Goal: Check status: Check status

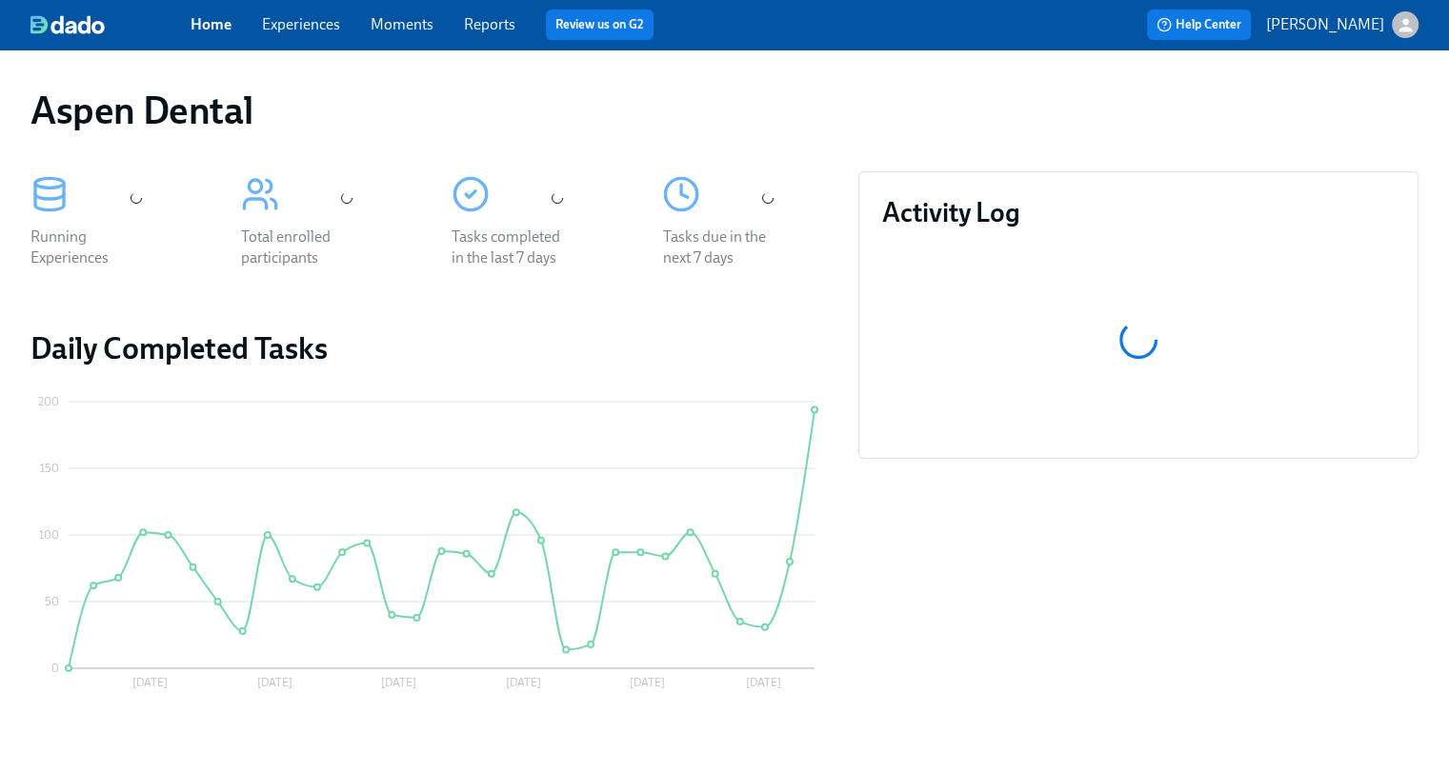
click at [491, 18] on link "Reports" at bounding box center [489, 24] width 51 height 18
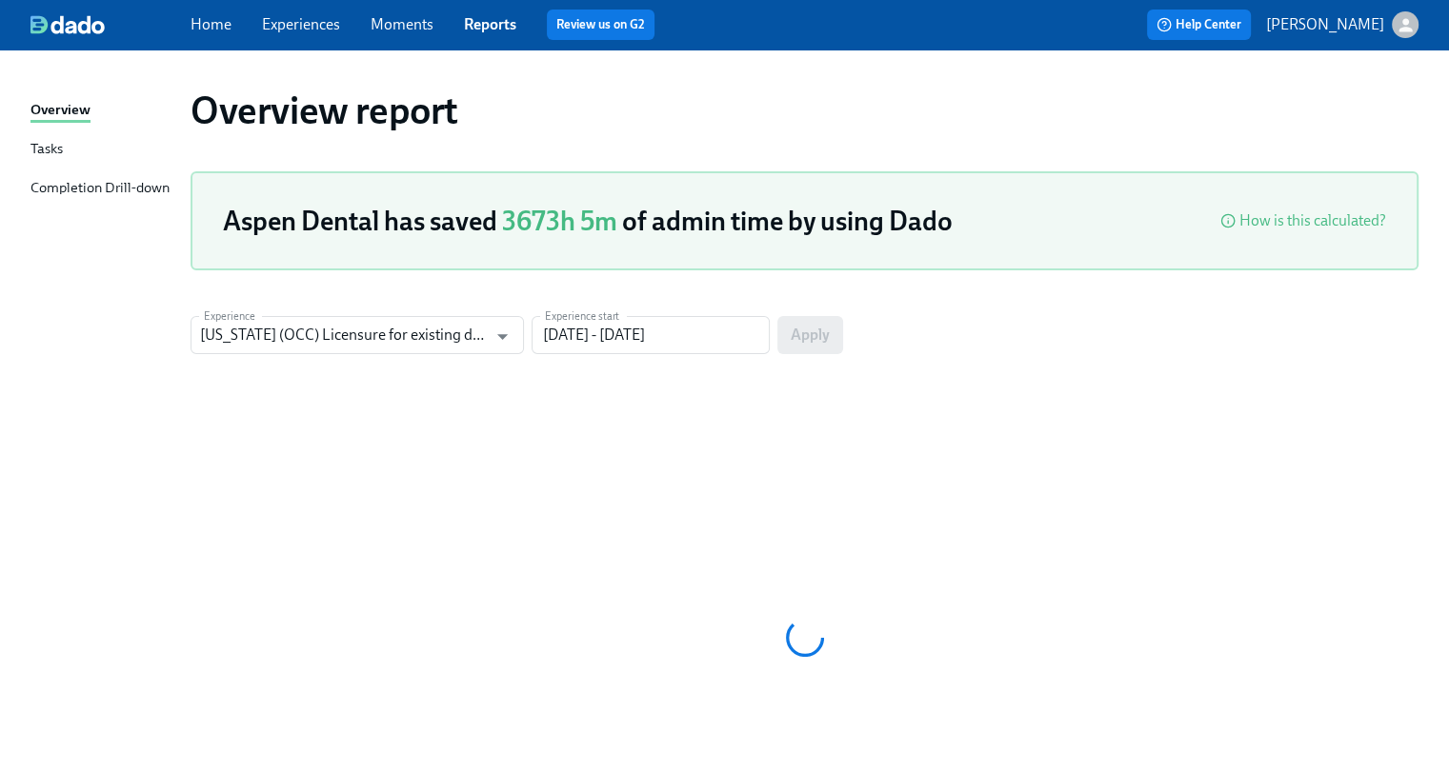
click at [491, 18] on link "Reports" at bounding box center [490, 24] width 52 height 18
click at [133, 186] on div "Completion Drill-down" at bounding box center [99, 189] width 139 height 24
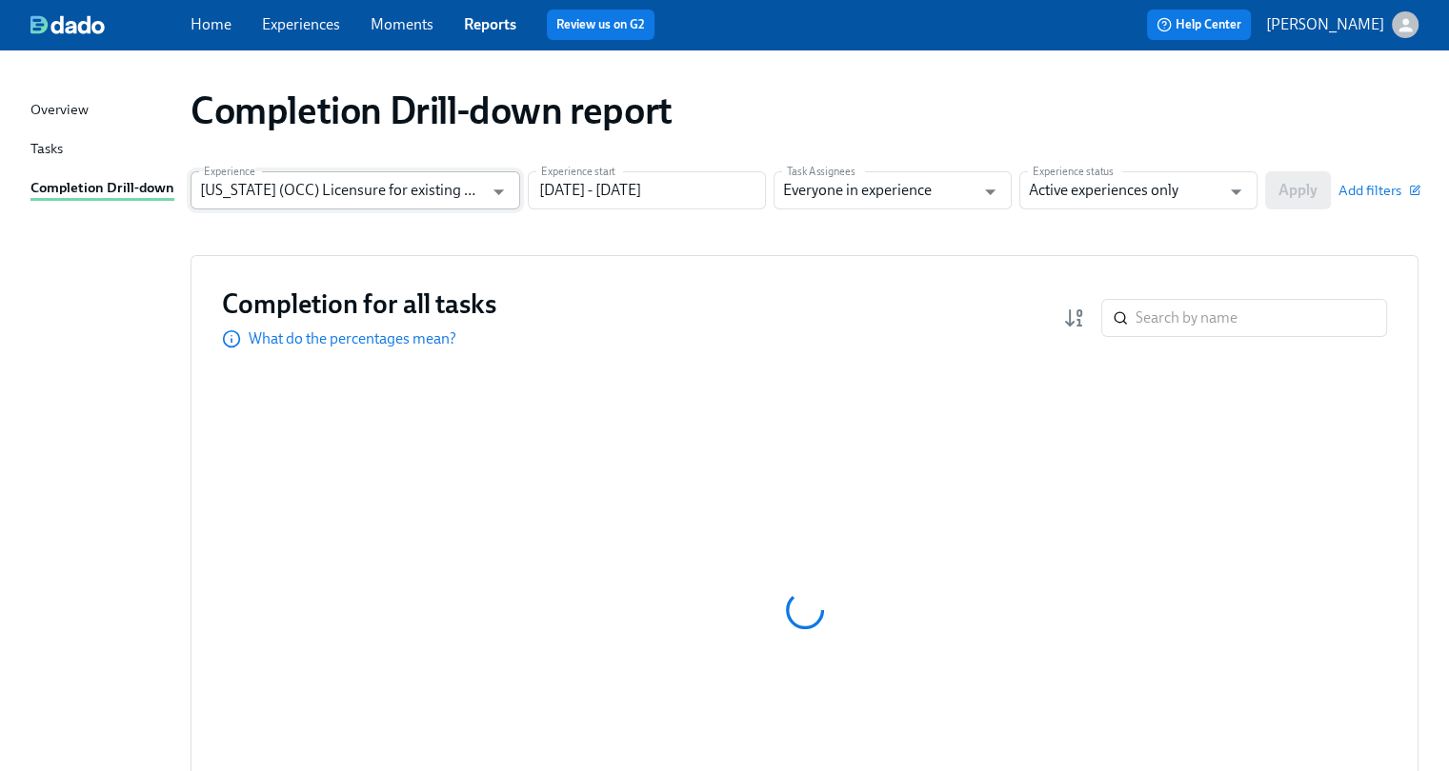
click at [438, 198] on input "[US_STATE] (OCC) Licensure for existing doctors" at bounding box center [341, 190] width 283 height 38
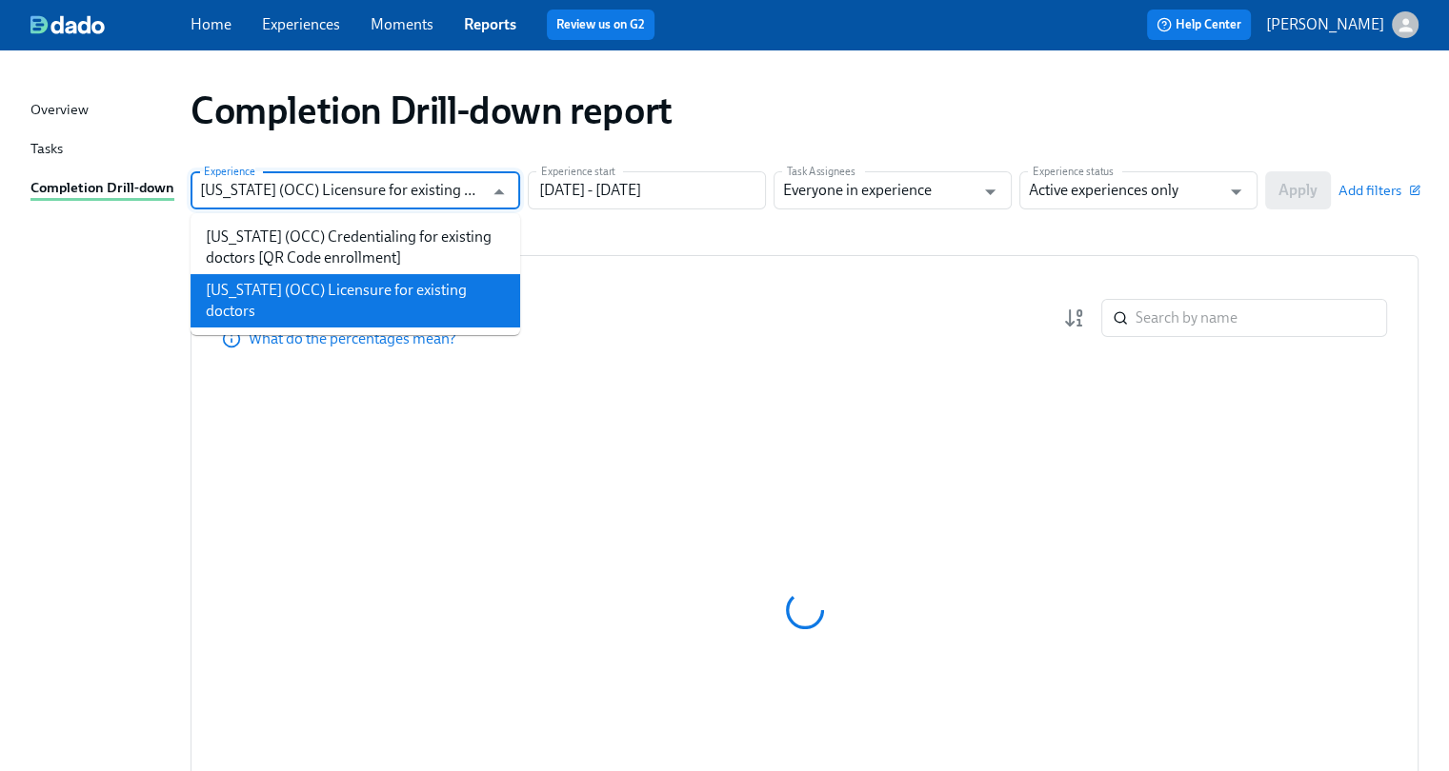
click at [444, 280] on li "[US_STATE] (OCC) Licensure for existing doctors" at bounding box center [355, 300] width 330 height 53
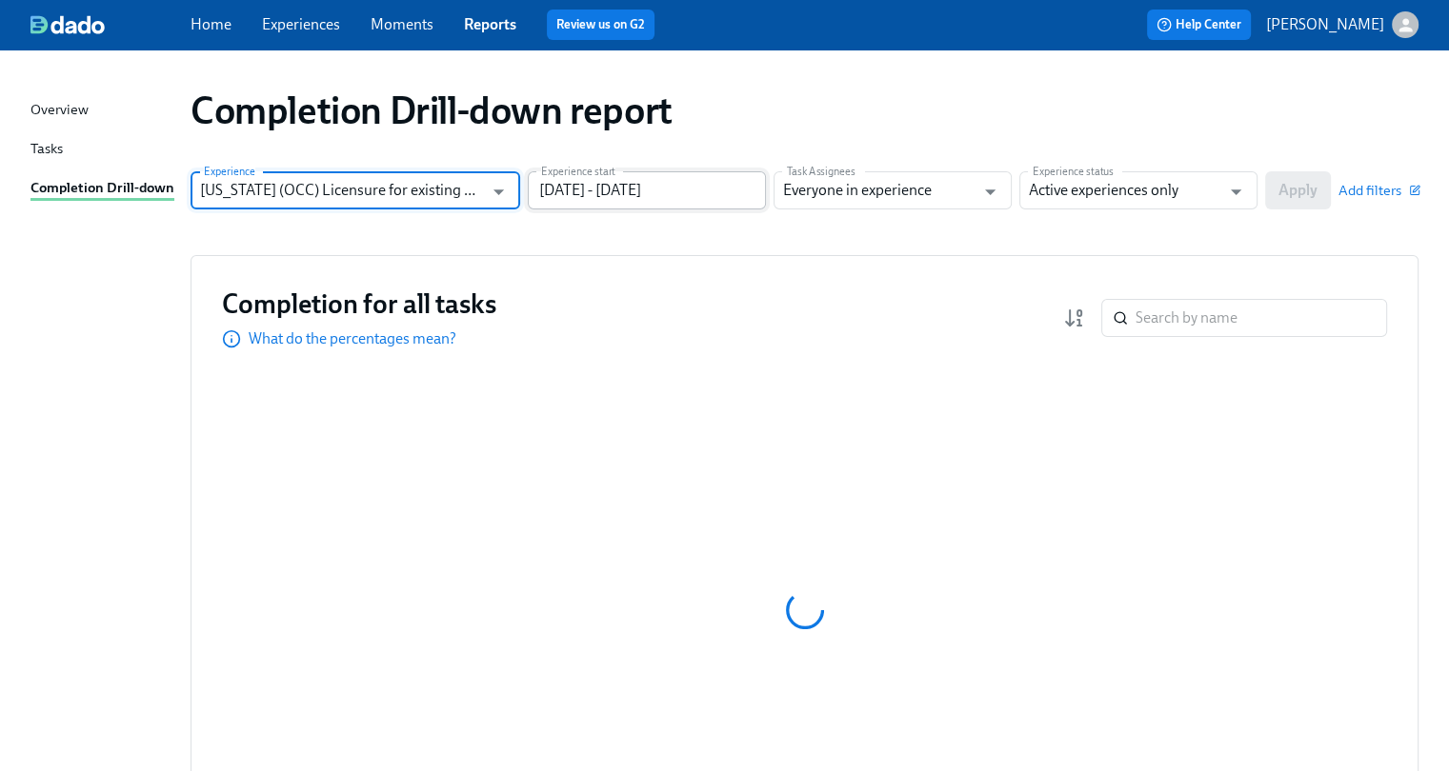
click at [614, 190] on input "[DATE] - [DATE]" at bounding box center [647, 190] width 238 height 38
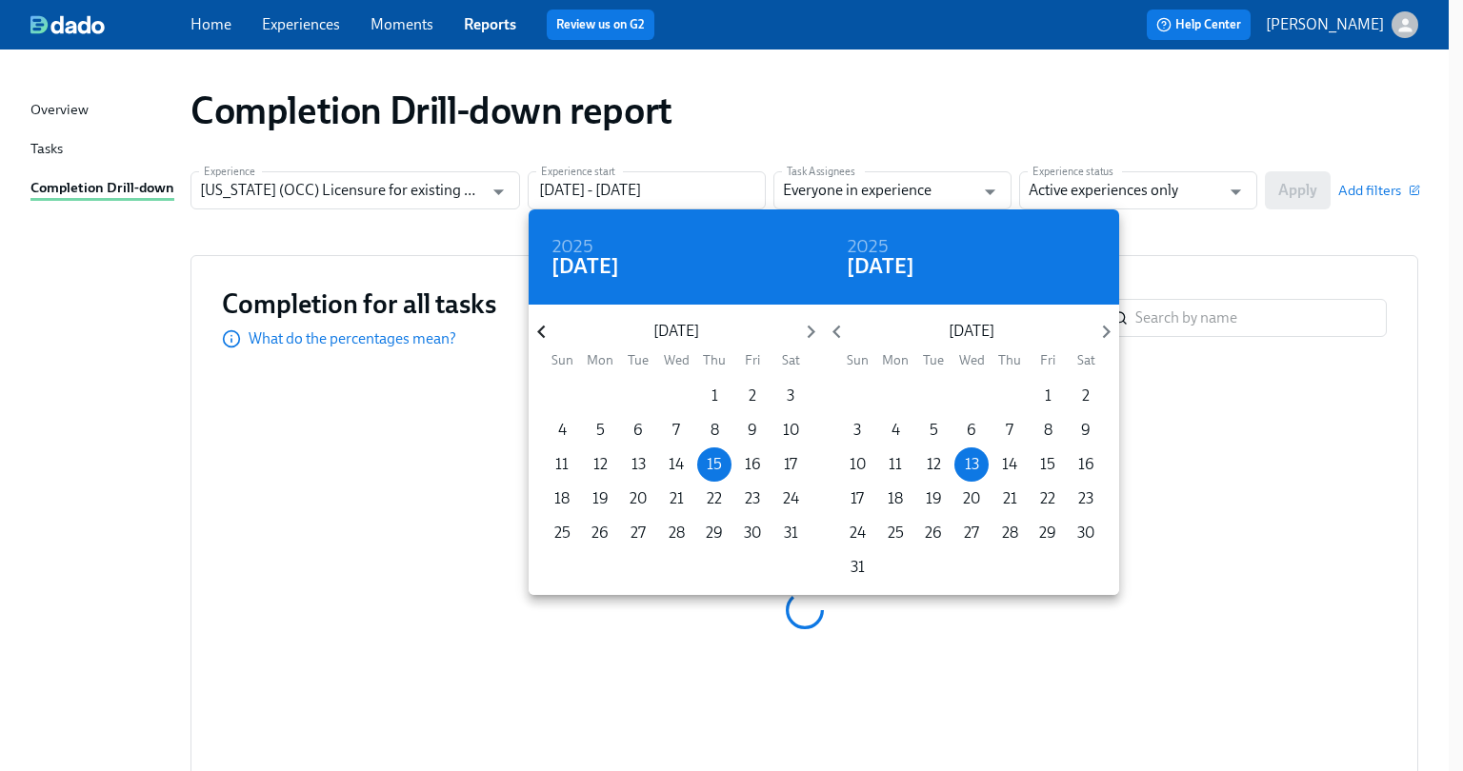
click at [548, 334] on icon "button" at bounding box center [542, 332] width 26 height 26
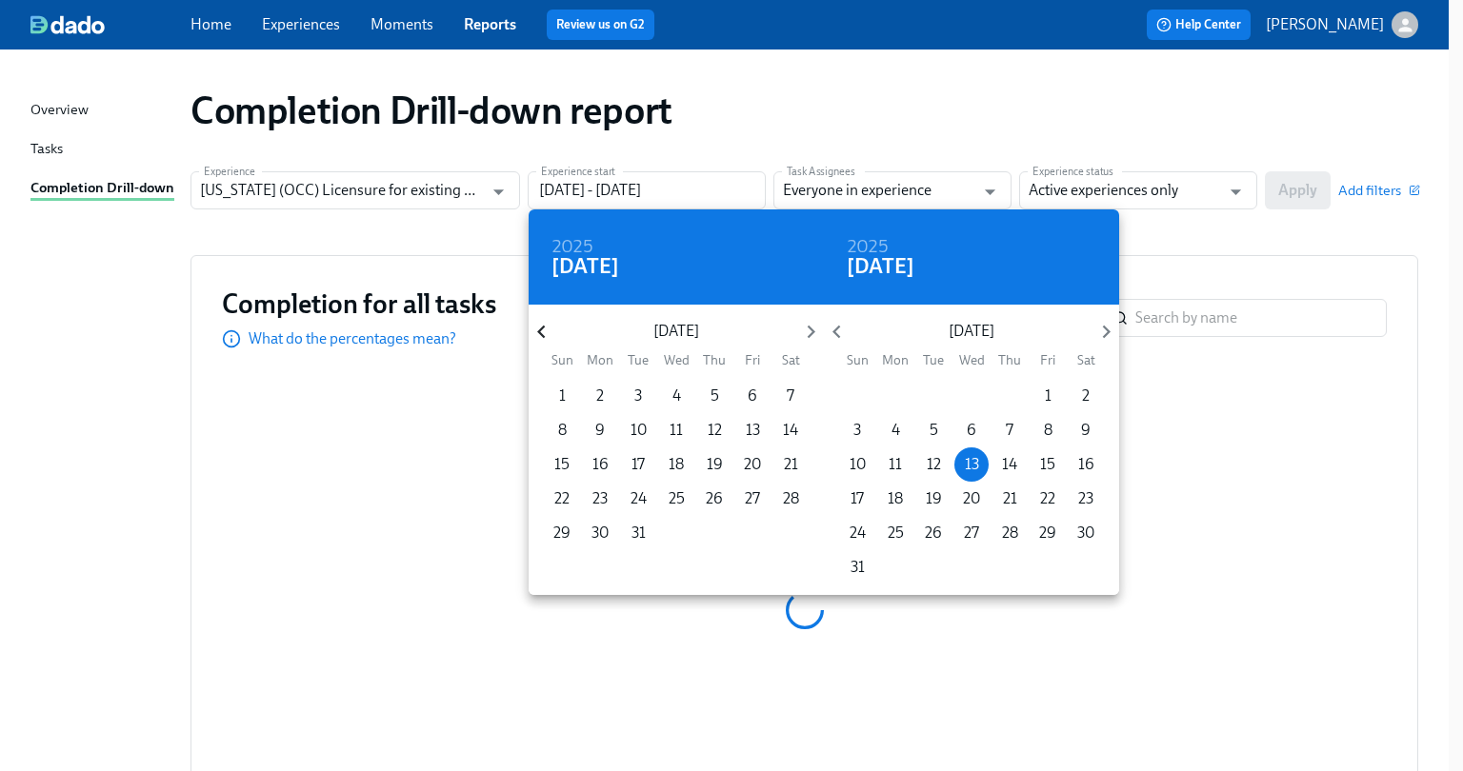
click at [548, 334] on icon "button" at bounding box center [542, 332] width 26 height 26
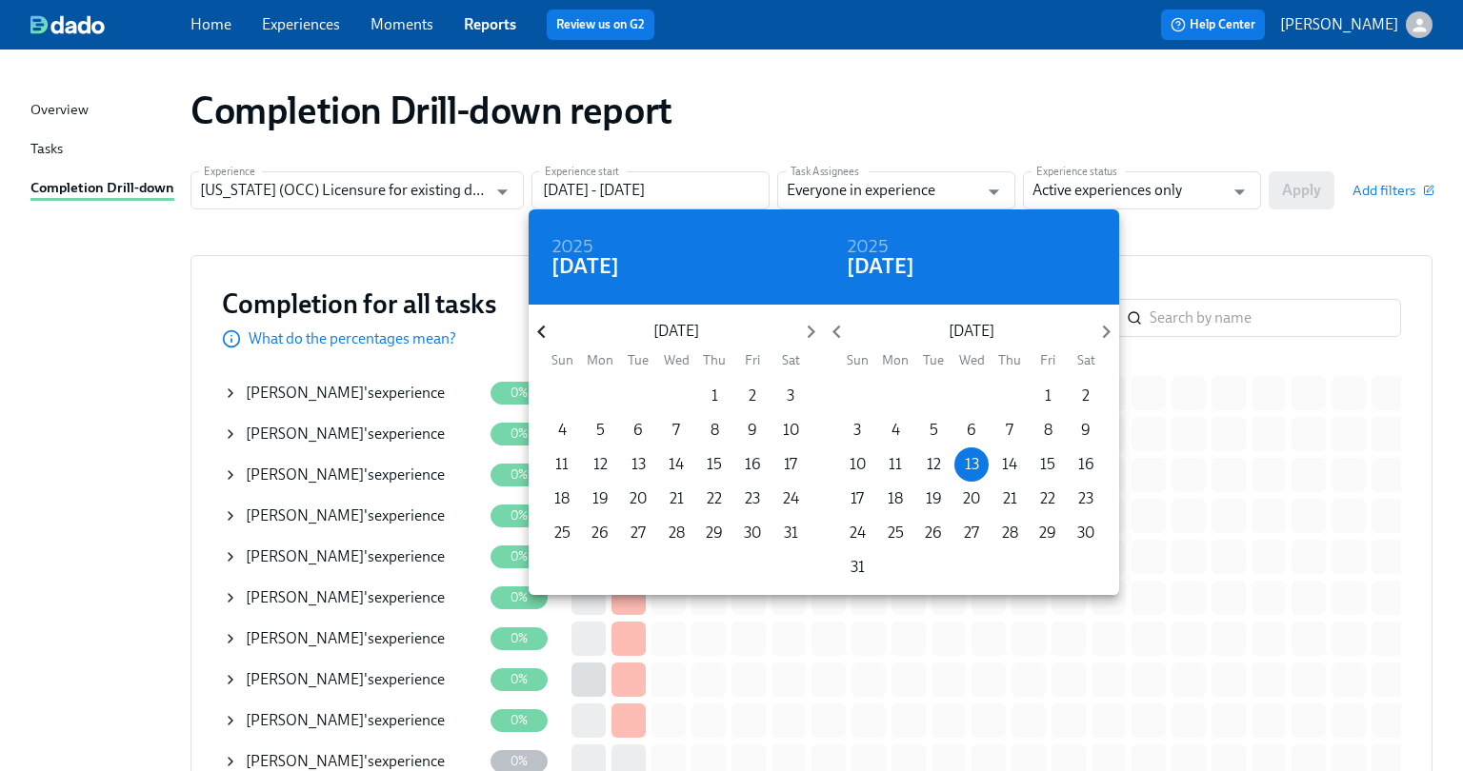
click at [541, 331] on icon "button" at bounding box center [541, 332] width 8 height 13
click at [811, 331] on icon "button" at bounding box center [811, 332] width 8 height 13
click at [720, 392] on span "1" at bounding box center [714, 396] width 34 height 21
type input "[DATE] - [DATE]"
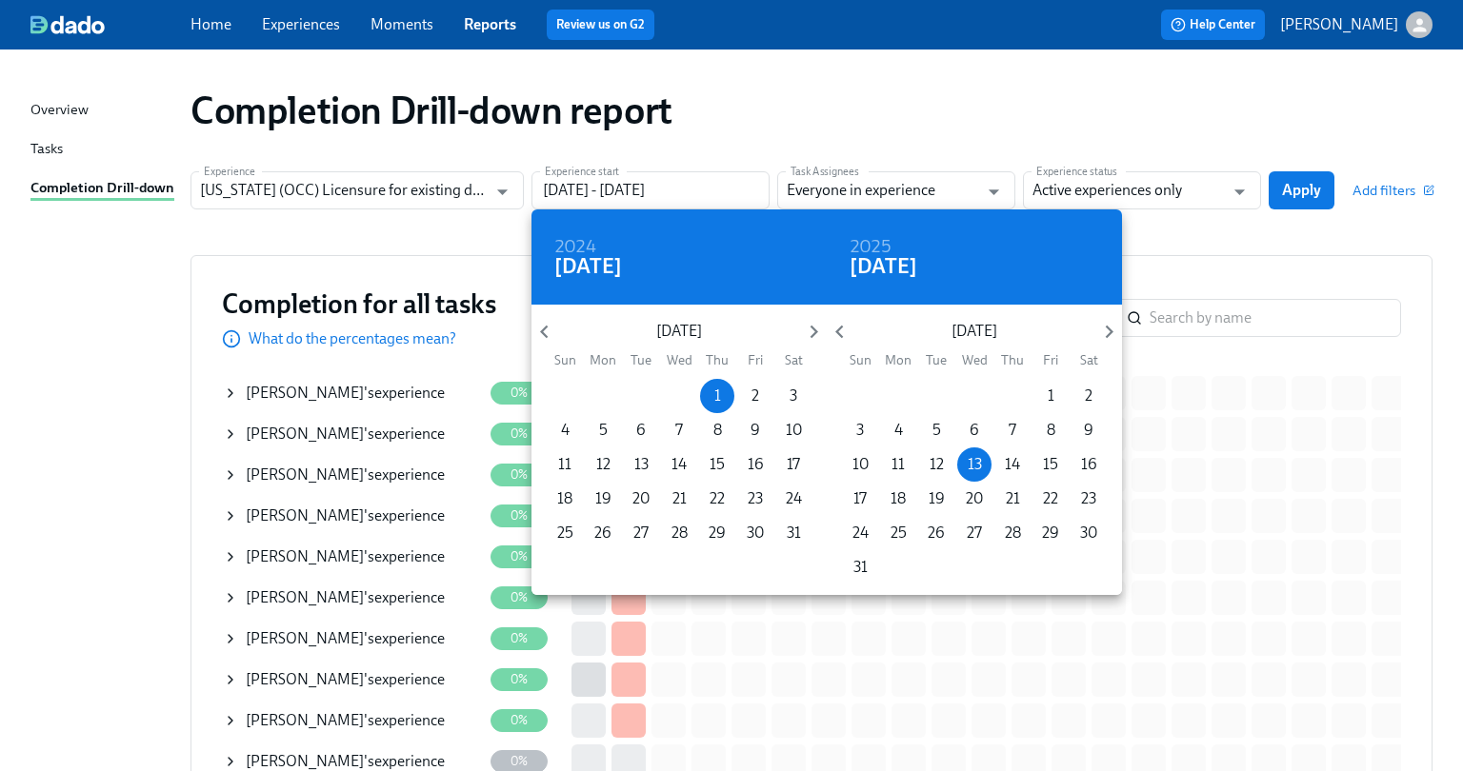
click at [1196, 191] on div at bounding box center [731, 385] width 1463 height 771
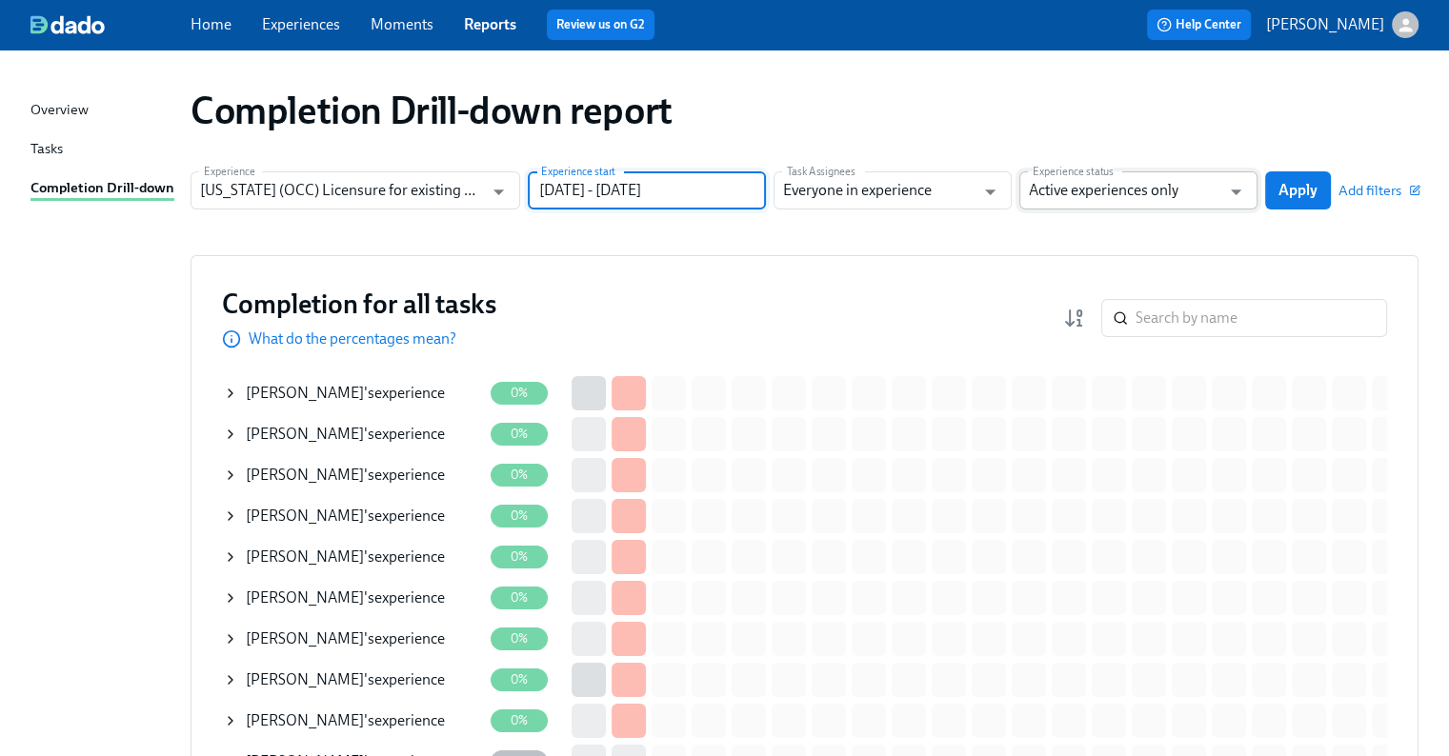
click at [1177, 193] on input "Active experiences only" at bounding box center [1124, 190] width 191 height 38
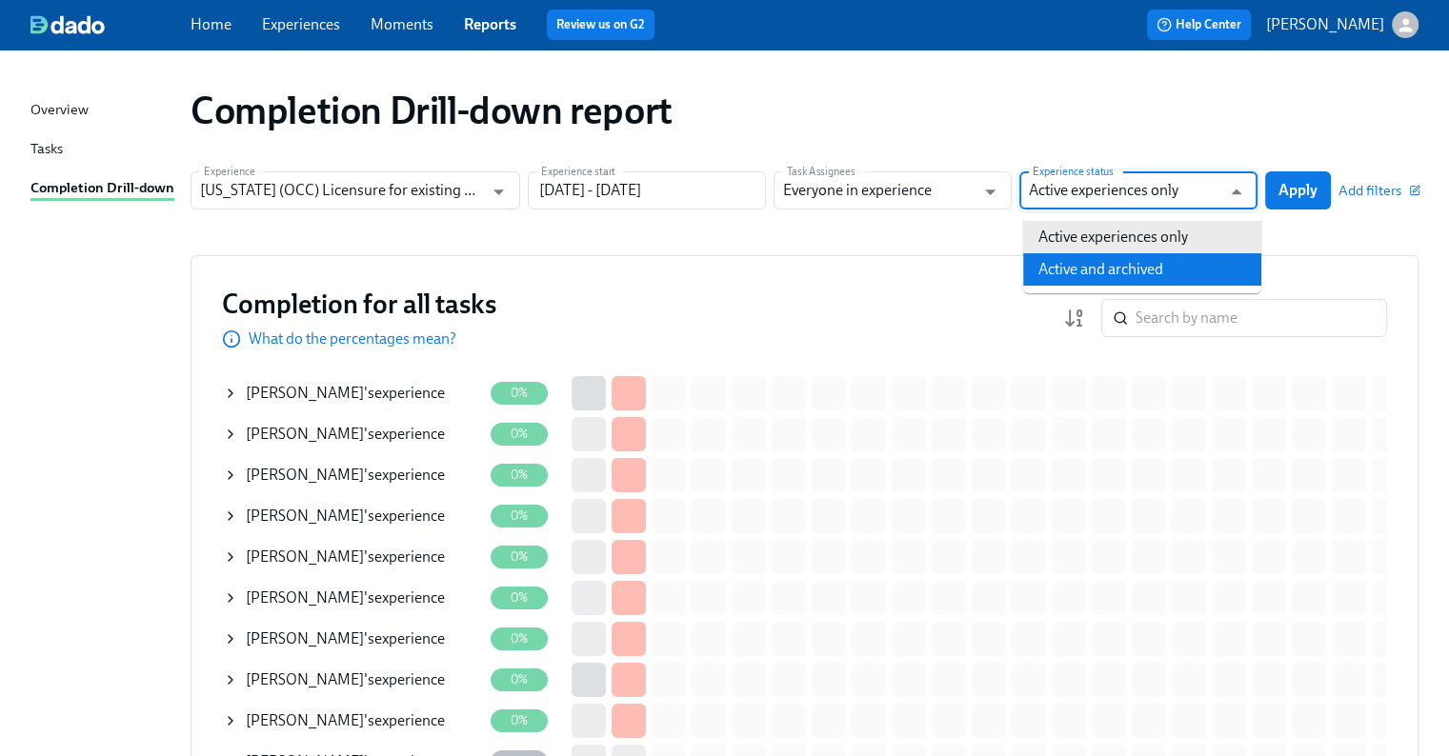
click at [1155, 264] on li "Active and archived" at bounding box center [1142, 269] width 238 height 32
type input "Active and archived"
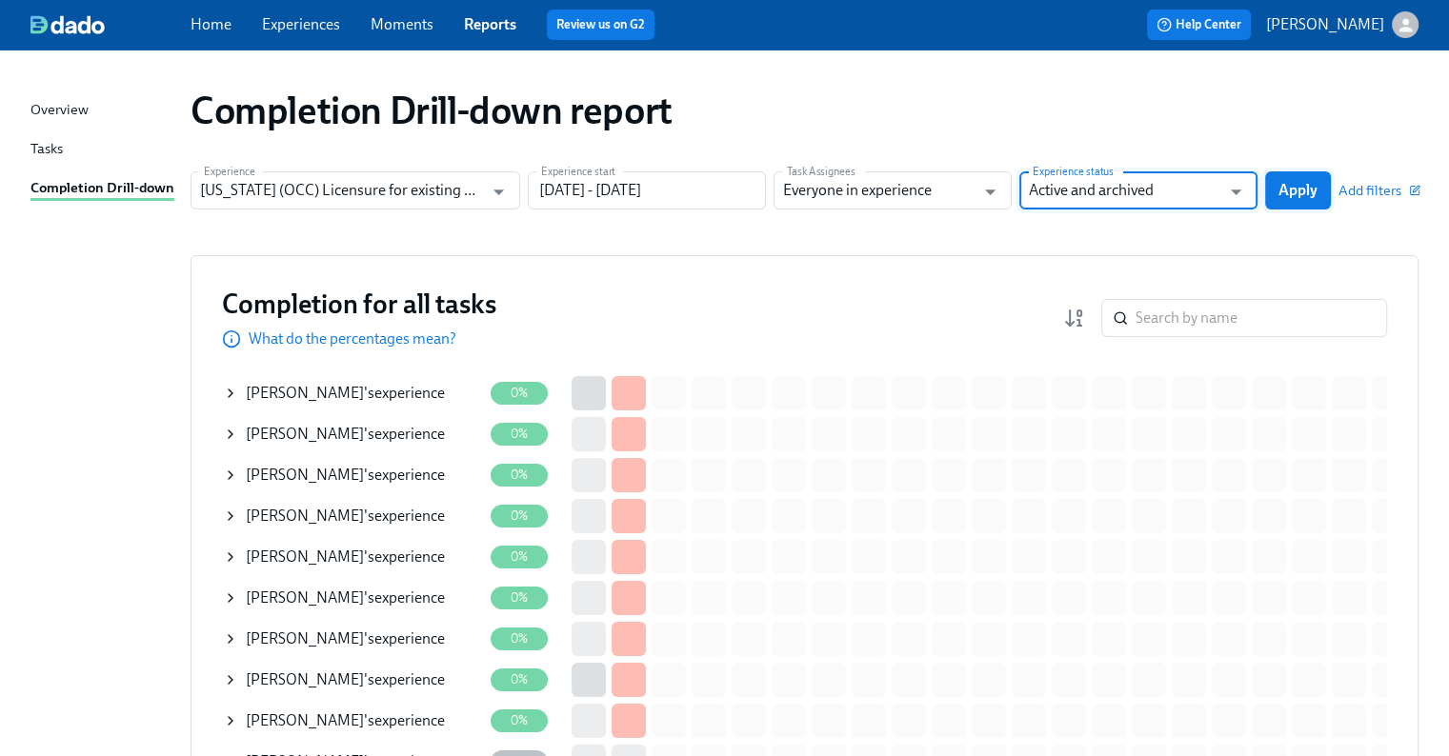
click at [1296, 186] on span "Apply" at bounding box center [1297, 190] width 39 height 19
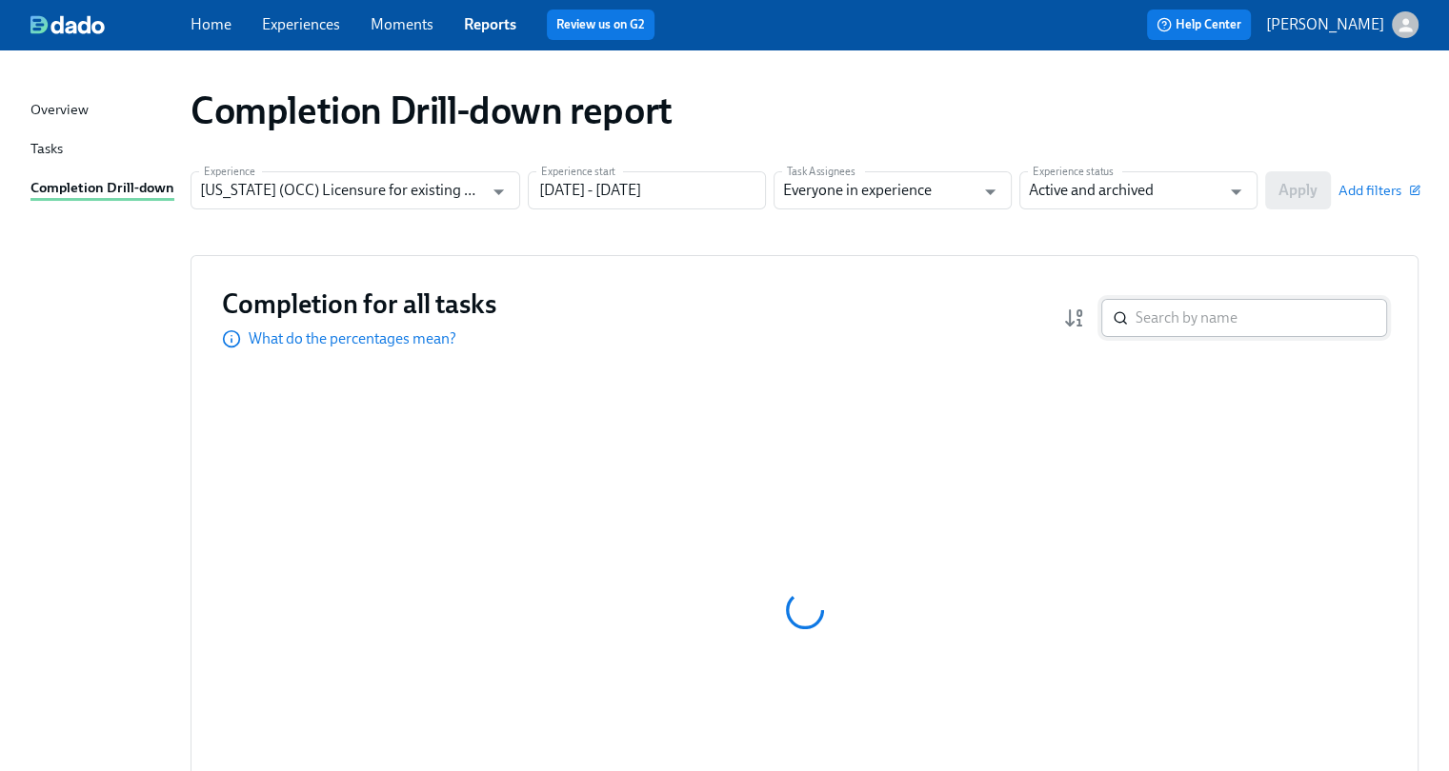
click at [1282, 315] on input "search" at bounding box center [1260, 318] width 251 height 38
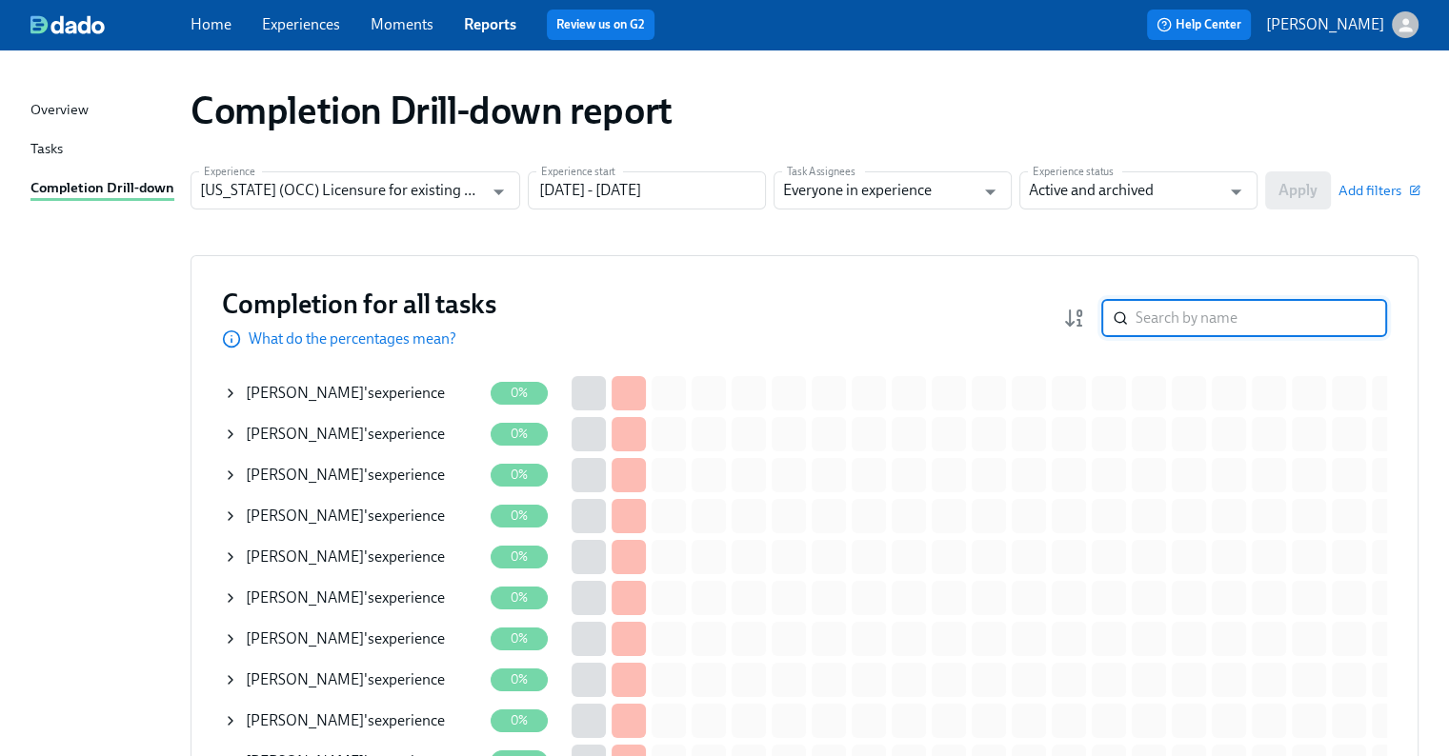
click at [1282, 322] on input "search" at bounding box center [1260, 318] width 251 height 38
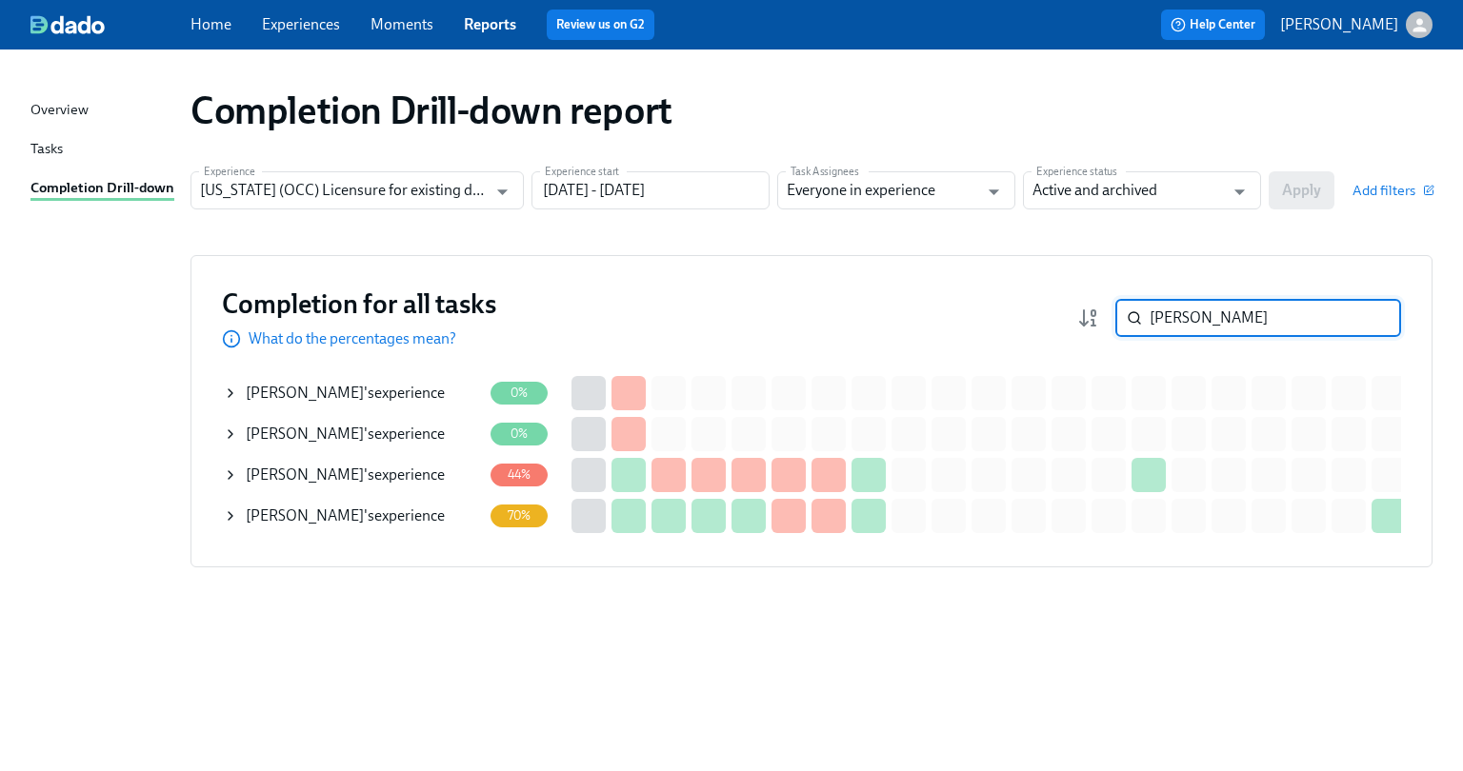
type input "[PERSON_NAME]"
click at [364, 513] on div "[PERSON_NAME] 's experience" at bounding box center [345, 516] width 199 height 21
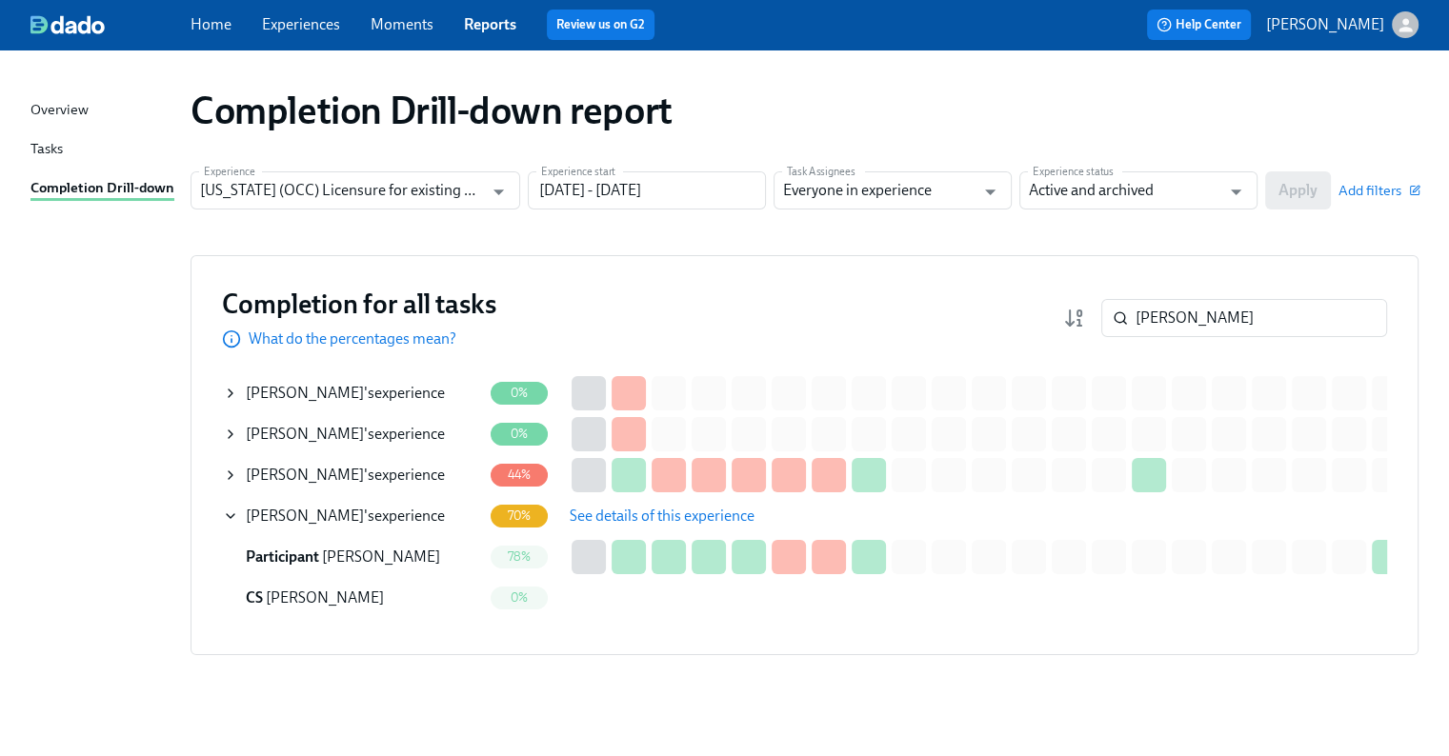
click at [619, 508] on span "See details of this experience" at bounding box center [662, 516] width 185 height 19
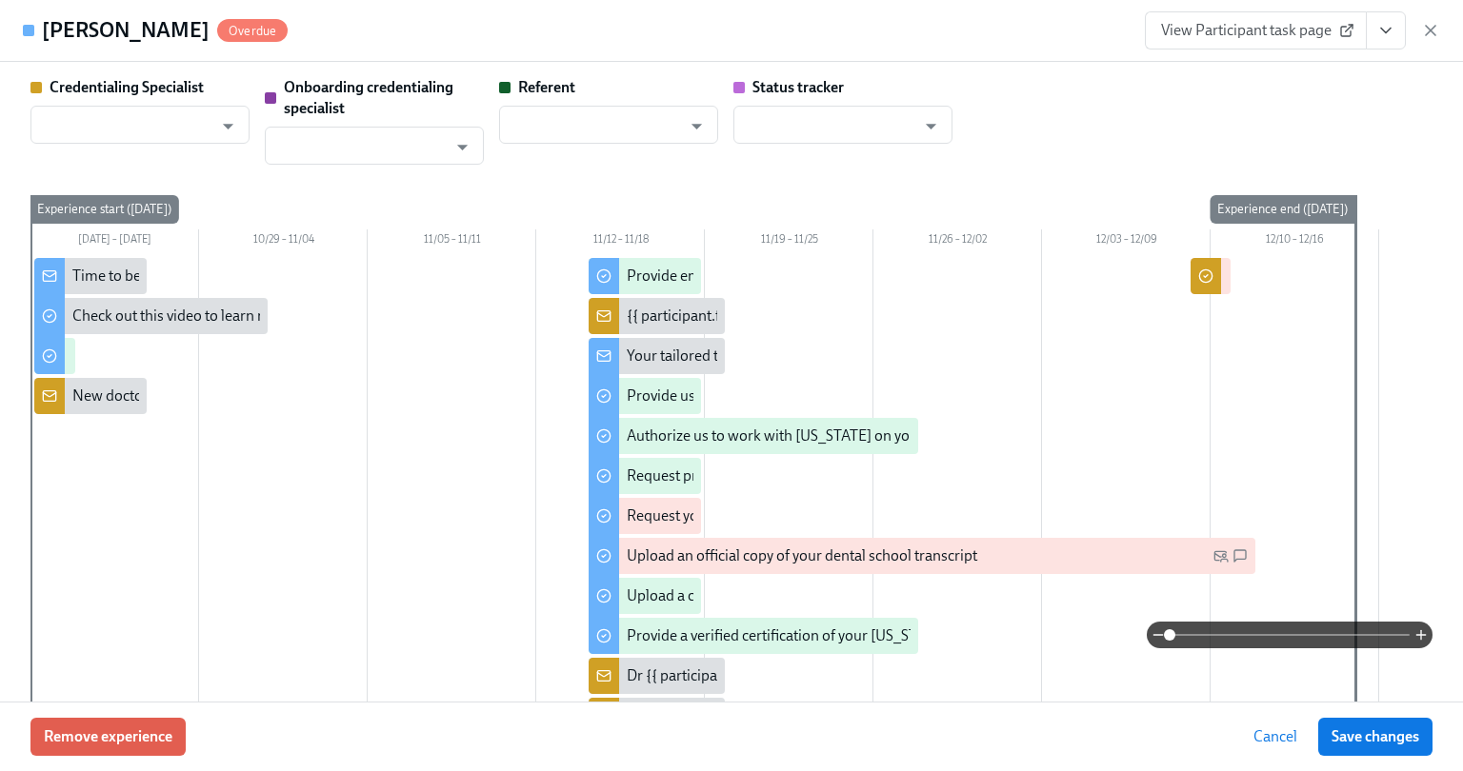
type input "[PERSON_NAME]"
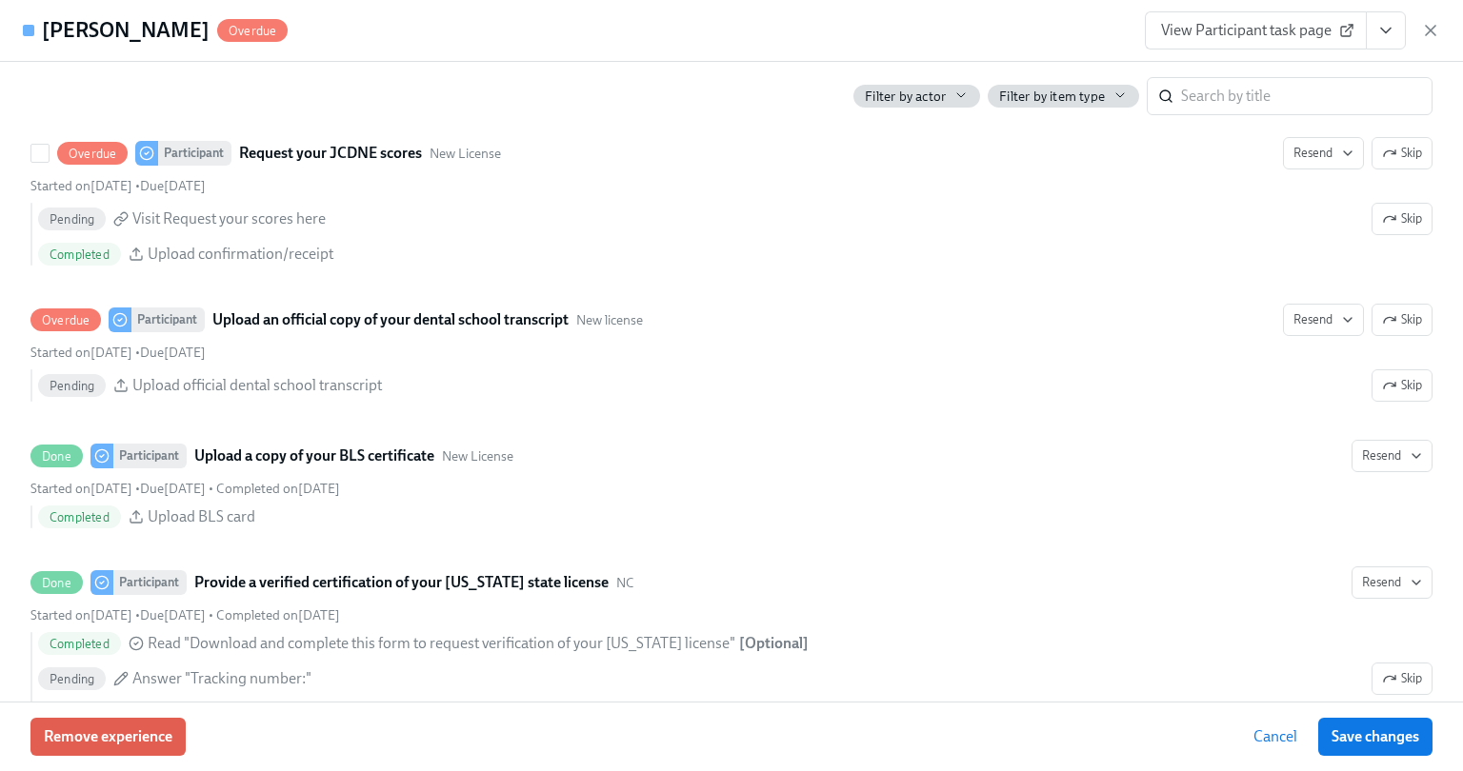
scroll to position [3334, 0]
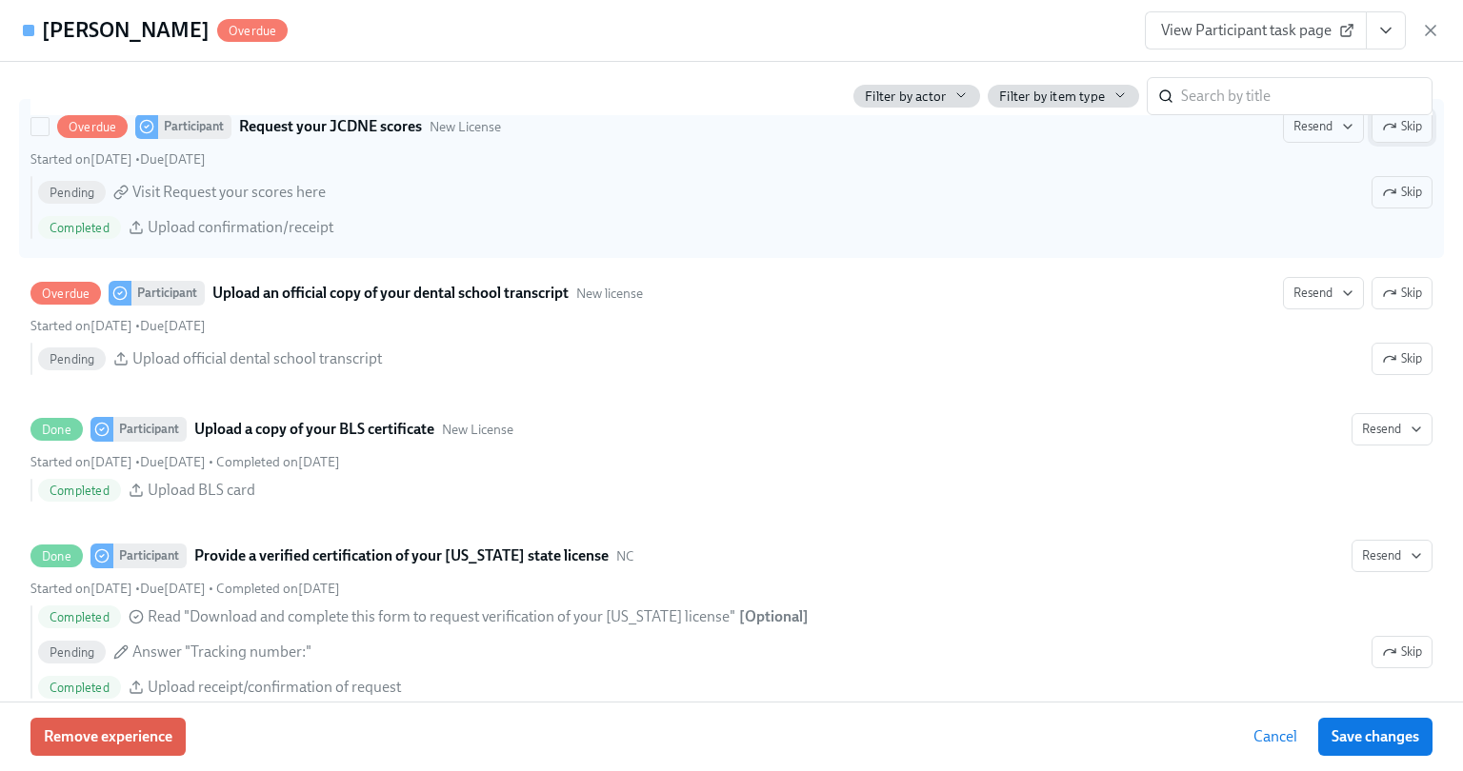
click at [1382, 134] on button "Skip" at bounding box center [1402, 126] width 61 height 32
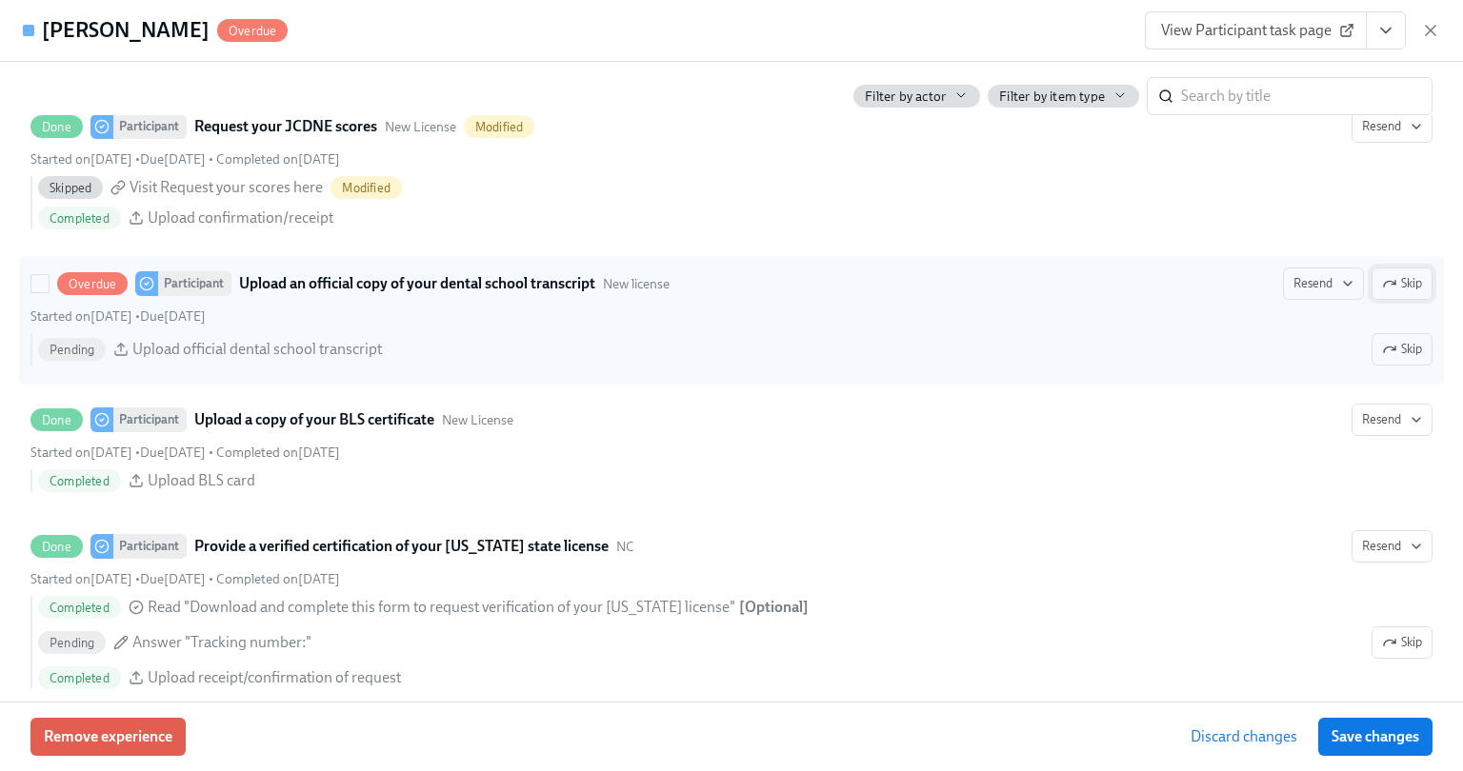
click at [1399, 287] on span "Skip" at bounding box center [1402, 283] width 40 height 19
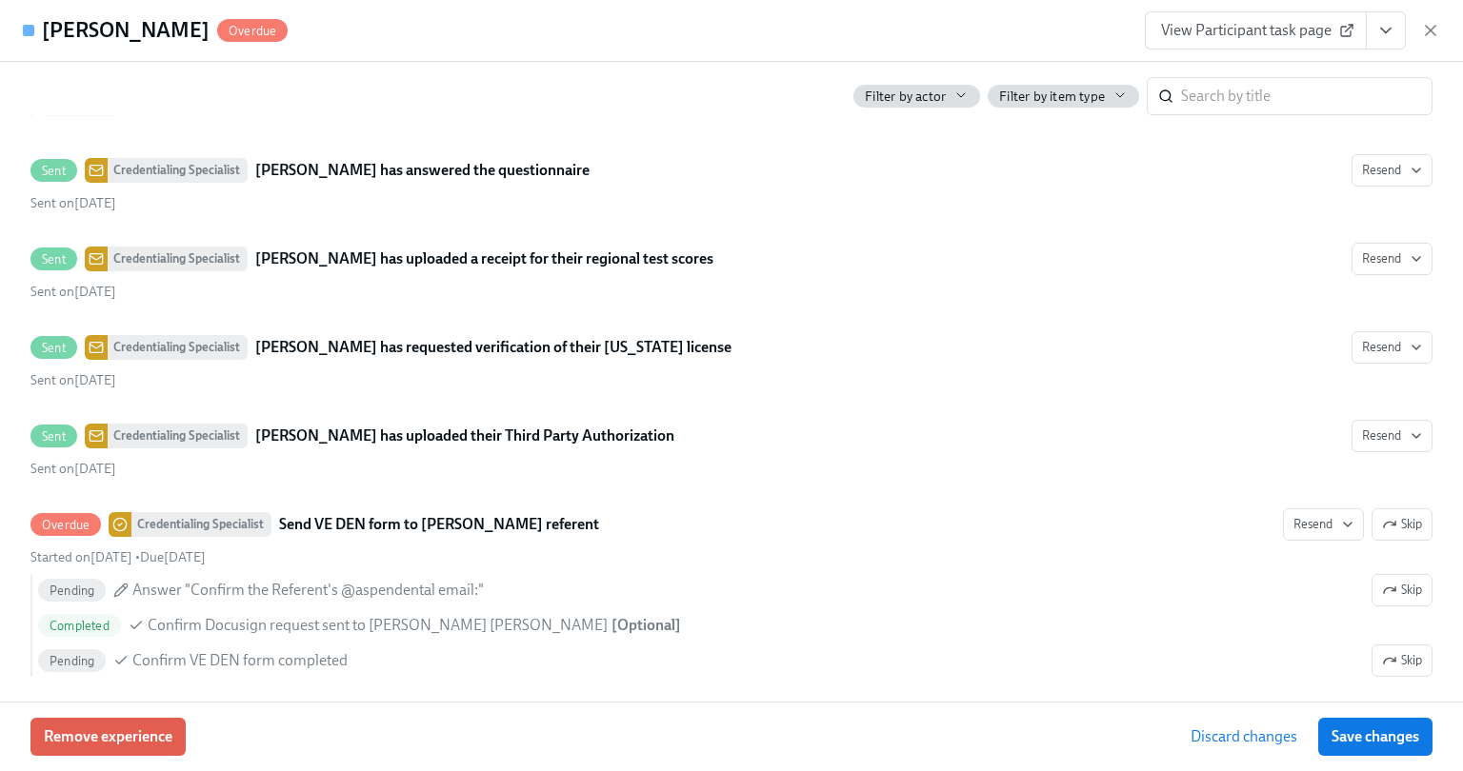
scroll to position [4319, 0]
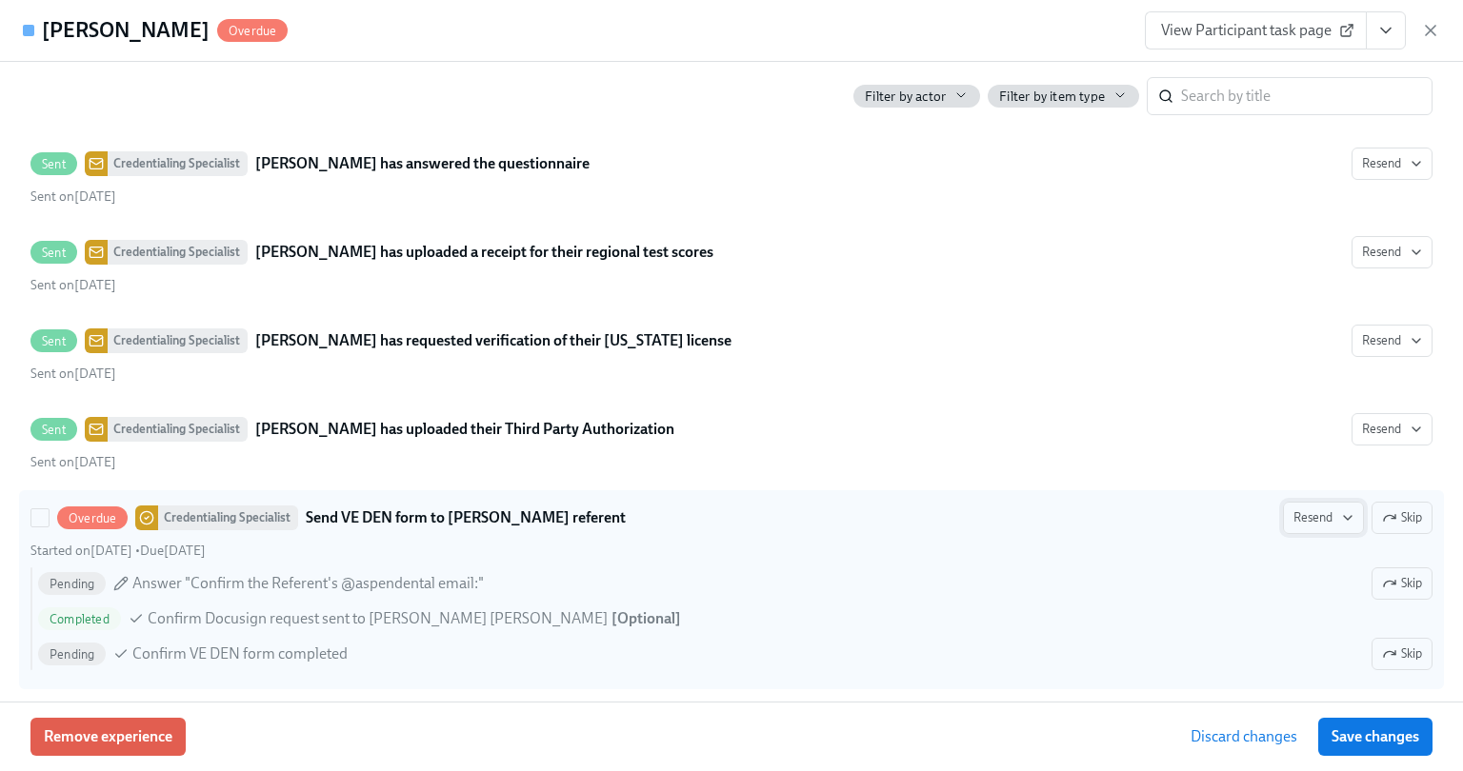
click at [1340, 511] on icon "button" at bounding box center [1347, 518] width 15 height 15
click at [1330, 505] on div at bounding box center [731, 385] width 1463 height 771
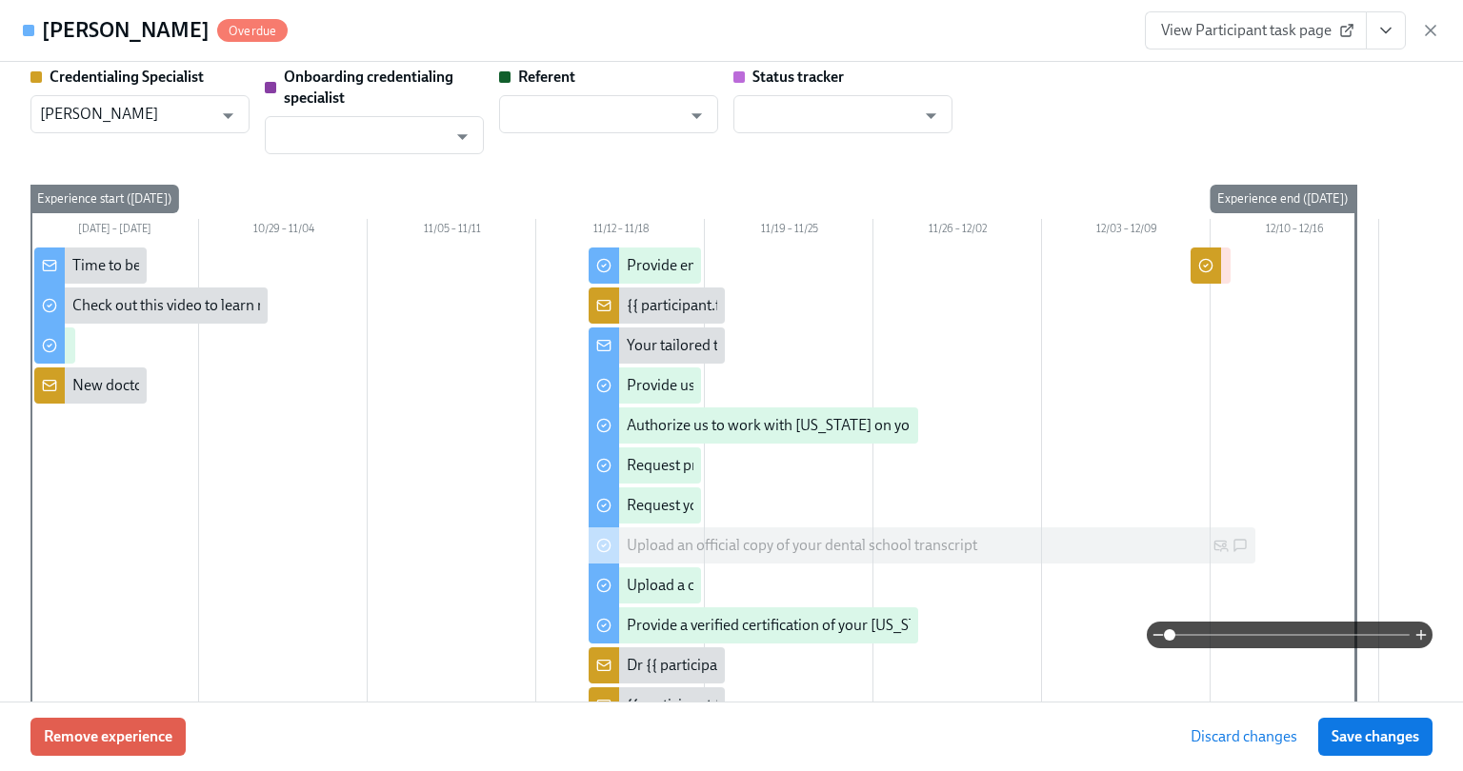
scroll to position [0, 0]
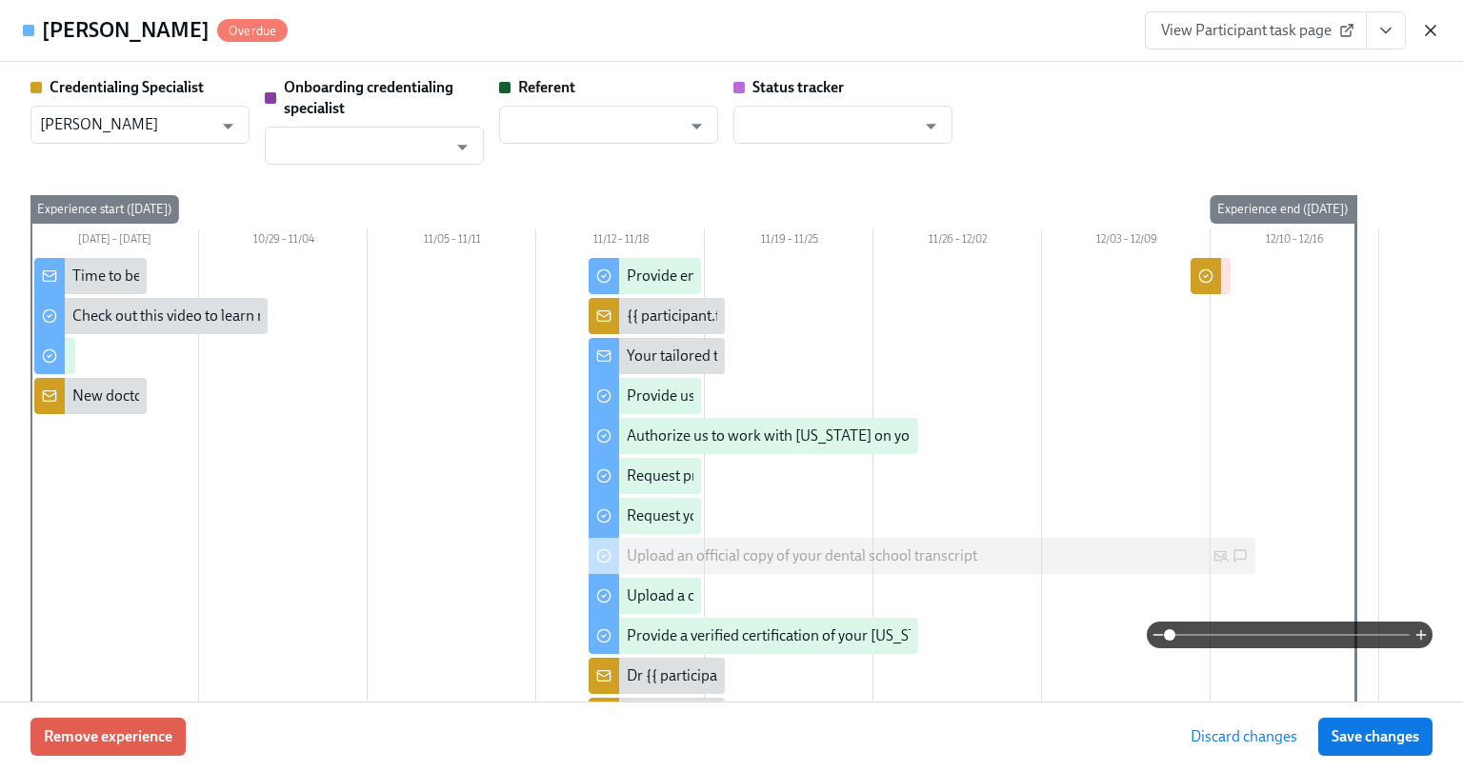
click at [1432, 27] on icon "button" at bounding box center [1430, 30] width 19 height 19
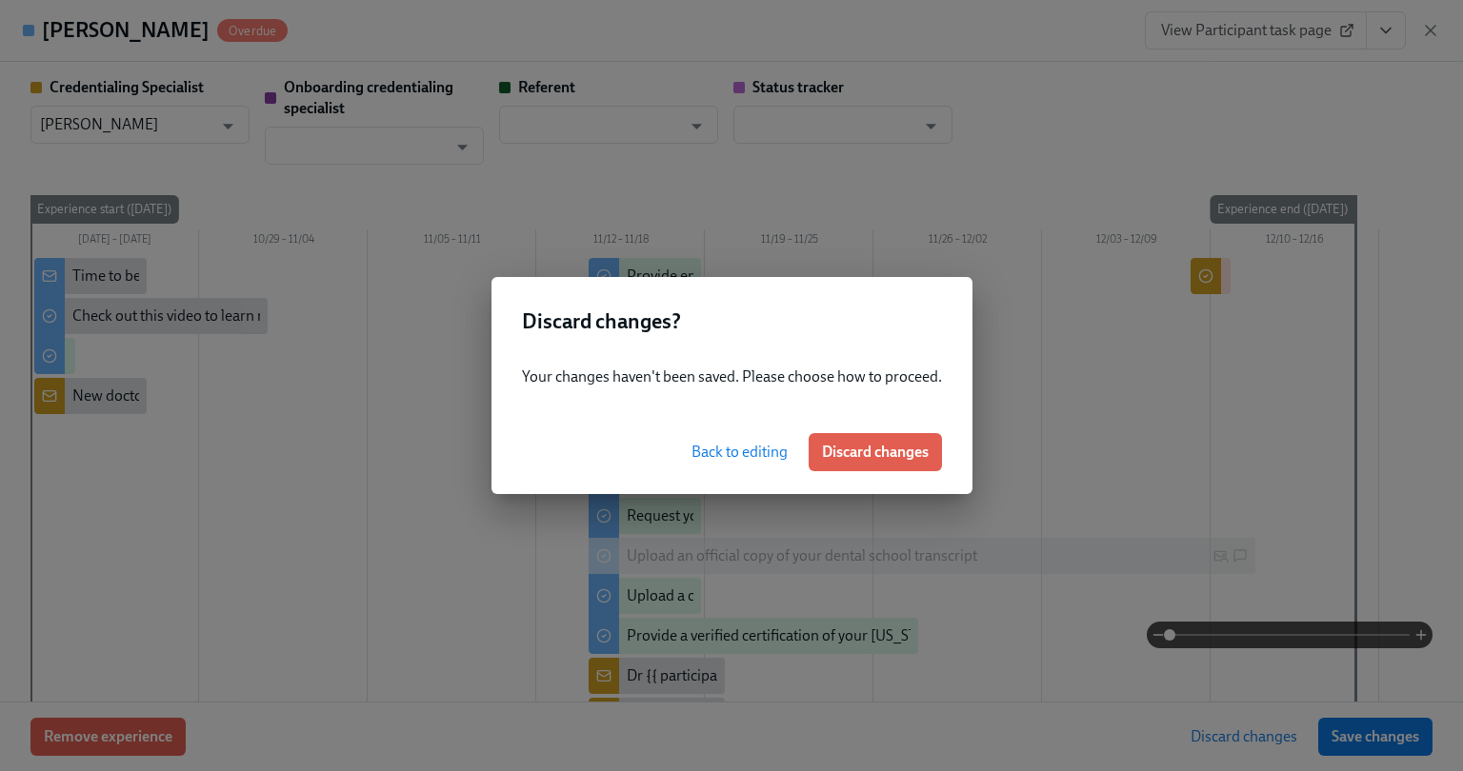
click at [741, 451] on span "Back to editing" at bounding box center [739, 452] width 96 height 19
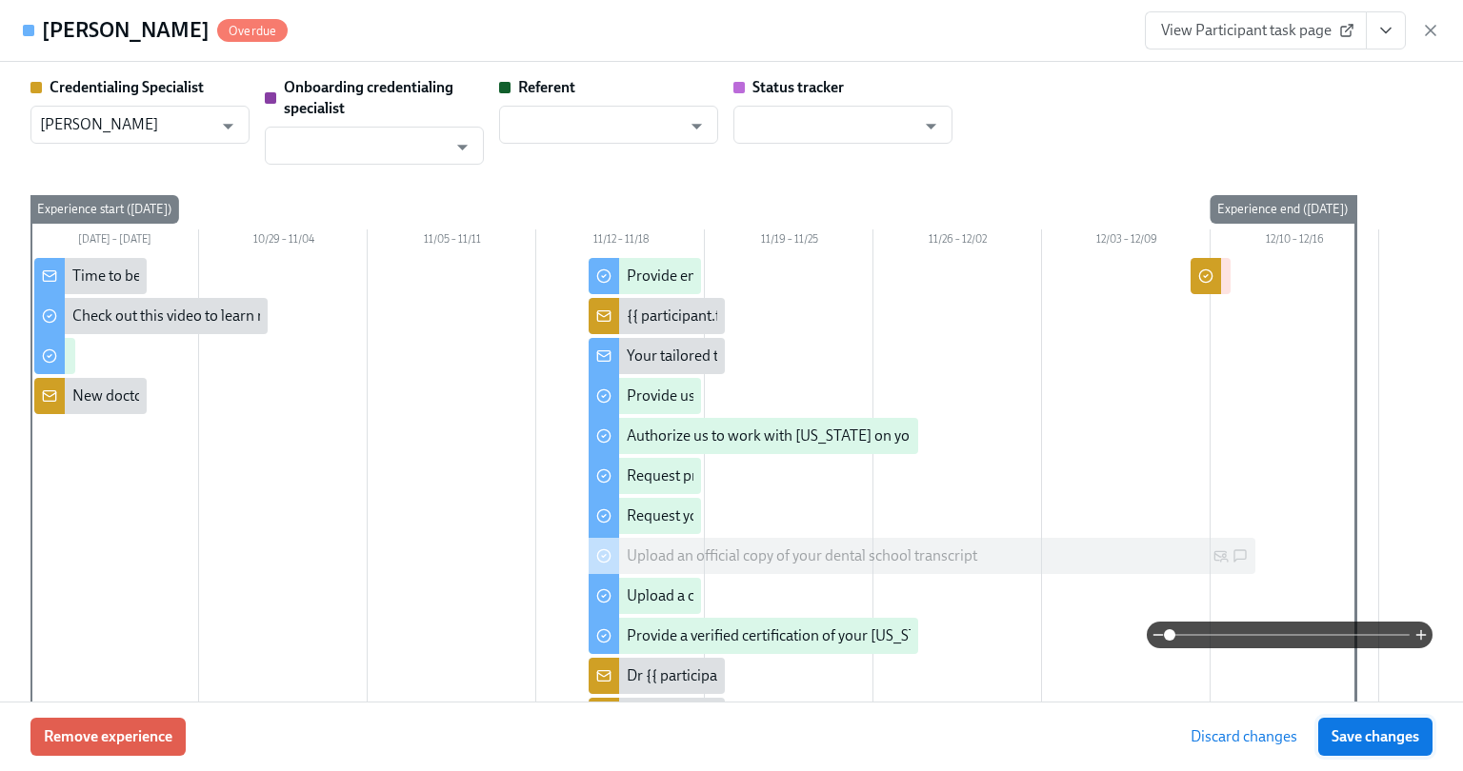
click at [1355, 739] on span "Save changes" at bounding box center [1376, 737] width 88 height 19
click at [1432, 29] on icon "button" at bounding box center [1431, 31] width 10 height 10
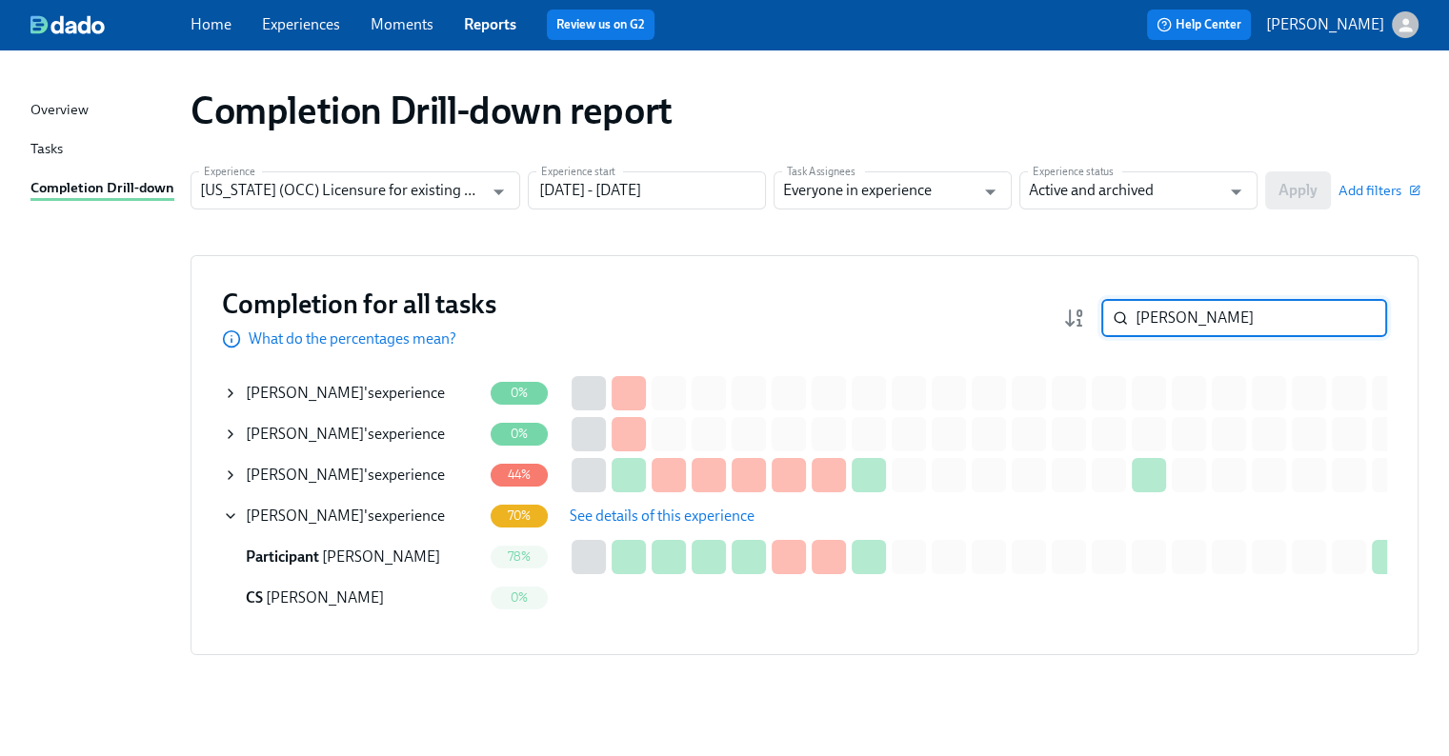
drag, startPoint x: 1227, startPoint y: 315, endPoint x: 1122, endPoint y: 316, distance: 104.8
click at [1122, 316] on div "[PERSON_NAME] ​" at bounding box center [1244, 318] width 286 height 38
paste input "Mandala"
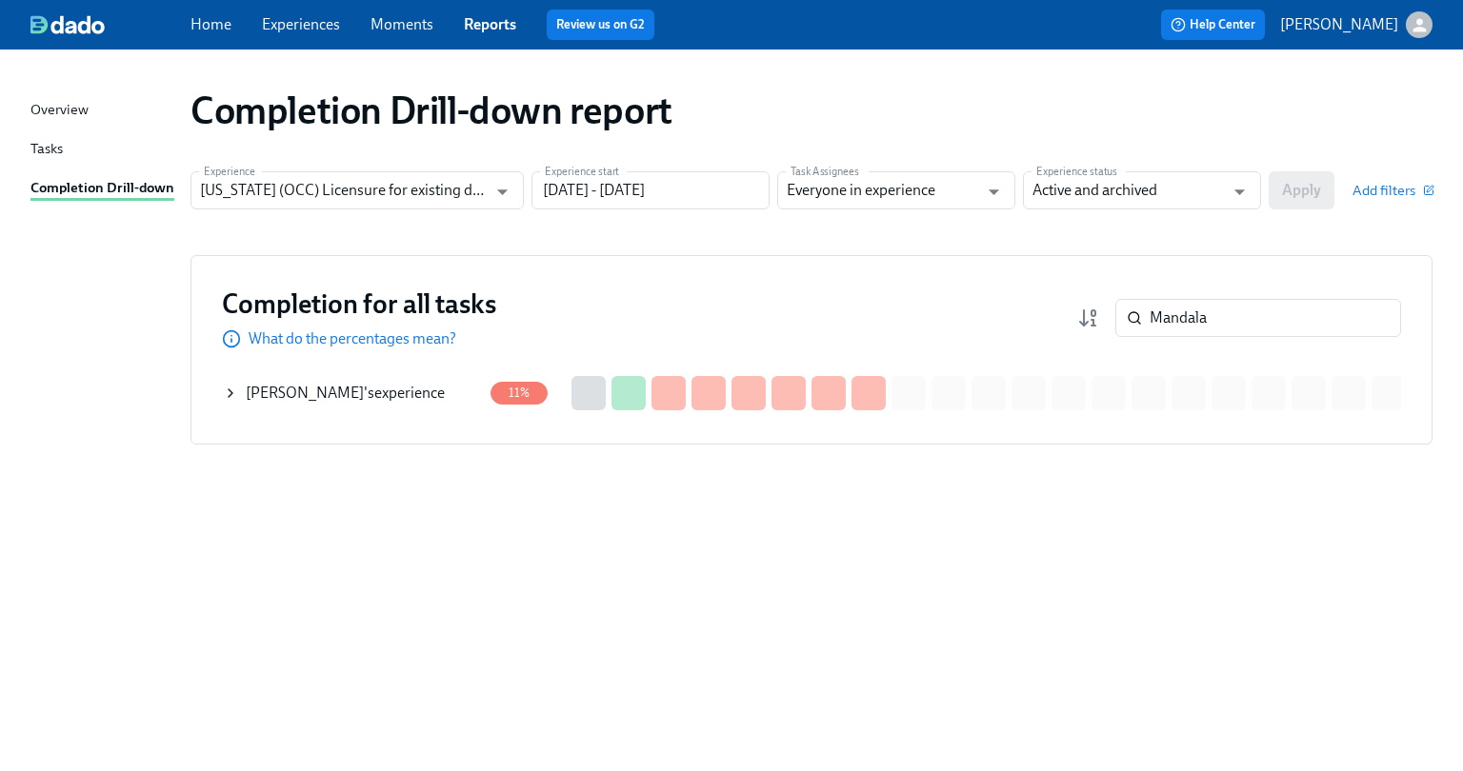
click at [420, 386] on div "[PERSON_NAME] 's experience" at bounding box center [345, 393] width 199 height 21
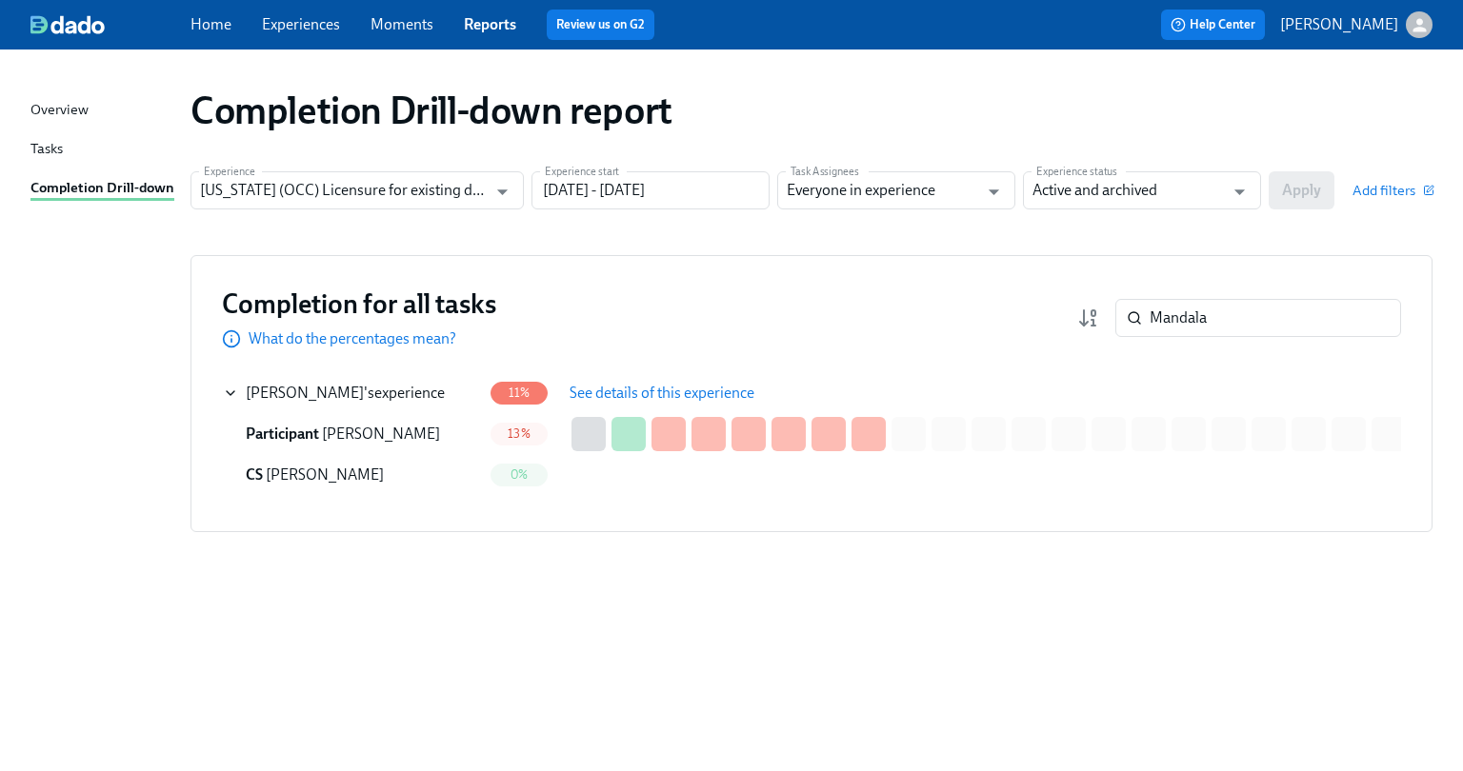
click at [610, 378] on button "See details of this experience" at bounding box center [661, 393] width 211 height 38
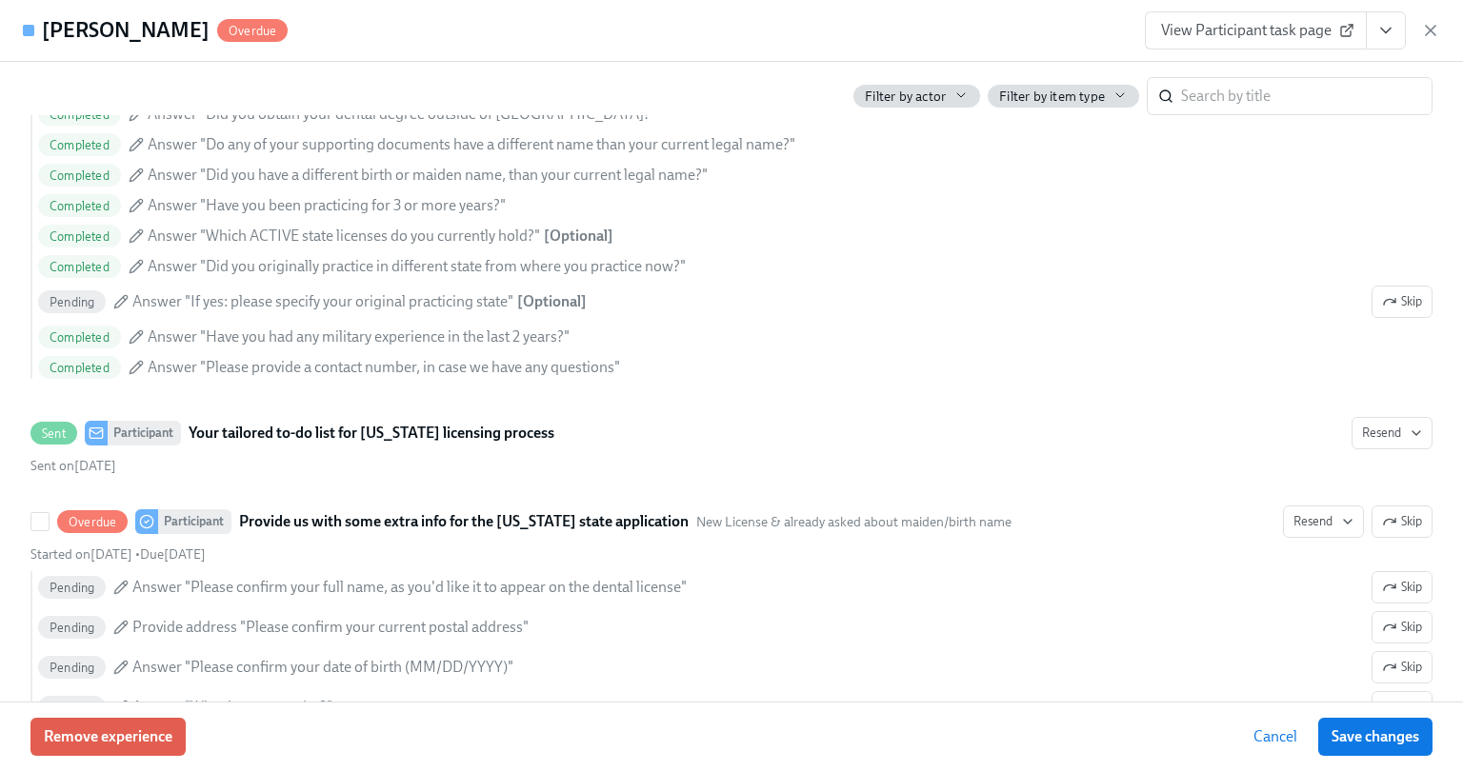
scroll to position [1238, 0]
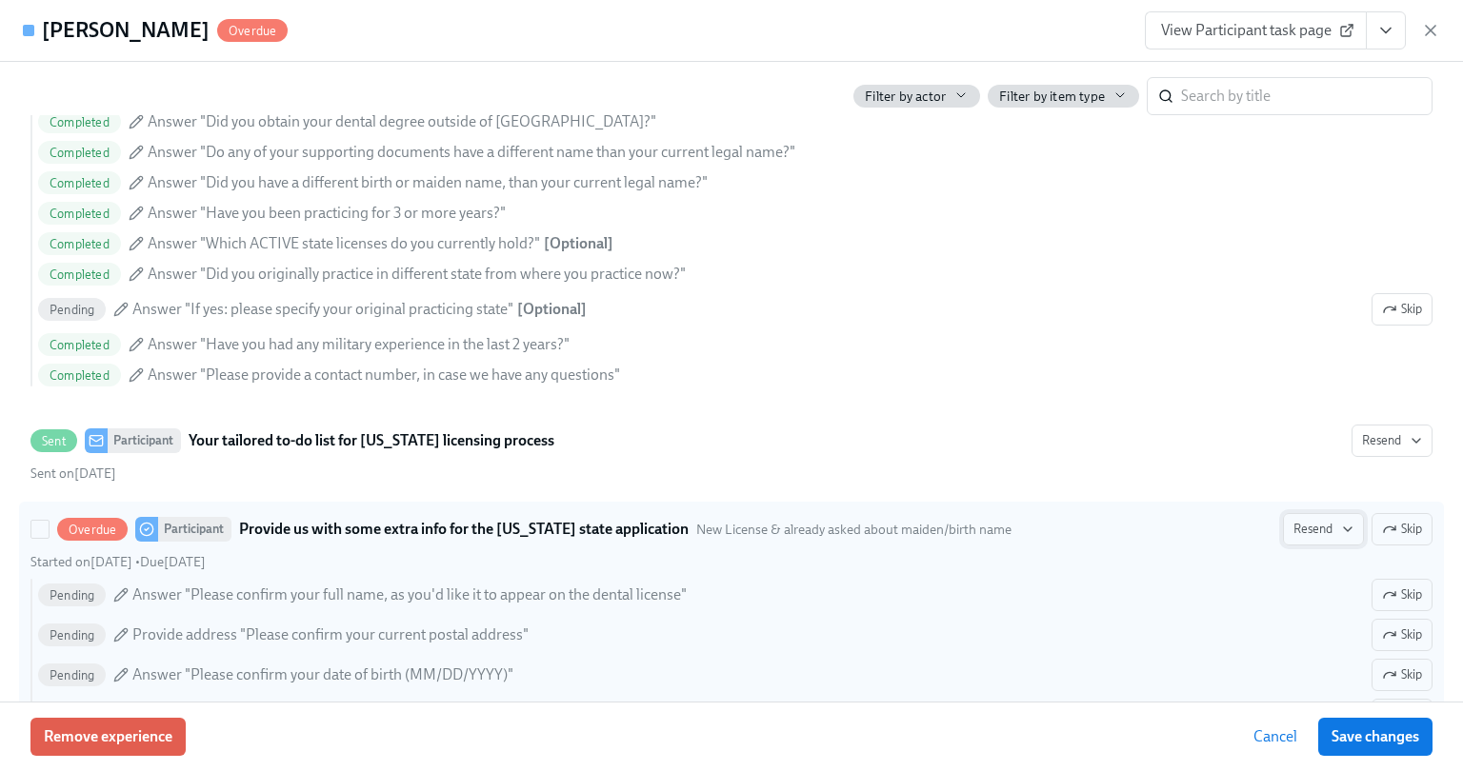
click at [1340, 525] on icon "button" at bounding box center [1347, 529] width 15 height 15
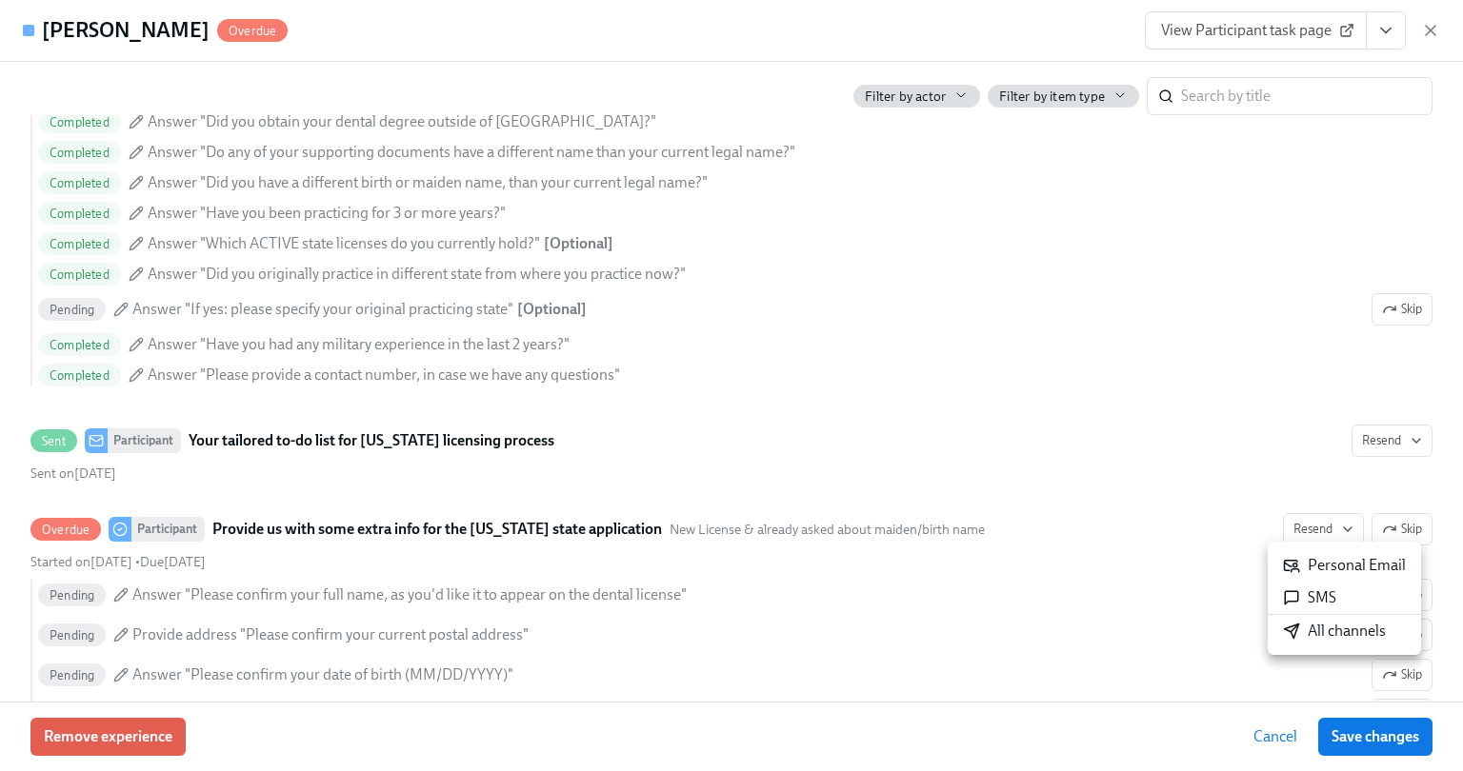
click at [1316, 628] on div "All channels" at bounding box center [1334, 631] width 103 height 21
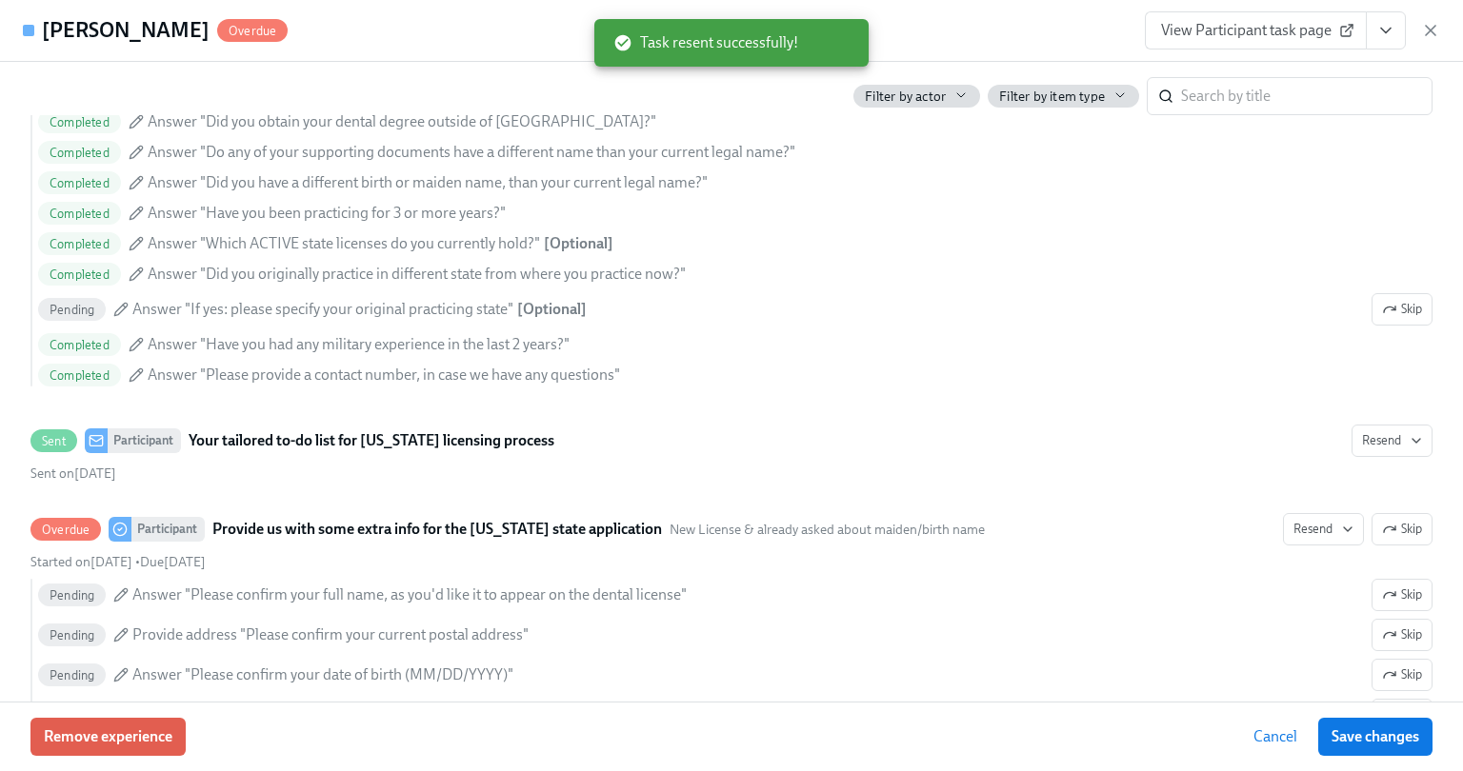
click at [1432, 30] on icon "button" at bounding box center [1430, 30] width 19 height 19
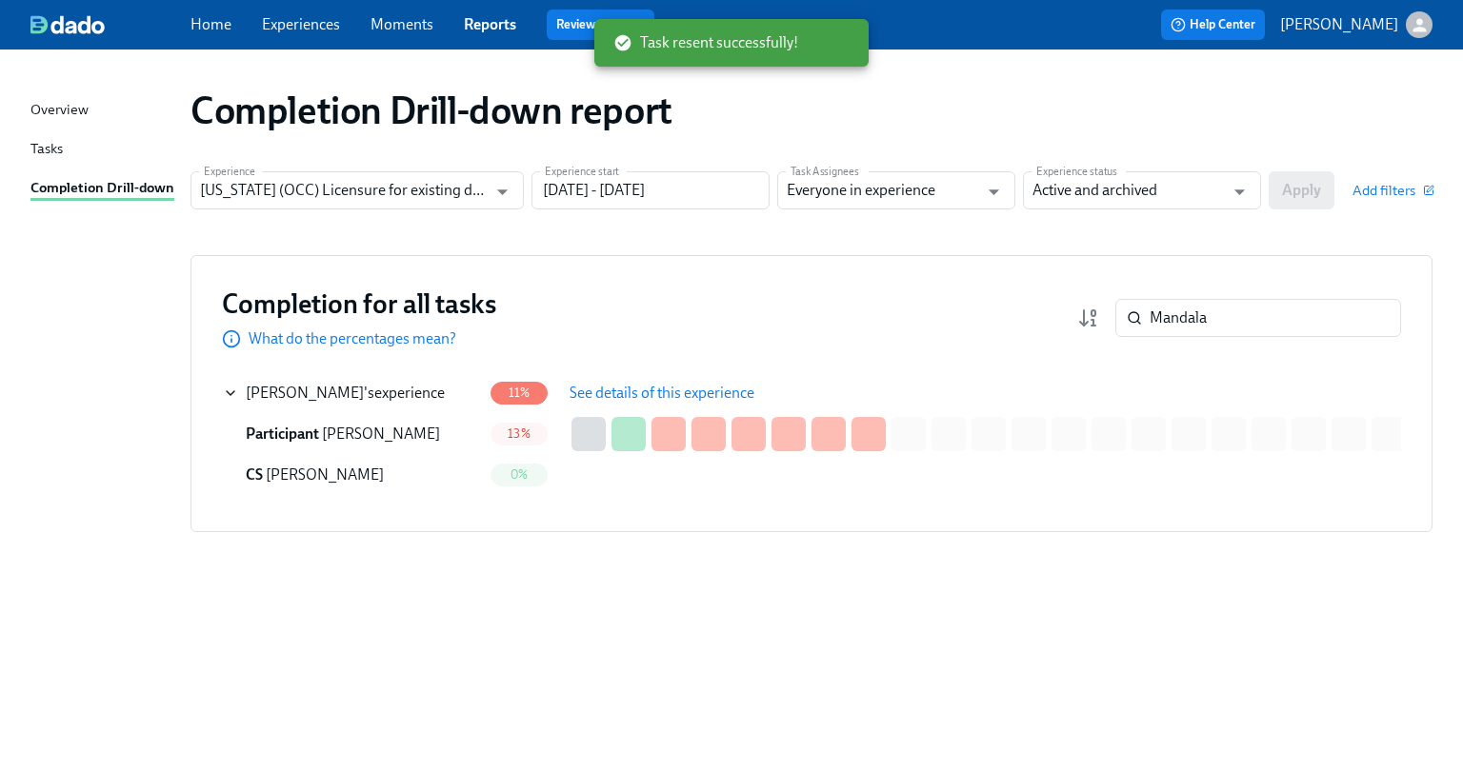
click at [598, 720] on div "Completion Drill-down report Experience [US_STATE] (OCC) Licensure for existing…" at bounding box center [731, 398] width 1402 height 653
click at [593, 736] on div "Overview Tasks Completion Drill-down Completion Drill-down report Experience [U…" at bounding box center [731, 411] width 1463 height 722
drag, startPoint x: 1211, startPoint y: 315, endPoint x: 1097, endPoint y: 323, distance: 113.6
click at [1097, 323] on div "Mandala ​" at bounding box center [1239, 318] width 324 height 38
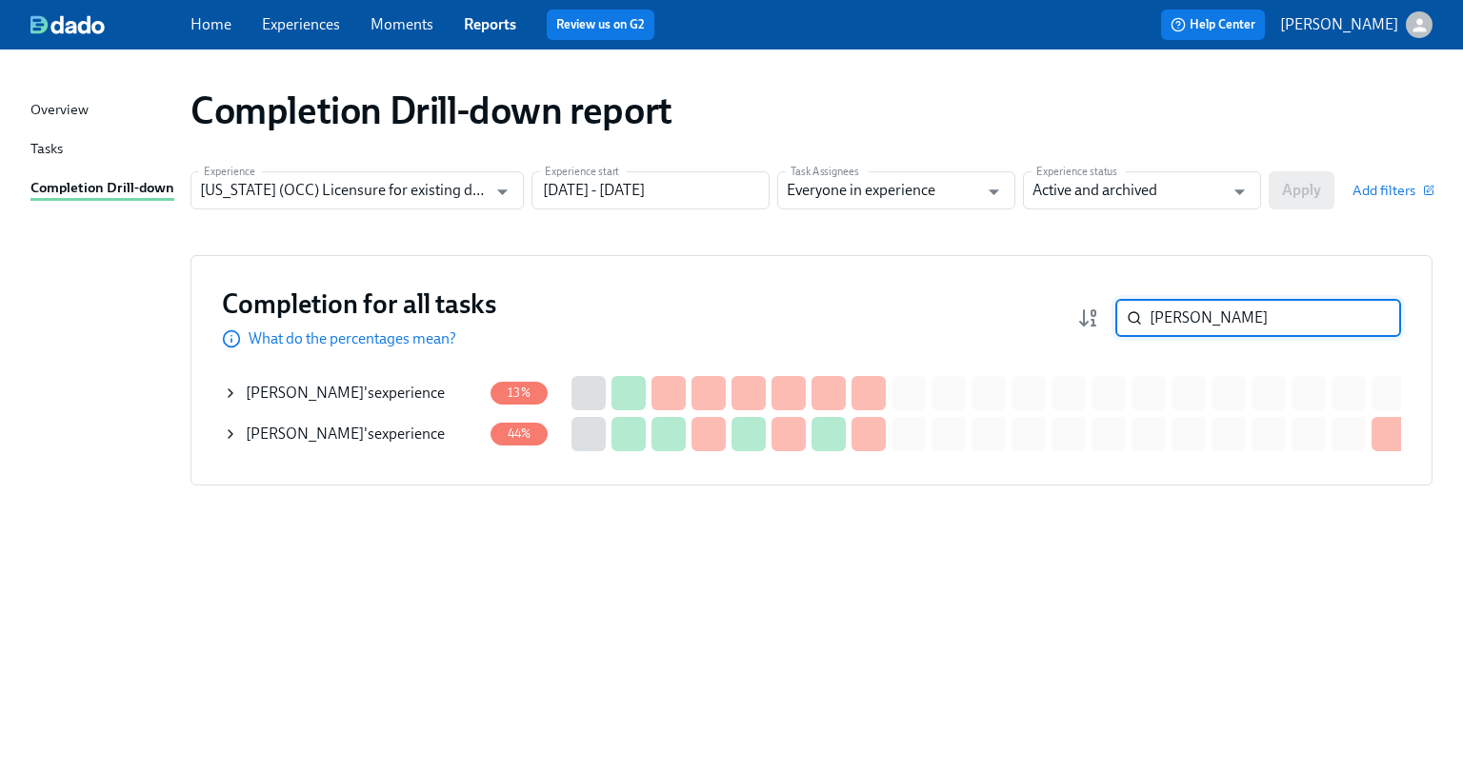
click at [351, 388] on div "[PERSON_NAME] 's experience" at bounding box center [345, 393] width 199 height 21
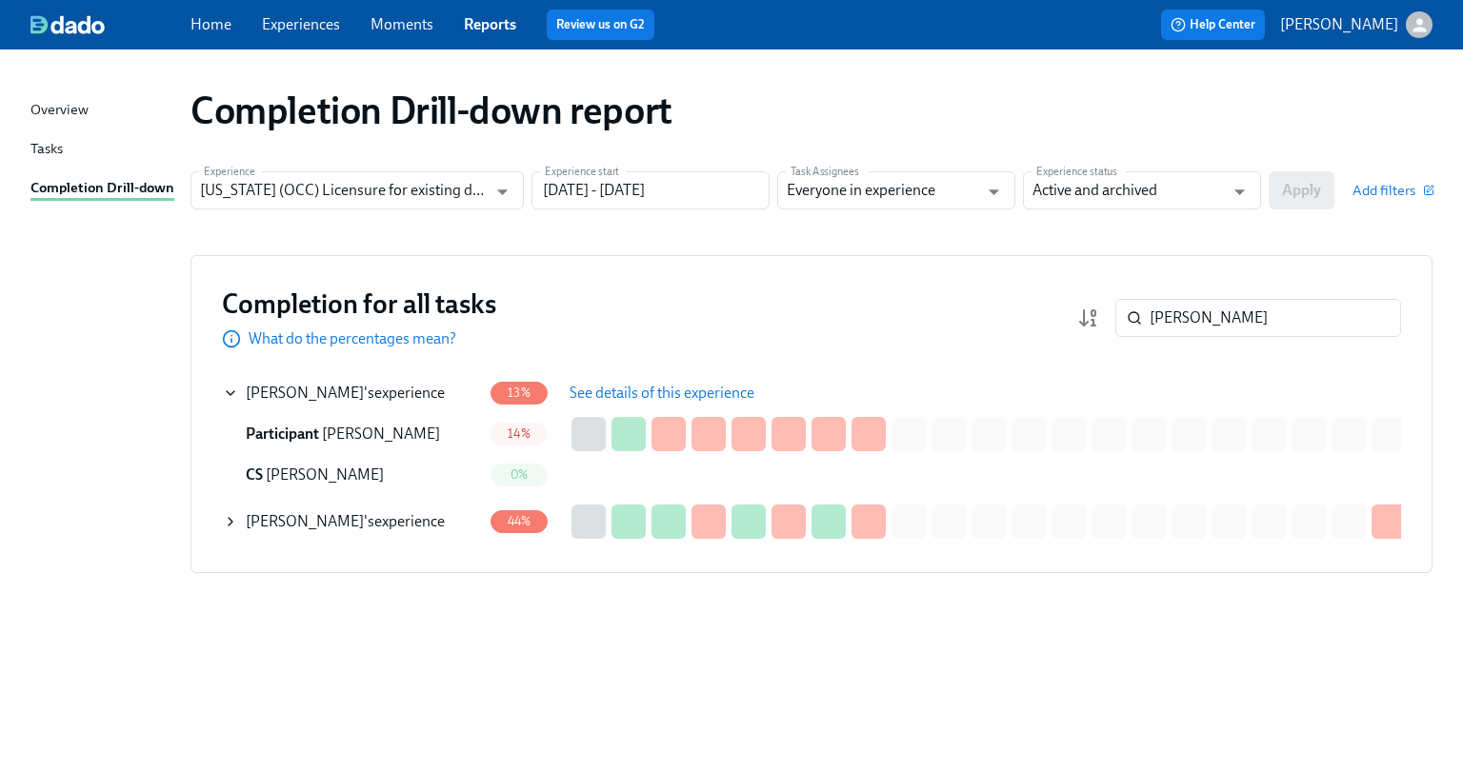
click at [591, 384] on span "See details of this experience" at bounding box center [662, 393] width 185 height 19
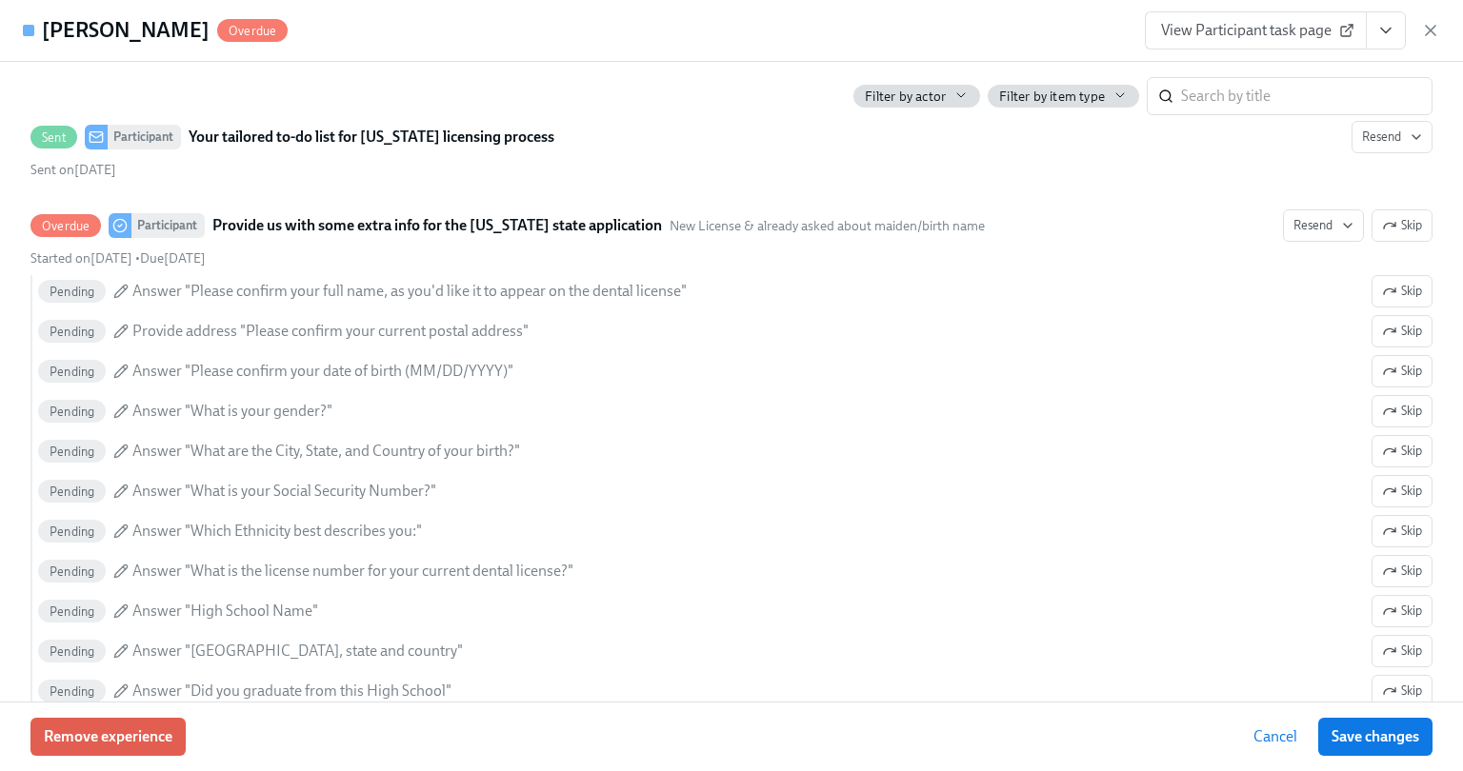
scroll to position [1524, 0]
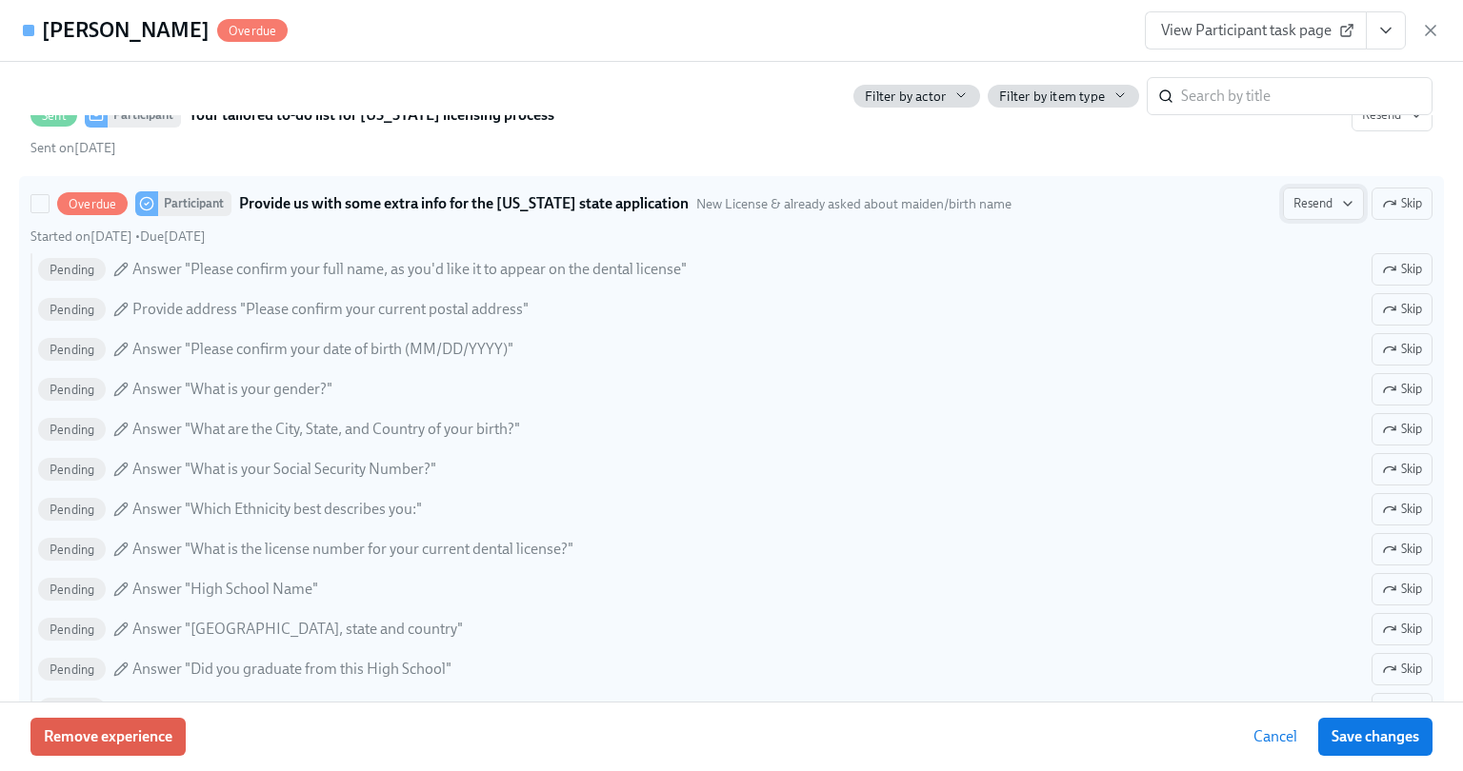
click at [1304, 199] on span "Resend" at bounding box center [1323, 203] width 60 height 19
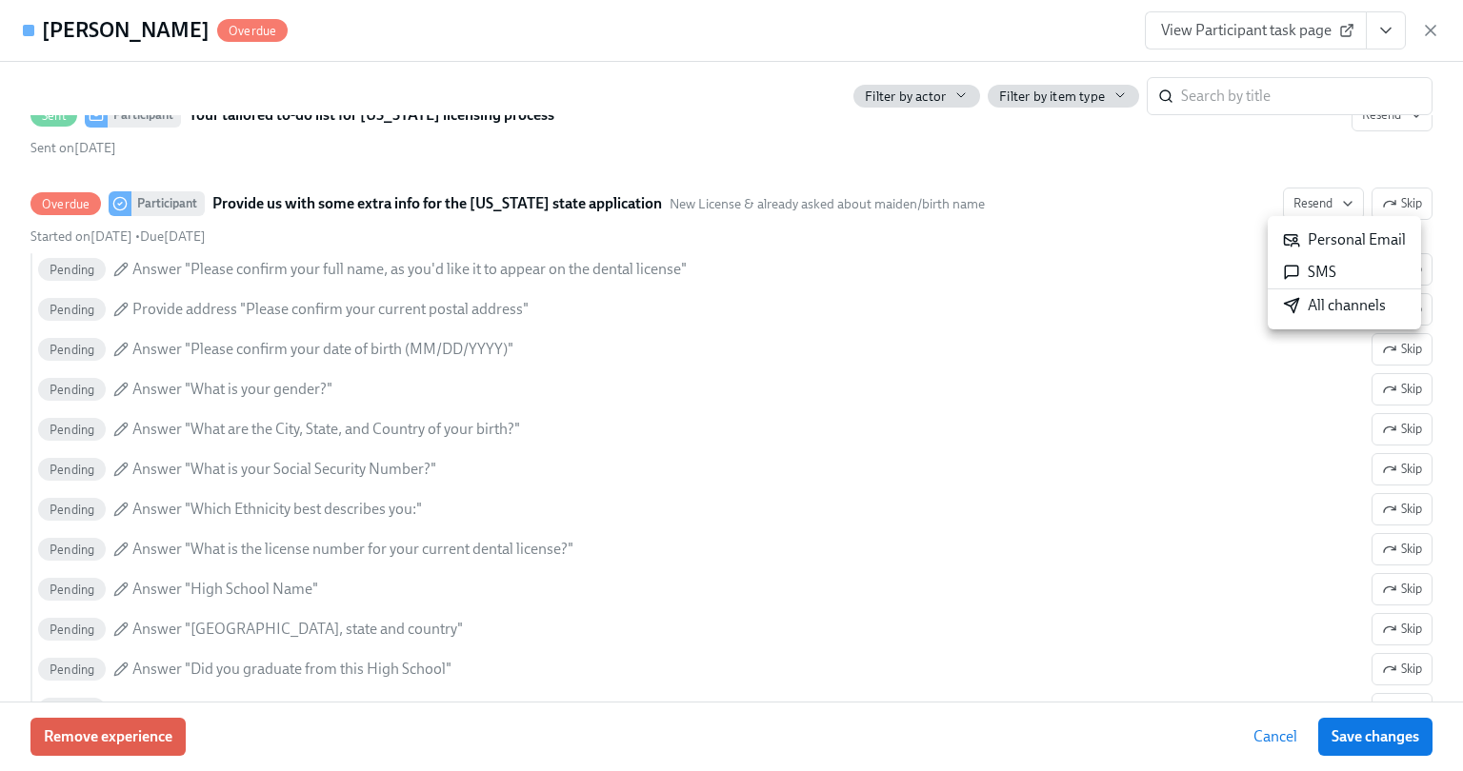
click at [1316, 319] on li "All channels" at bounding box center [1344, 306] width 153 height 32
click at [1426, 28] on icon "button" at bounding box center [1430, 30] width 19 height 19
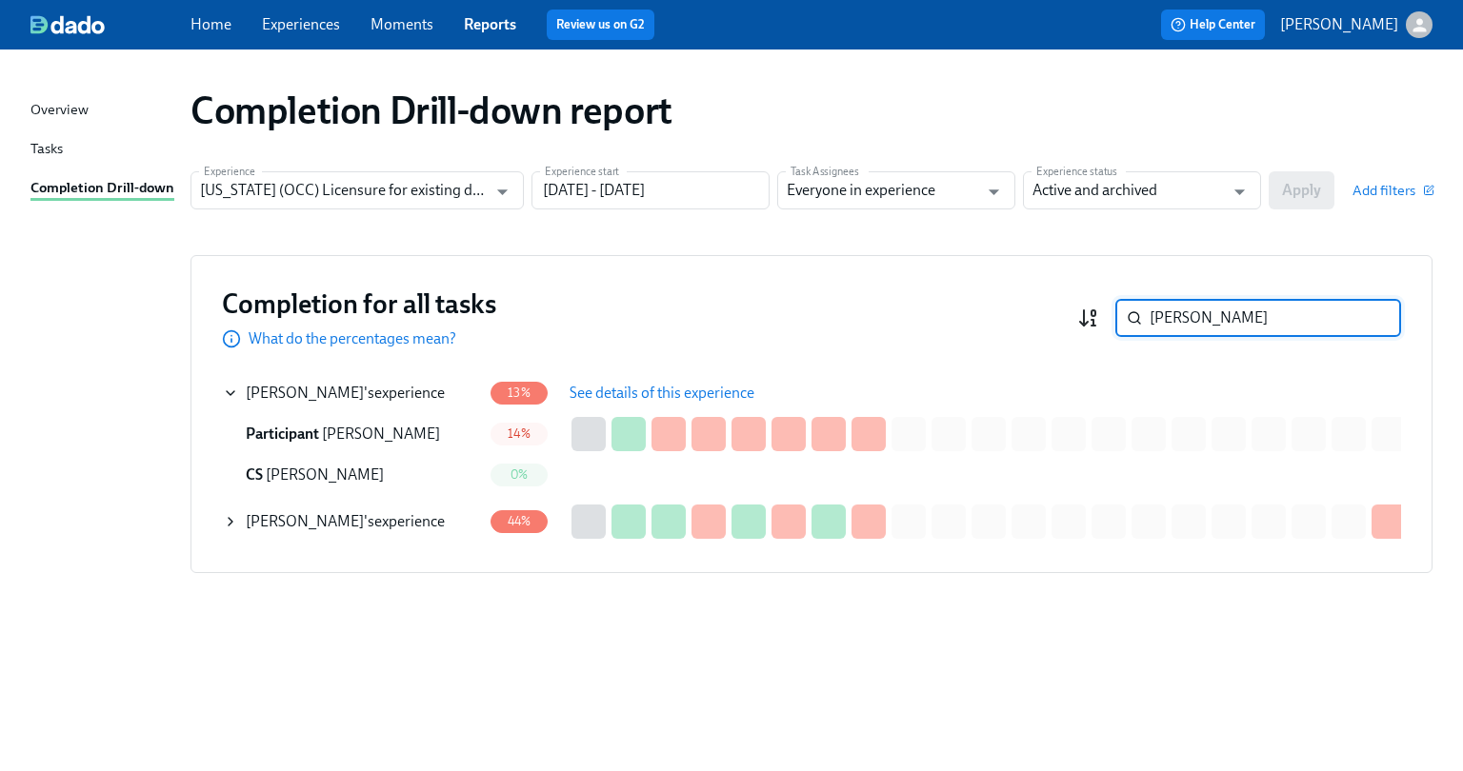
drag, startPoint x: 1181, startPoint y: 315, endPoint x: 1090, endPoint y: 312, distance: 91.5
click at [1091, 312] on div "[PERSON_NAME] ​" at bounding box center [1239, 318] width 324 height 38
paste input "Shalit"
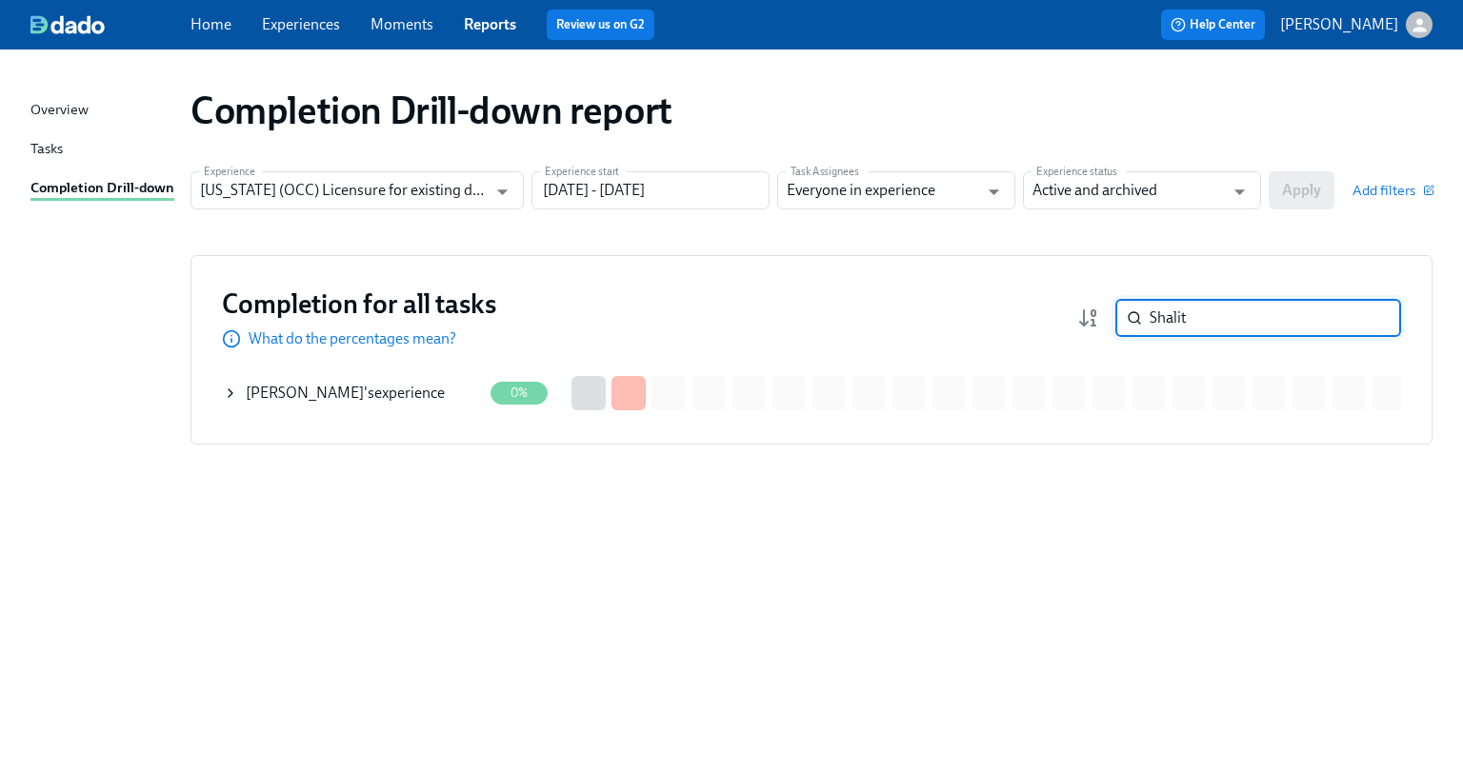
click at [358, 391] on div "[PERSON_NAME] 's experience" at bounding box center [345, 393] width 199 height 21
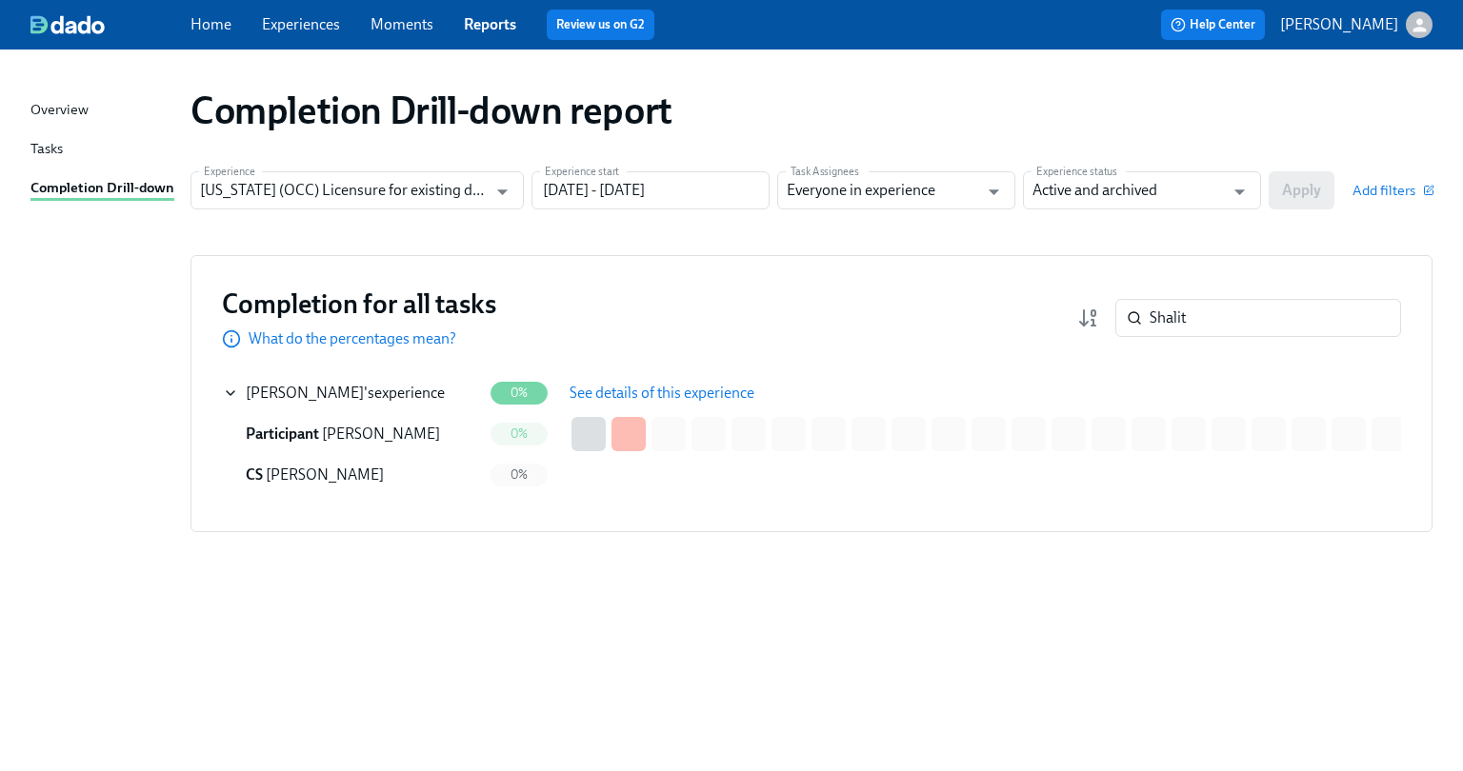
click at [616, 391] on span "See details of this experience" at bounding box center [662, 393] width 185 height 19
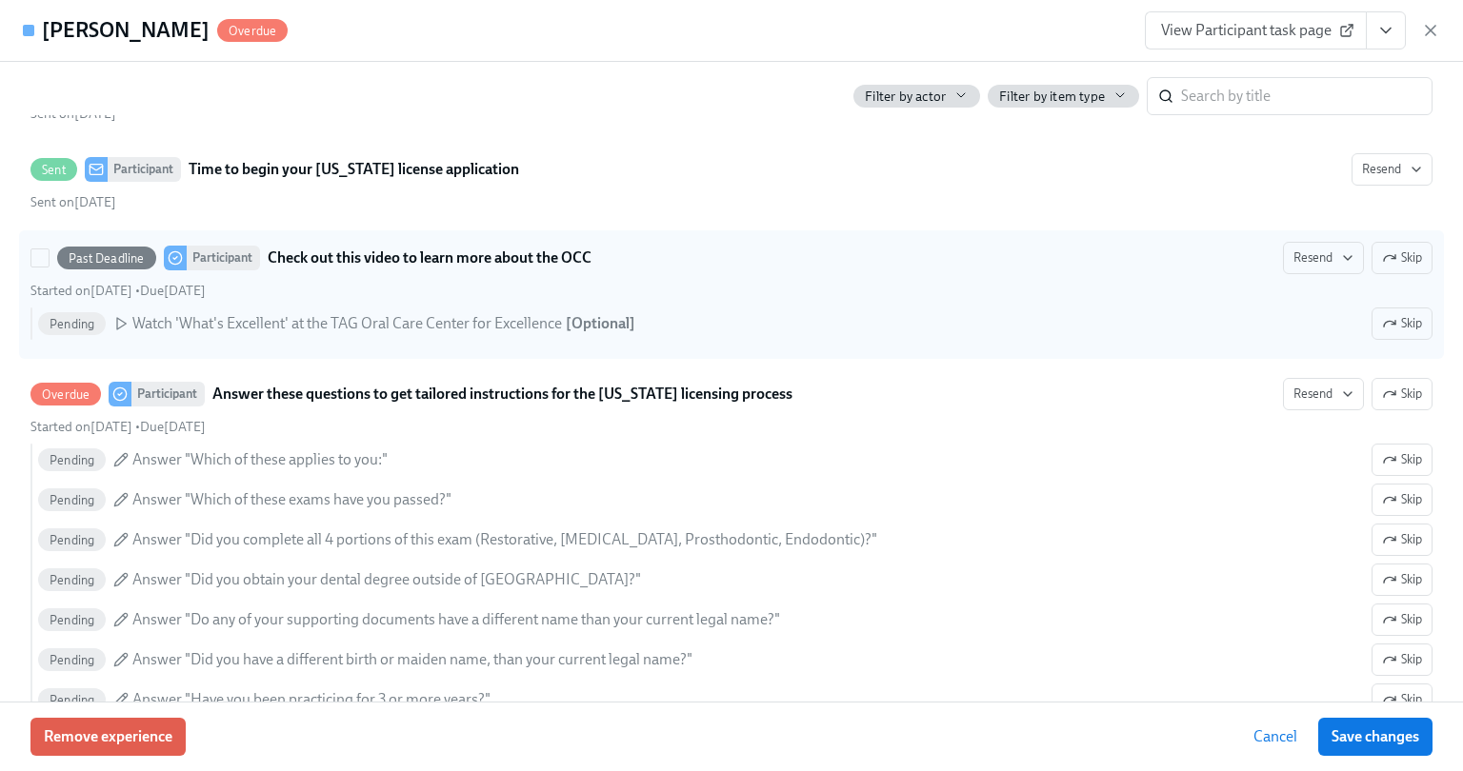
scroll to position [571, 0]
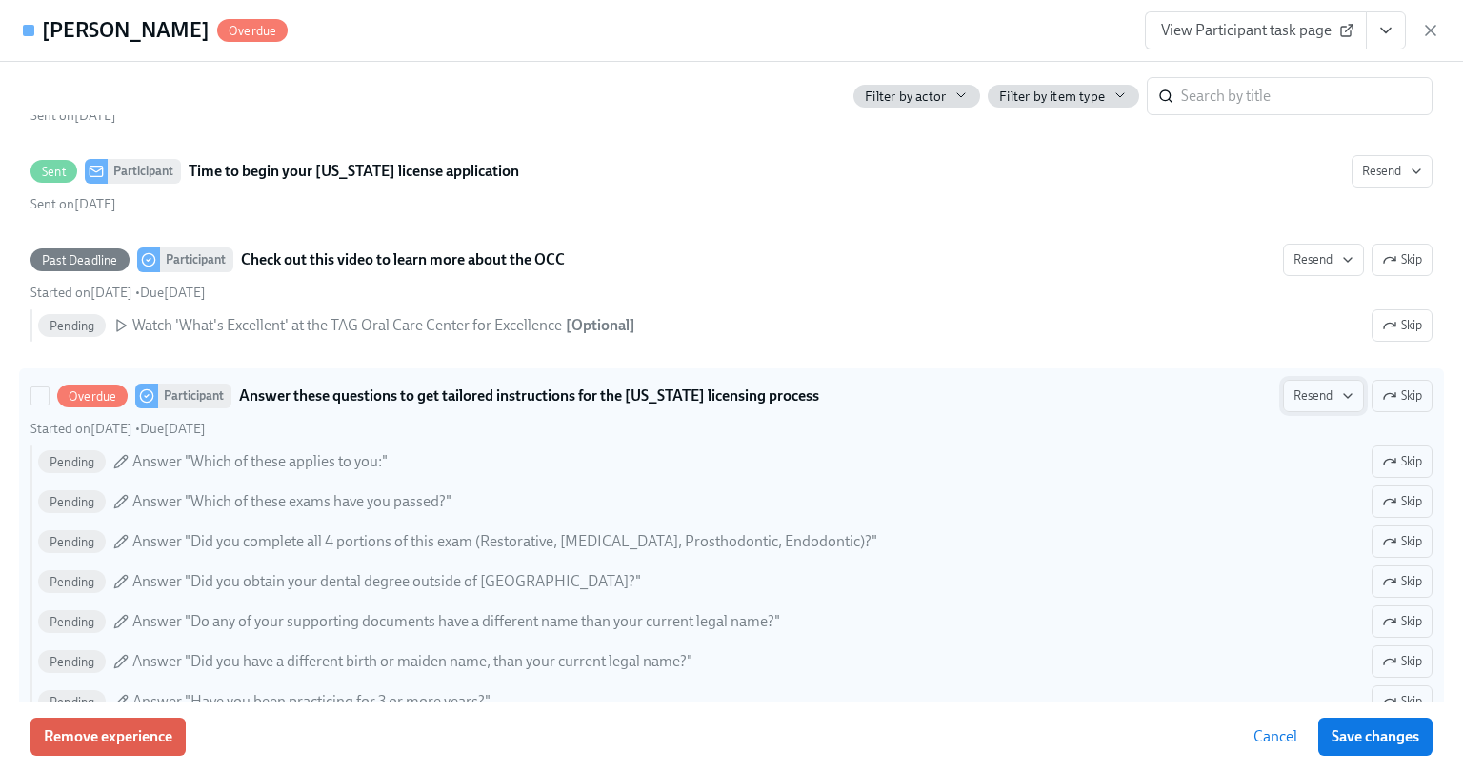
click at [1303, 394] on span "Resend" at bounding box center [1323, 396] width 60 height 19
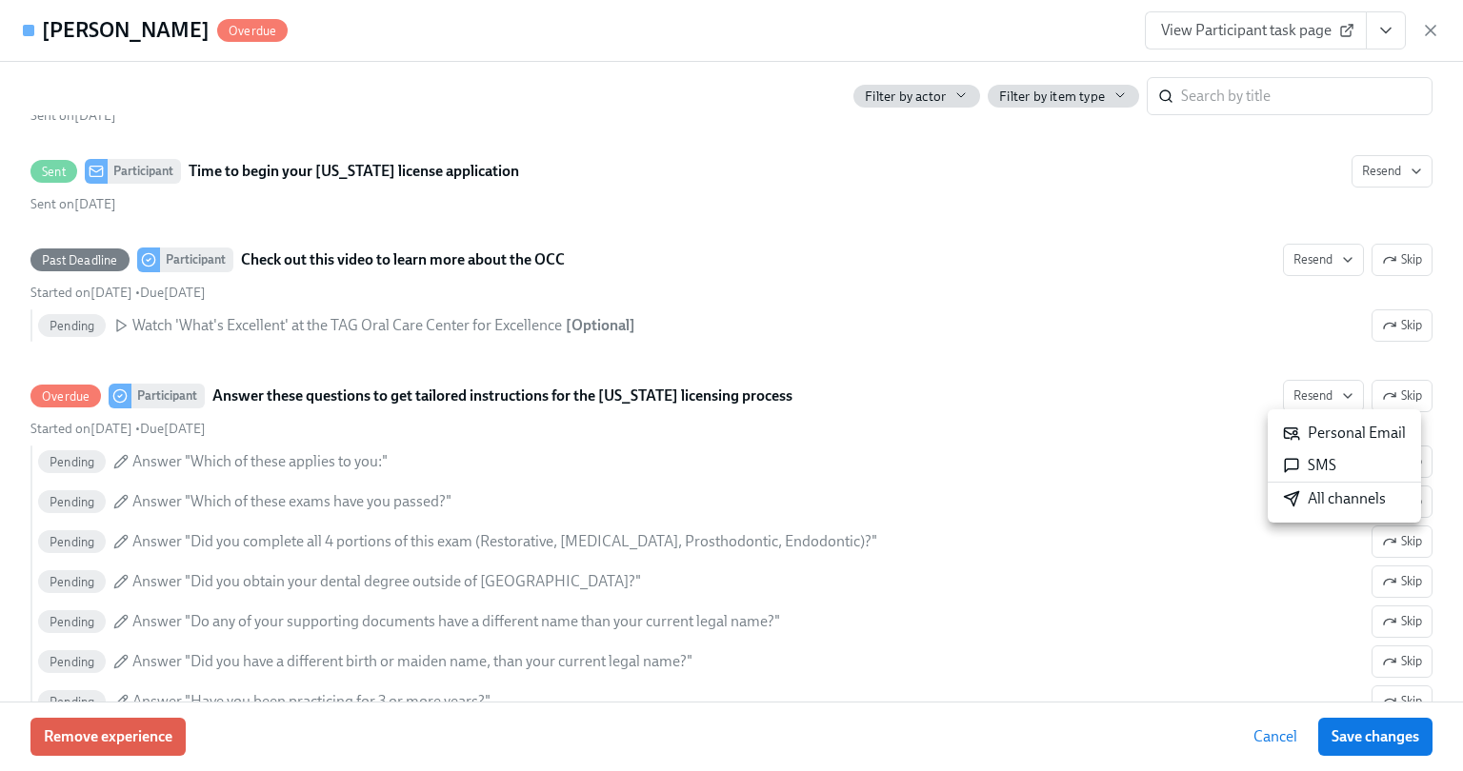
click at [1322, 490] on div "All channels" at bounding box center [1334, 499] width 103 height 21
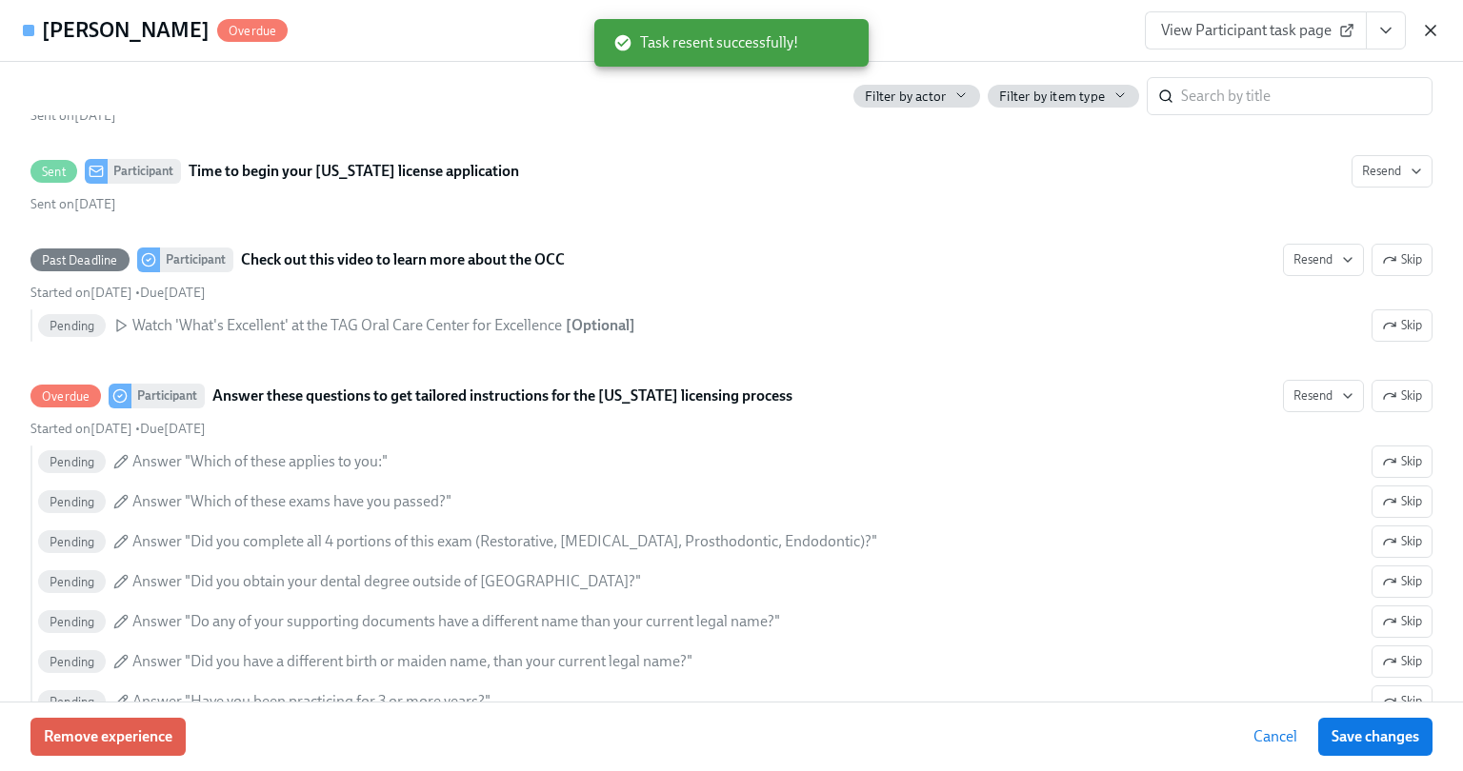
click at [1432, 33] on icon "button" at bounding box center [1430, 30] width 19 height 19
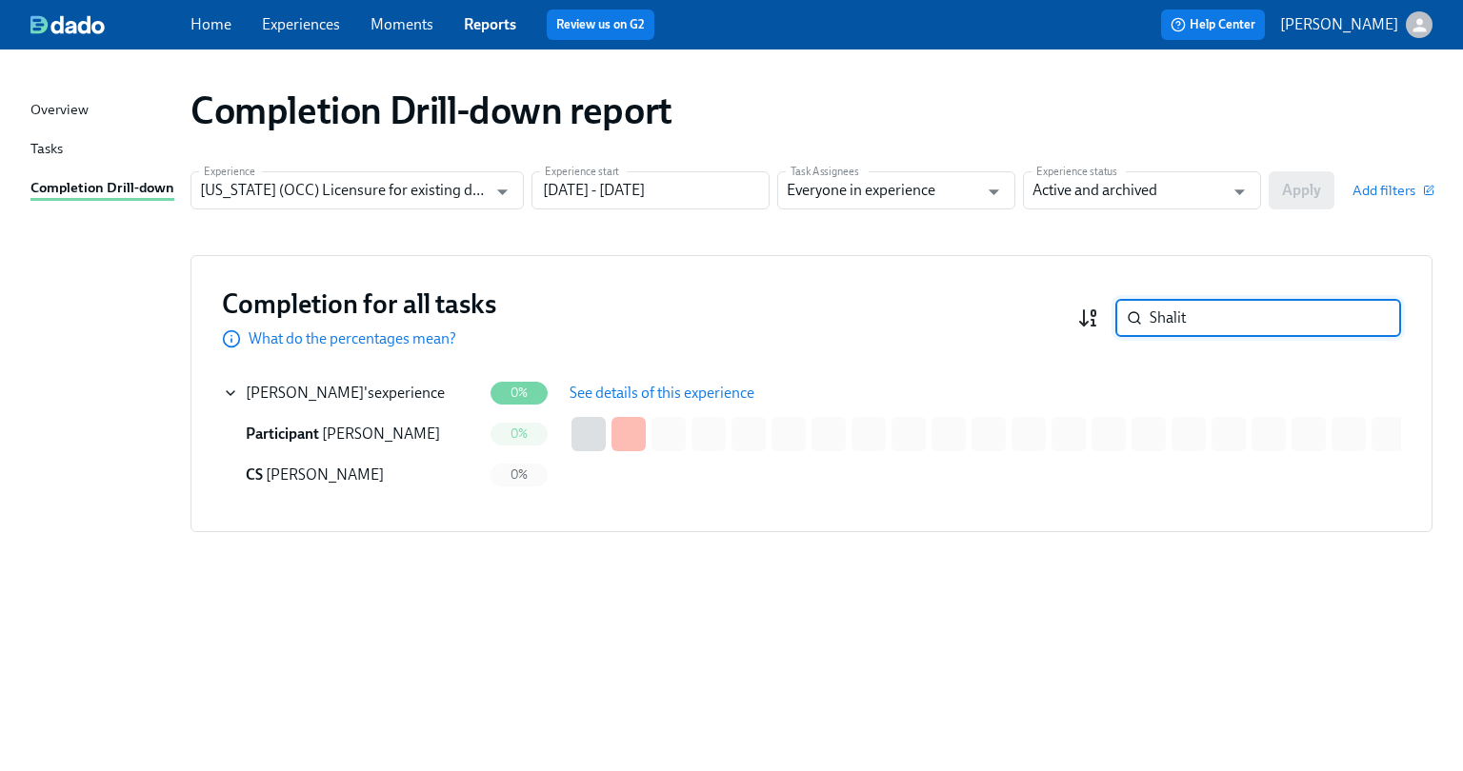
drag, startPoint x: 1218, startPoint y: 323, endPoint x: 1097, endPoint y: 323, distance: 121.0
click at [1097, 323] on div "Shalit ​" at bounding box center [1239, 318] width 324 height 38
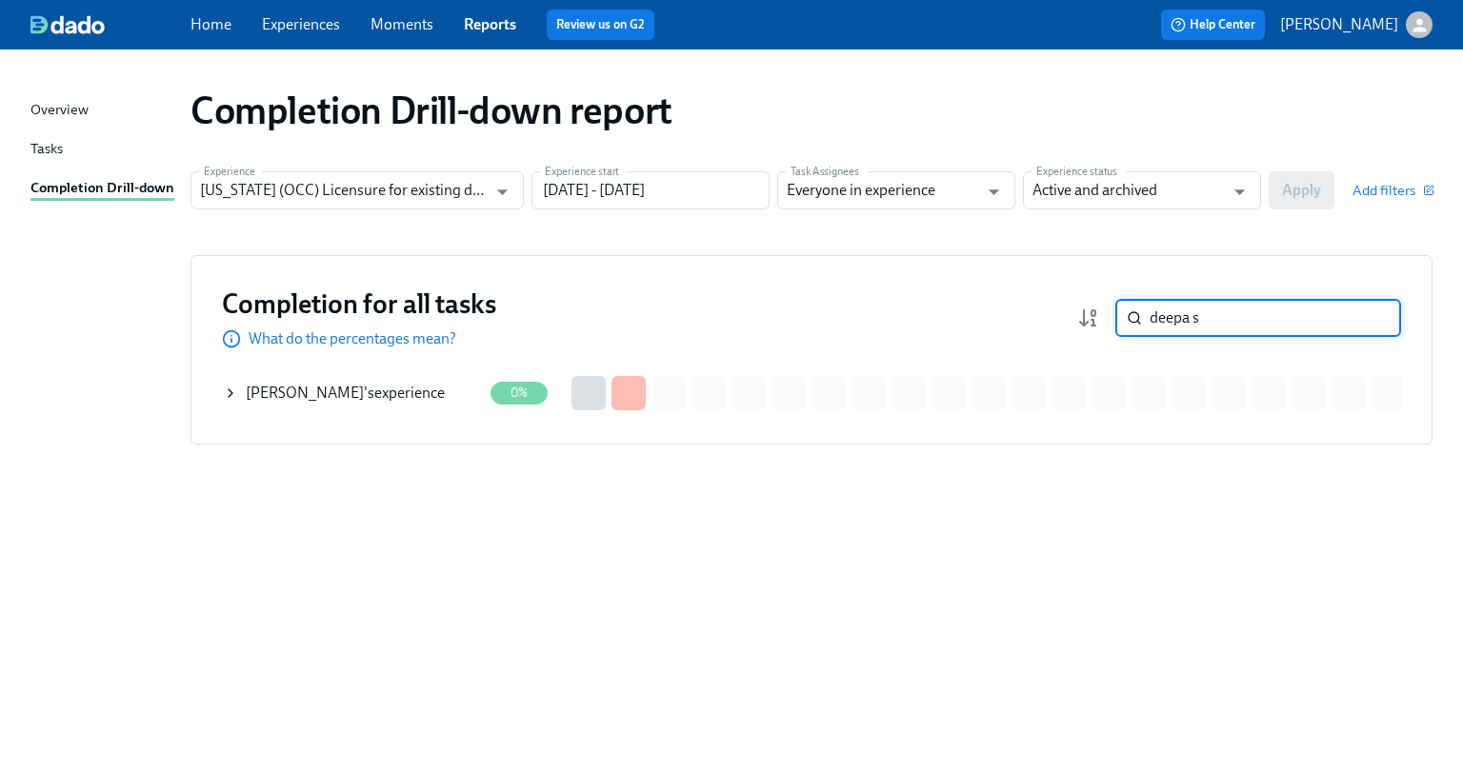
type input "deepa s"
click at [396, 390] on div "[PERSON_NAME] 's experience" at bounding box center [345, 393] width 199 height 21
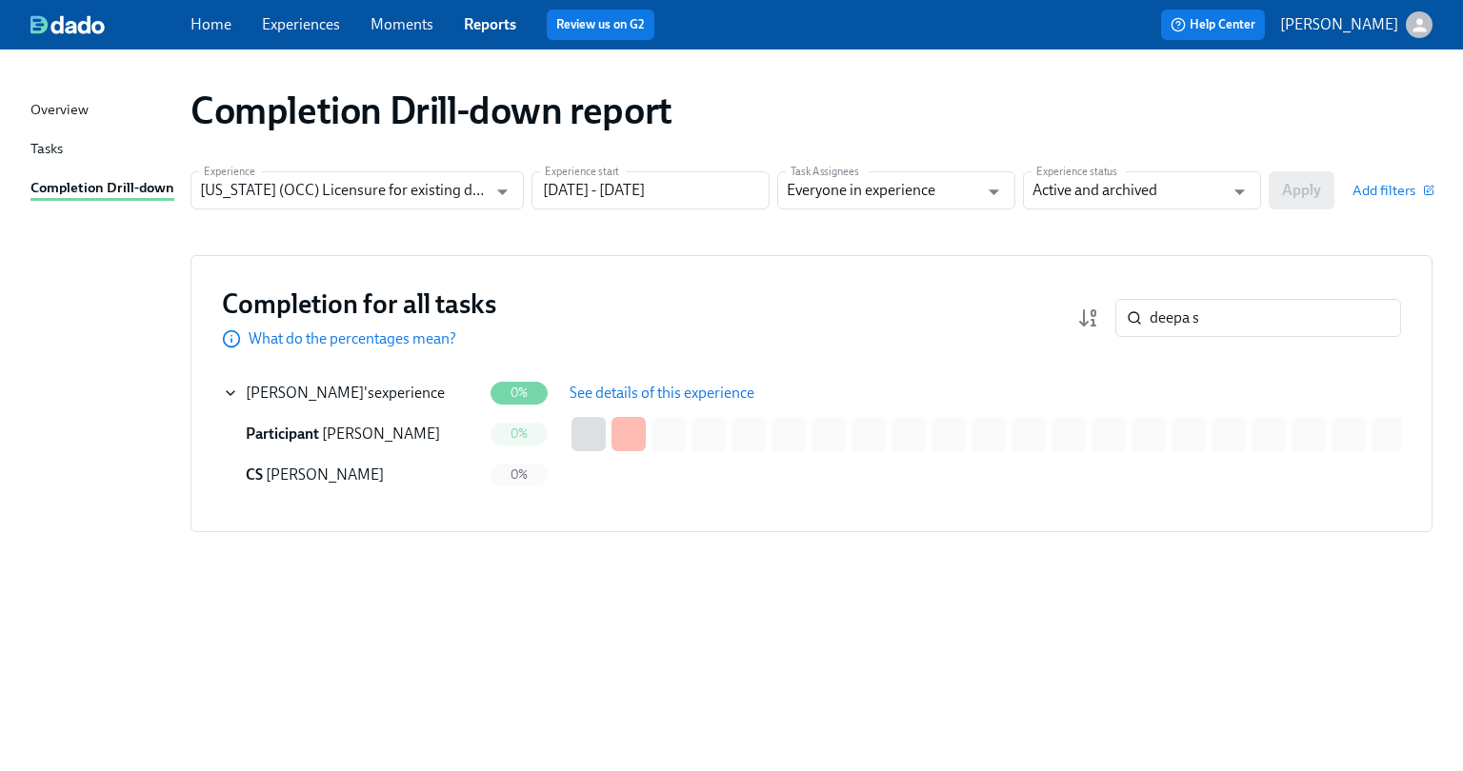
click at [599, 389] on span "See details of this experience" at bounding box center [662, 393] width 185 height 19
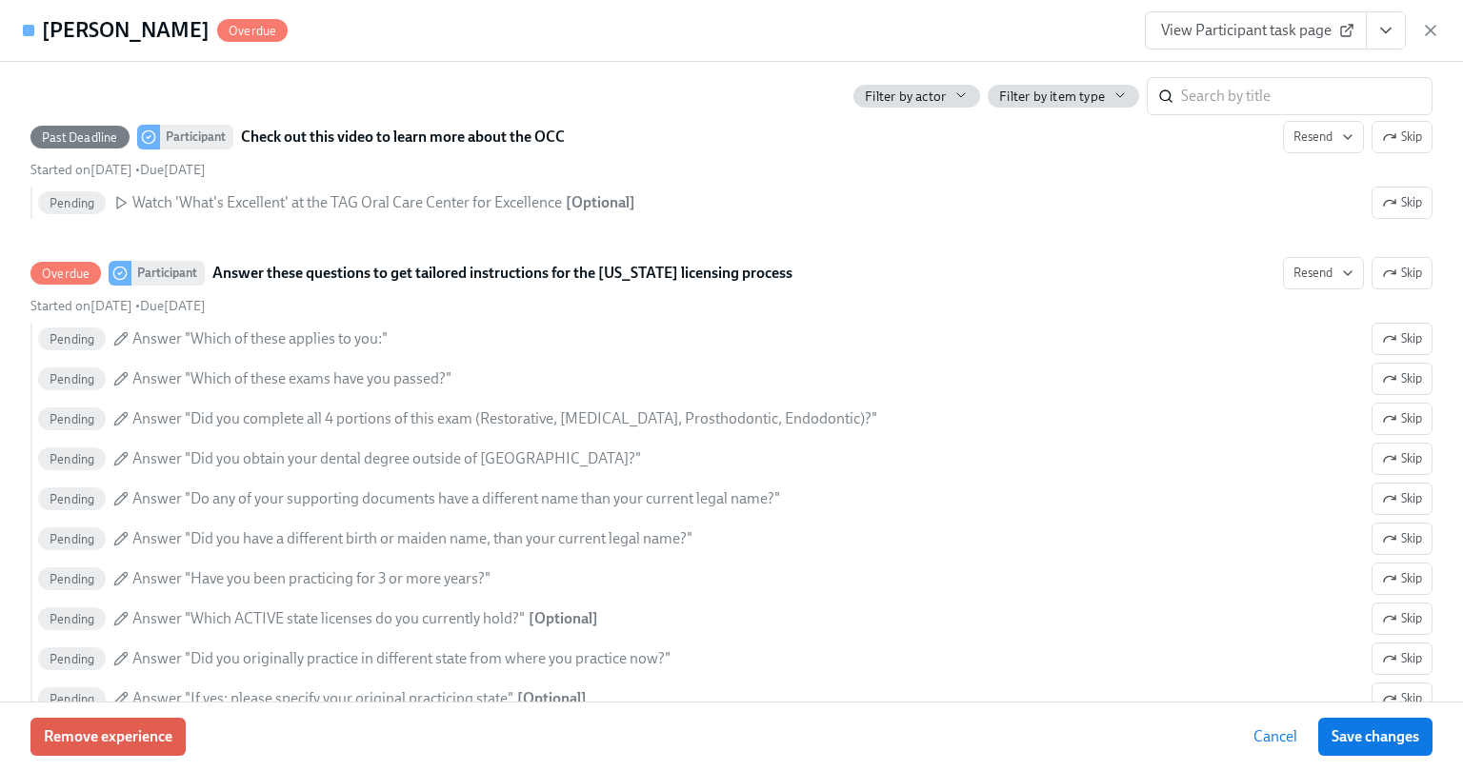
scroll to position [762, 0]
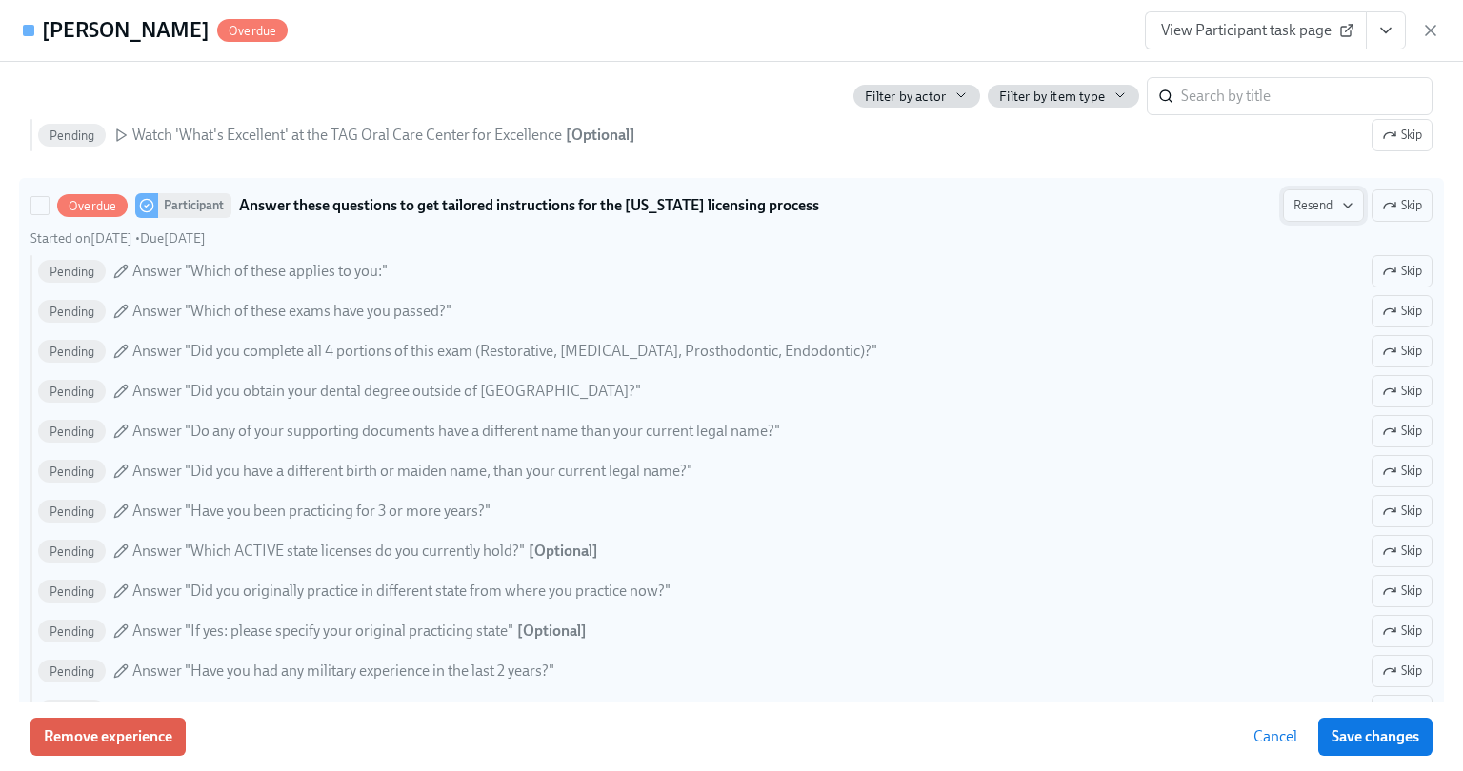
click at [1304, 199] on span "Resend" at bounding box center [1323, 205] width 60 height 19
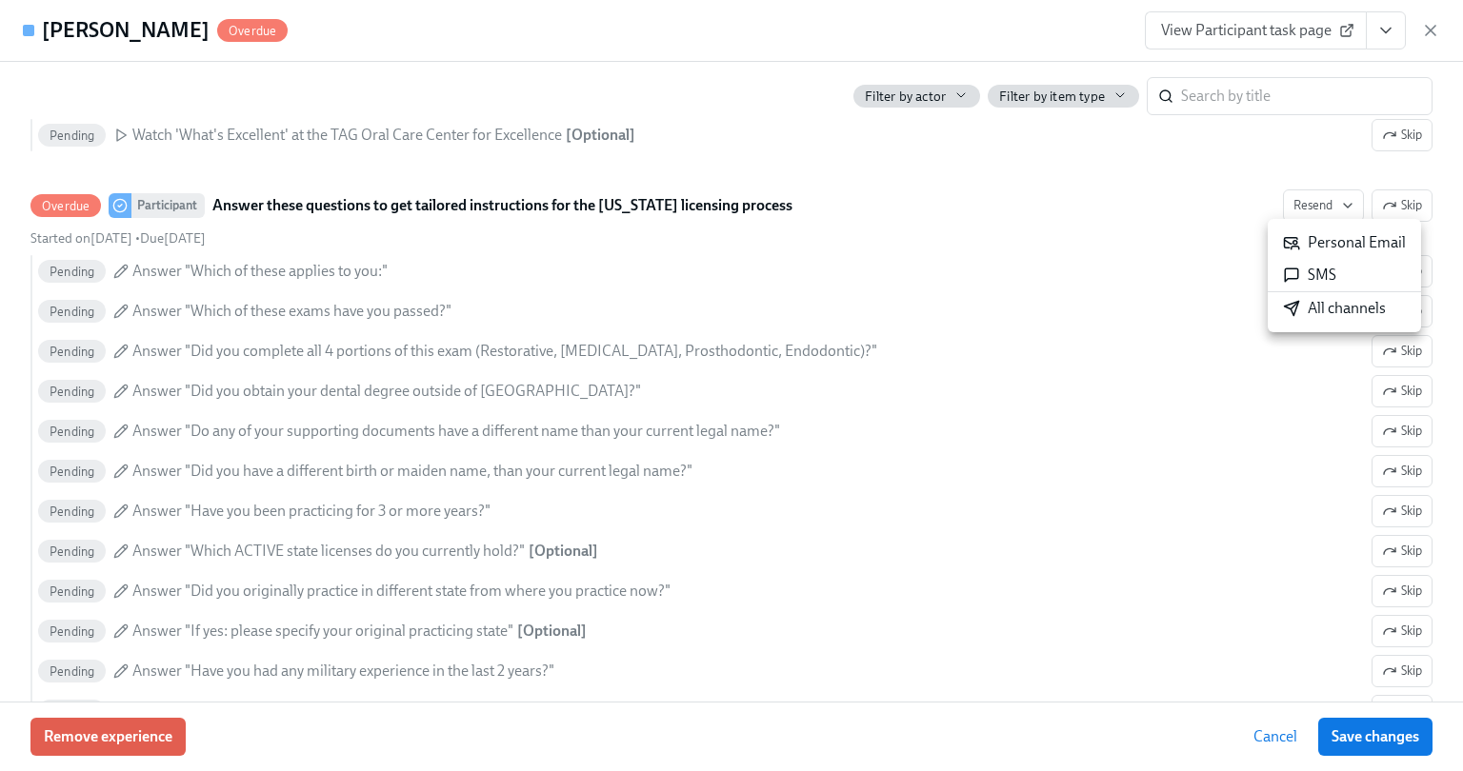
click at [1314, 300] on div "All channels" at bounding box center [1334, 308] width 103 height 21
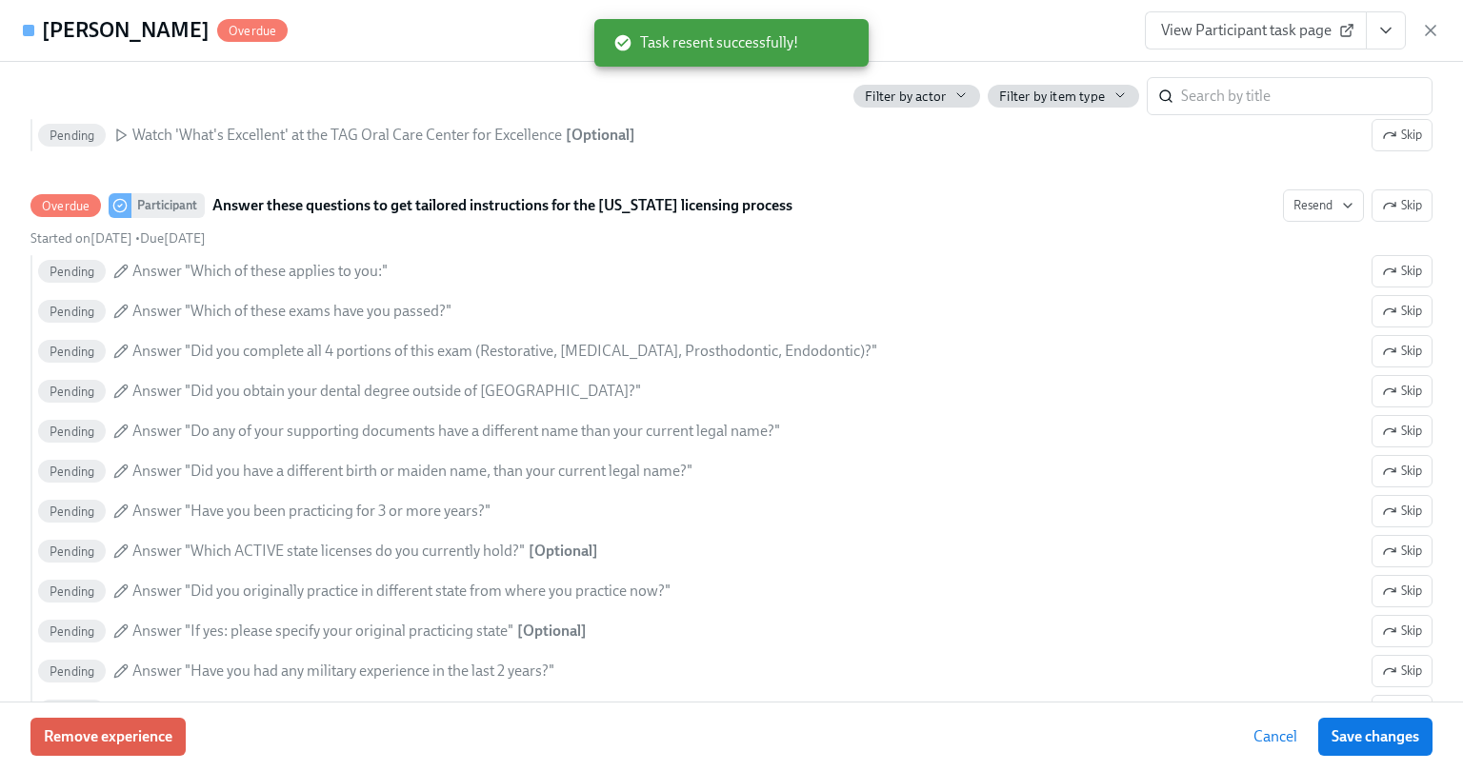
click at [1441, 35] on div "[PERSON_NAME] Overdue View Participant task page" at bounding box center [731, 31] width 1463 height 62
click at [1434, 30] on icon "button" at bounding box center [1430, 30] width 19 height 19
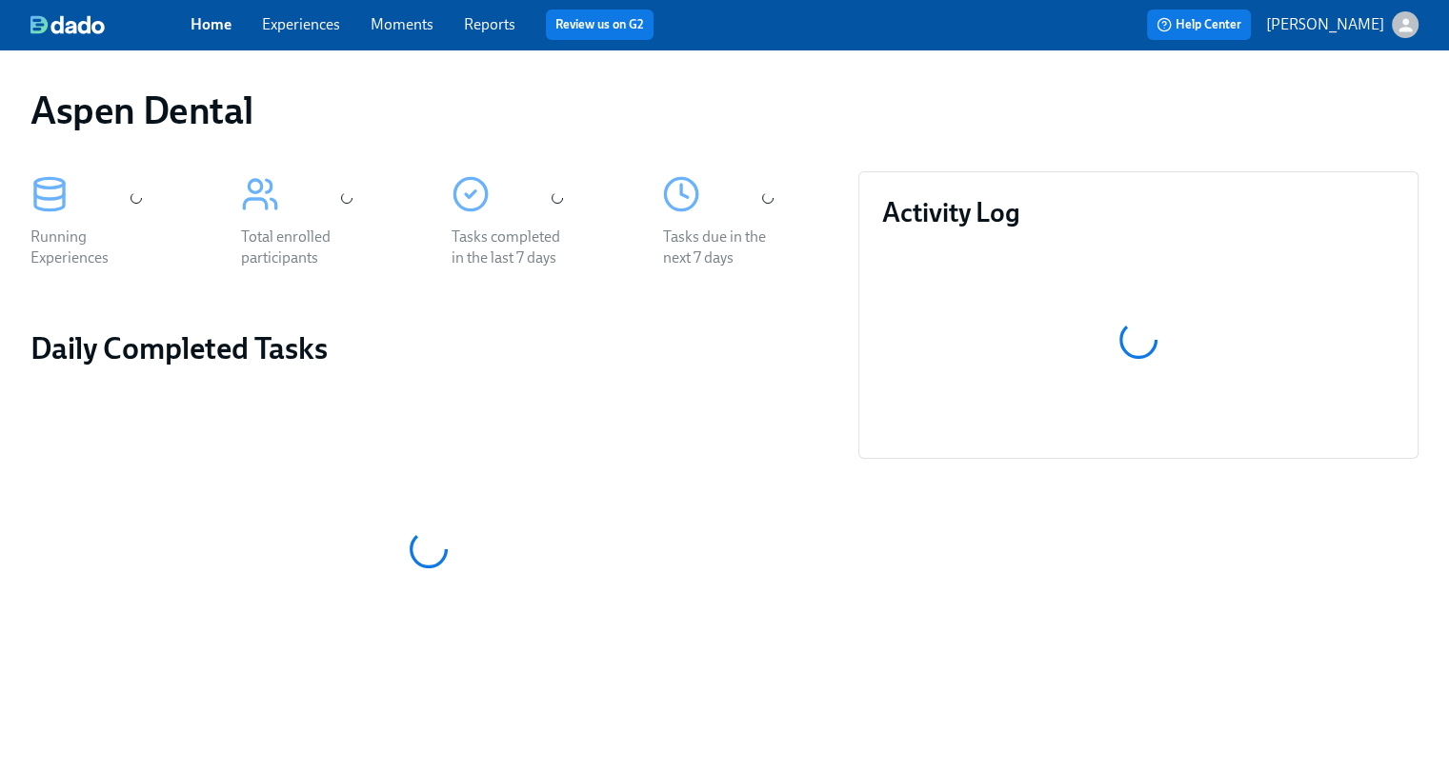
click at [486, 29] on link "Reports" at bounding box center [489, 24] width 51 height 18
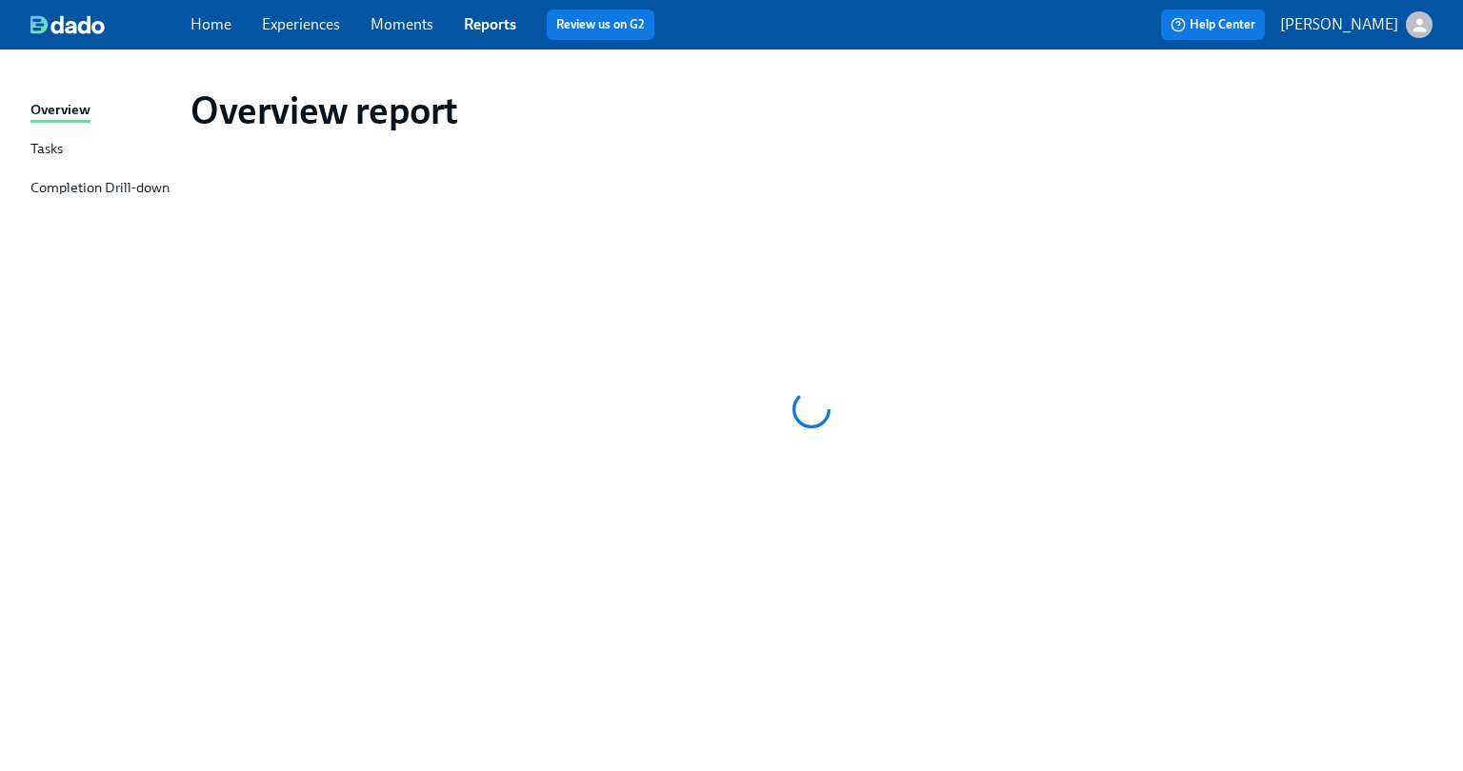
click at [120, 185] on div "Completion Drill-down" at bounding box center [99, 189] width 139 height 24
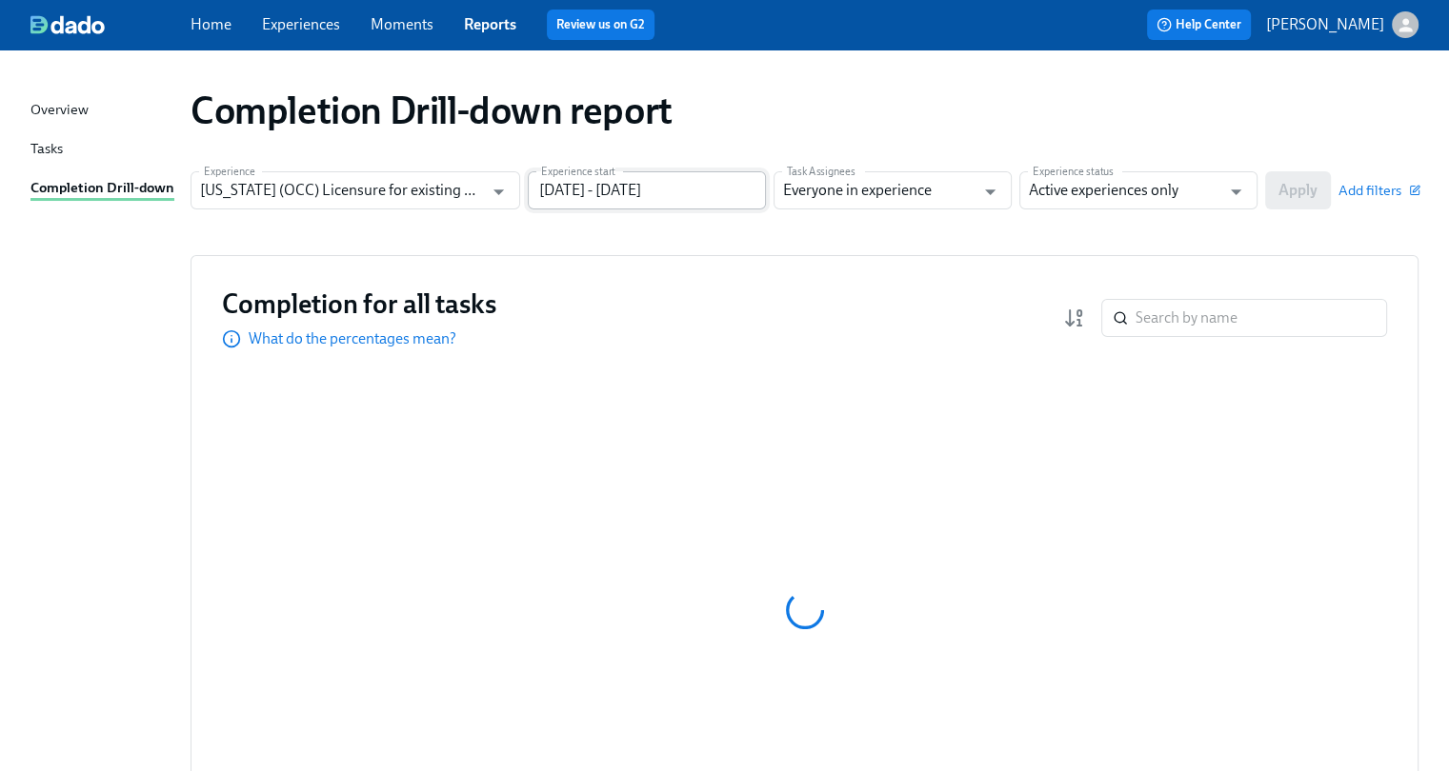
click at [591, 194] on input "[DATE] - [DATE]" at bounding box center [647, 190] width 238 height 38
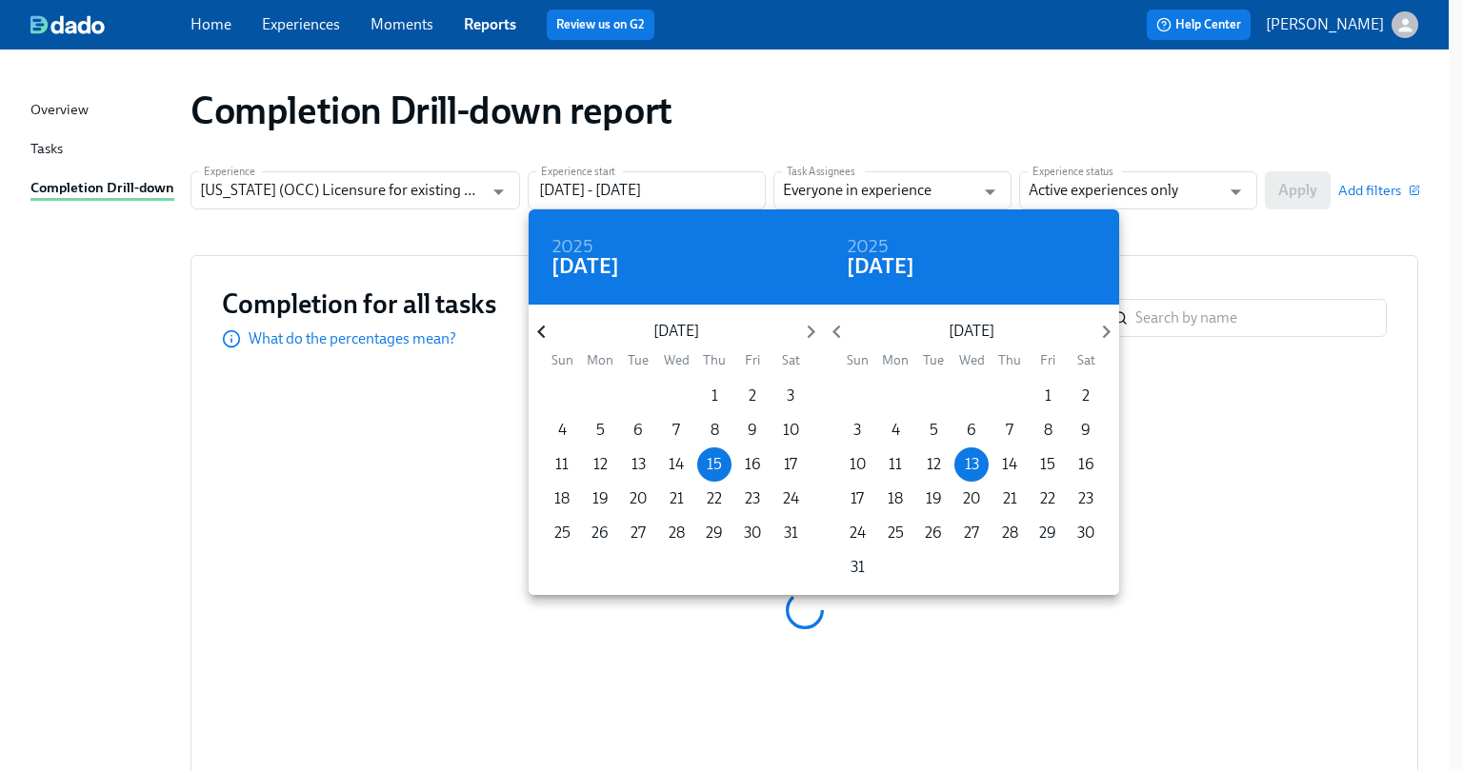
click at [549, 337] on icon "button" at bounding box center [542, 332] width 26 height 26
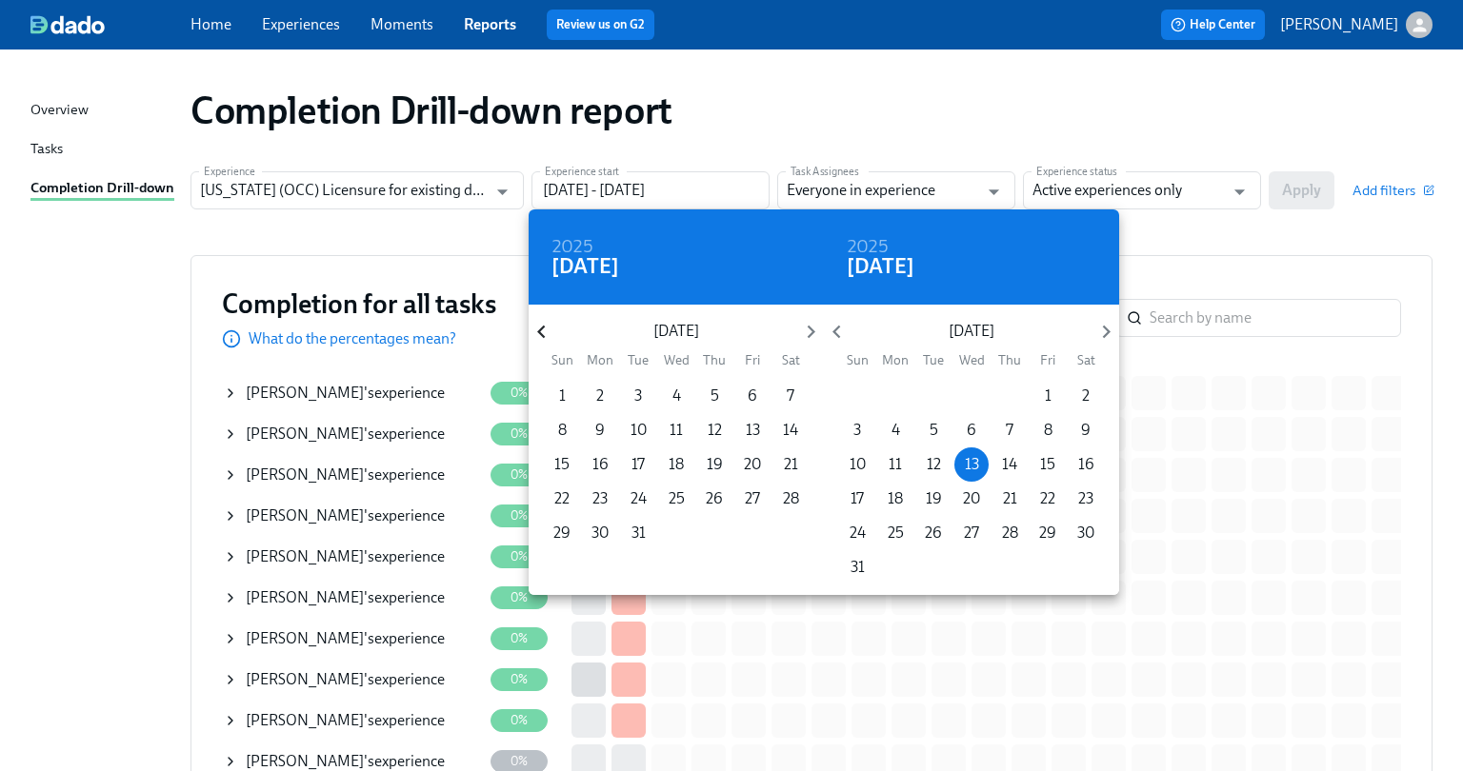
click at [549, 337] on icon "button" at bounding box center [542, 332] width 26 height 26
click at [715, 395] on p "1" at bounding box center [714, 396] width 7 height 21
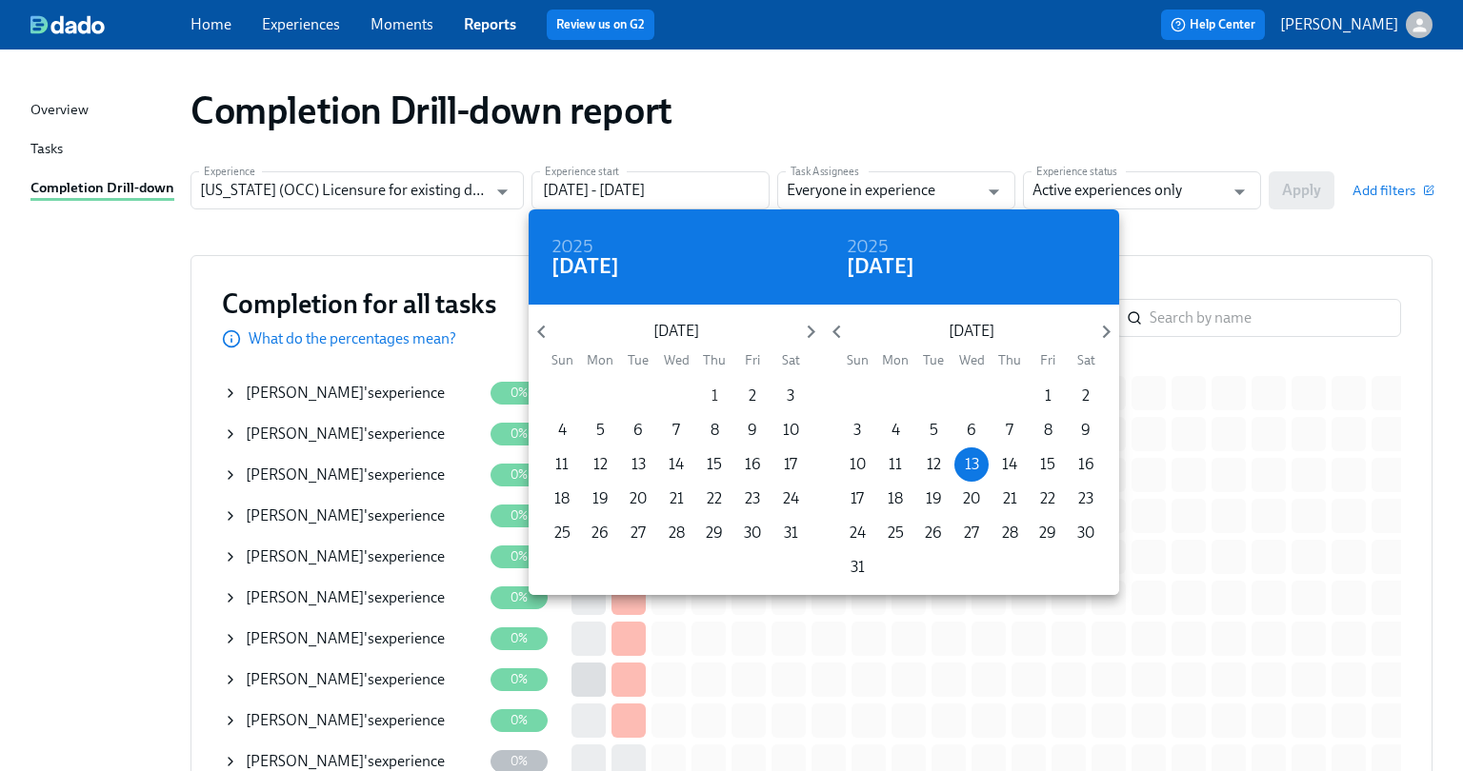
type input "[DATE] - [DATE]"
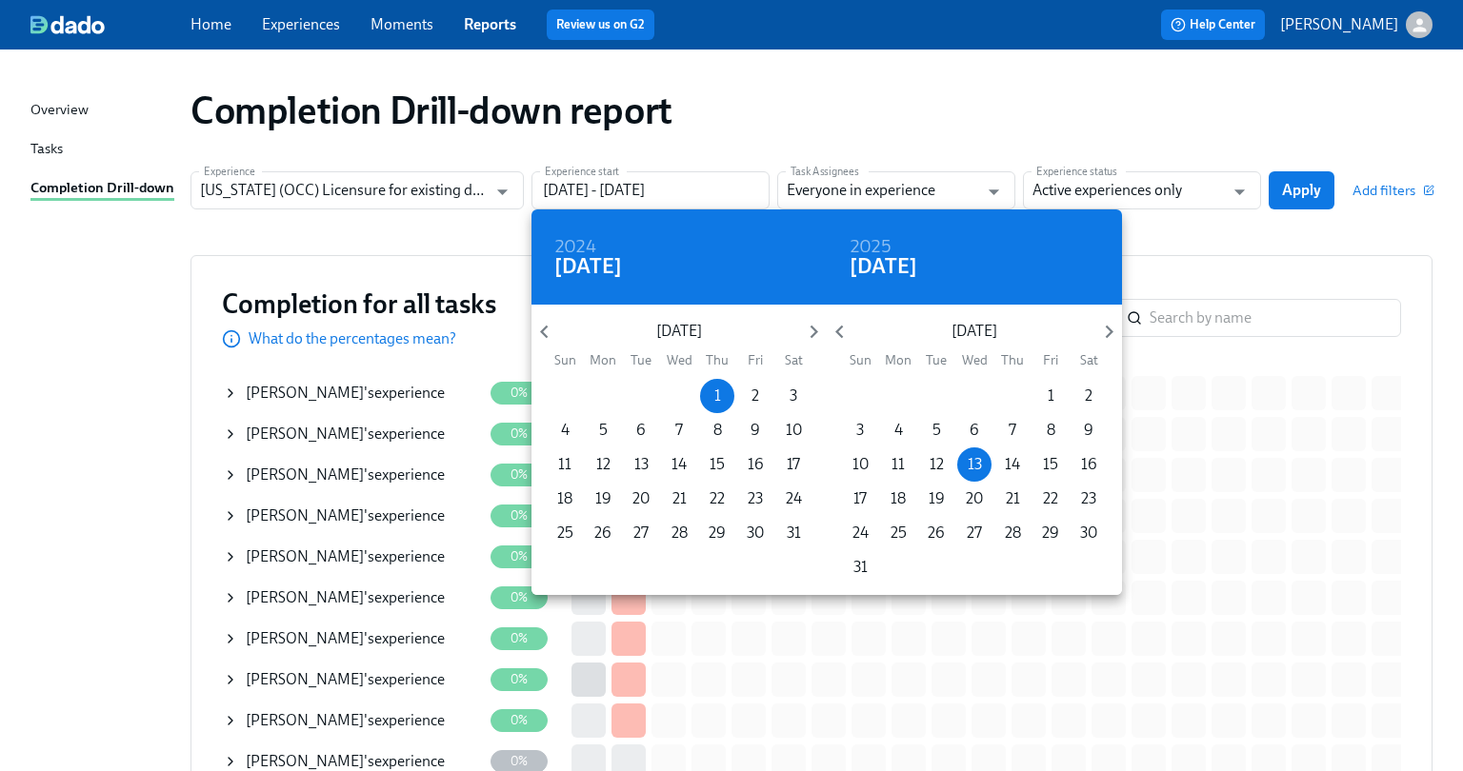
click at [1248, 190] on div at bounding box center [731, 385] width 1463 height 771
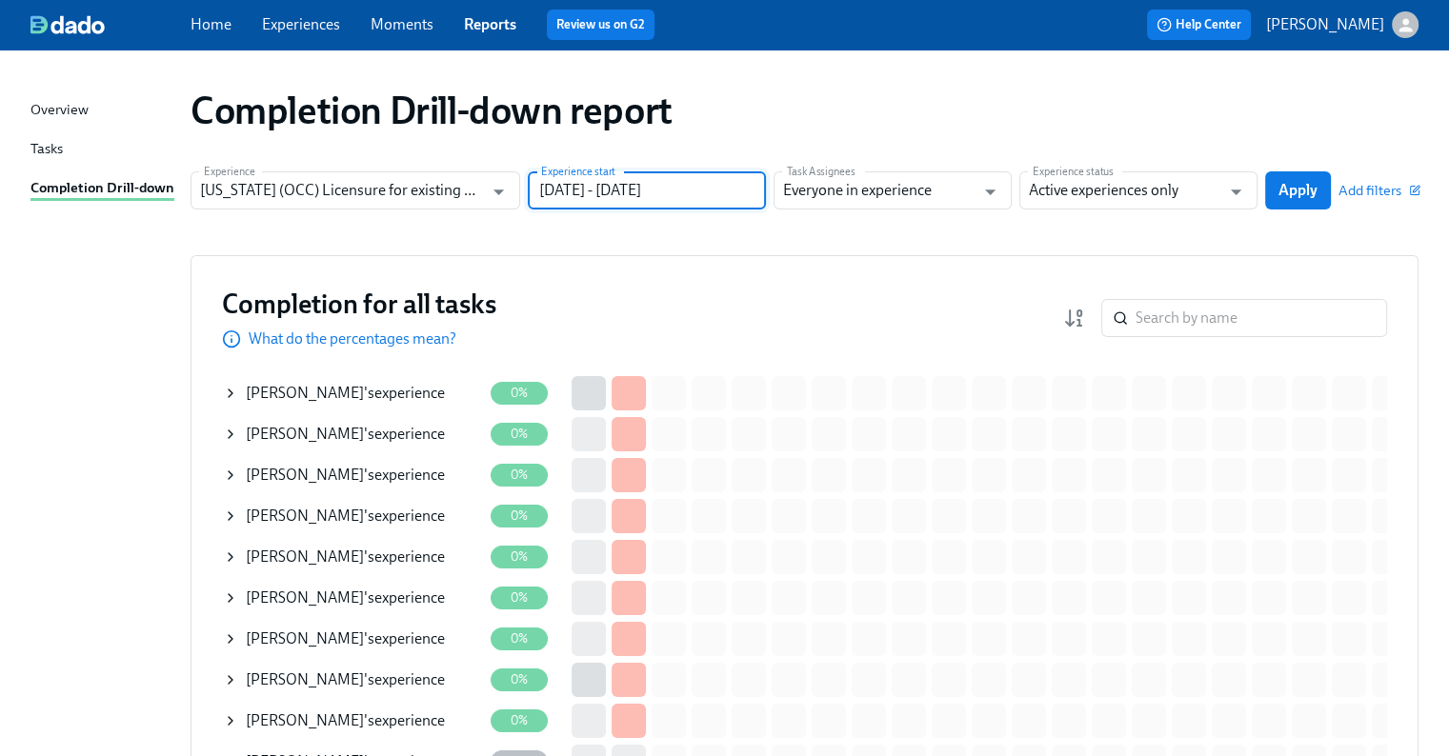
click at [1238, 192] on icon "Open" at bounding box center [1236, 193] width 10 height 6
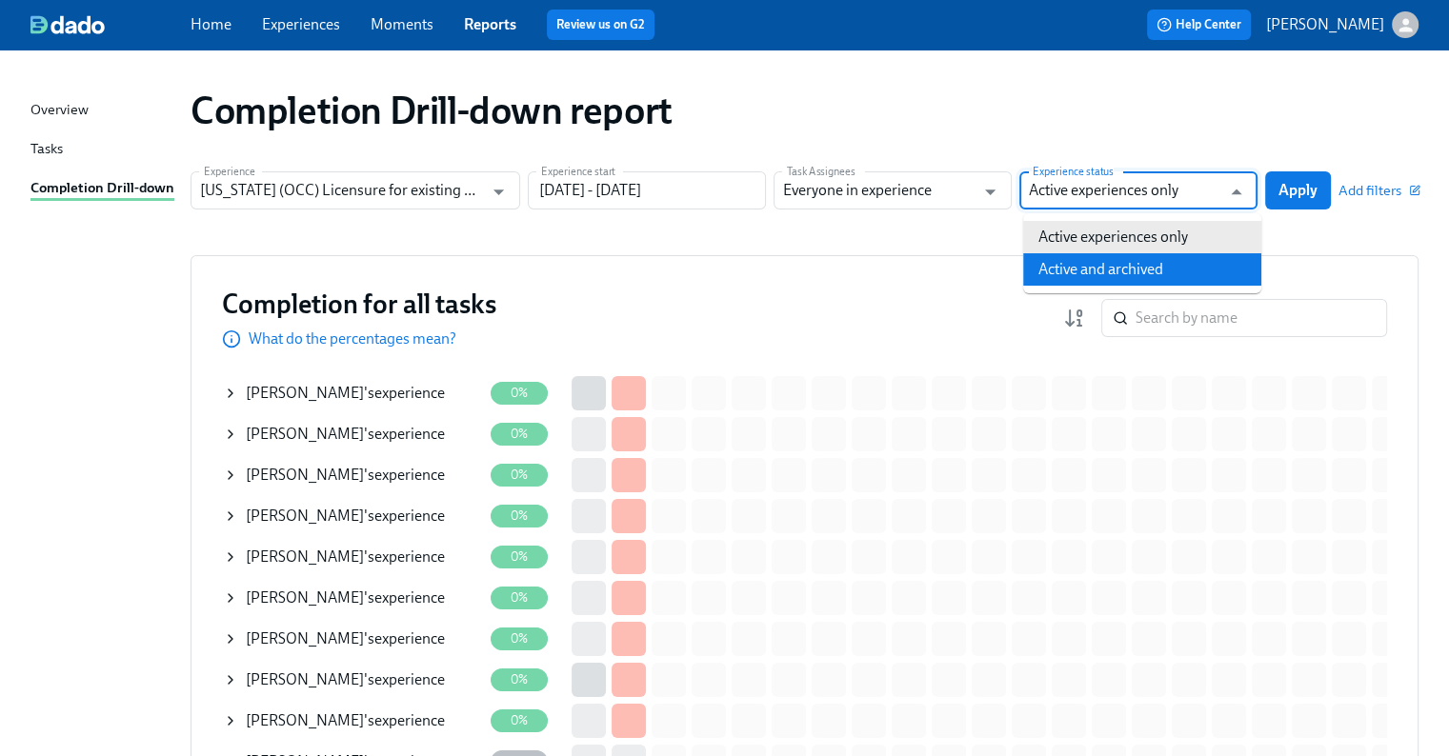
click at [1162, 272] on li "Active and archived" at bounding box center [1142, 269] width 238 height 32
type input "Active and archived"
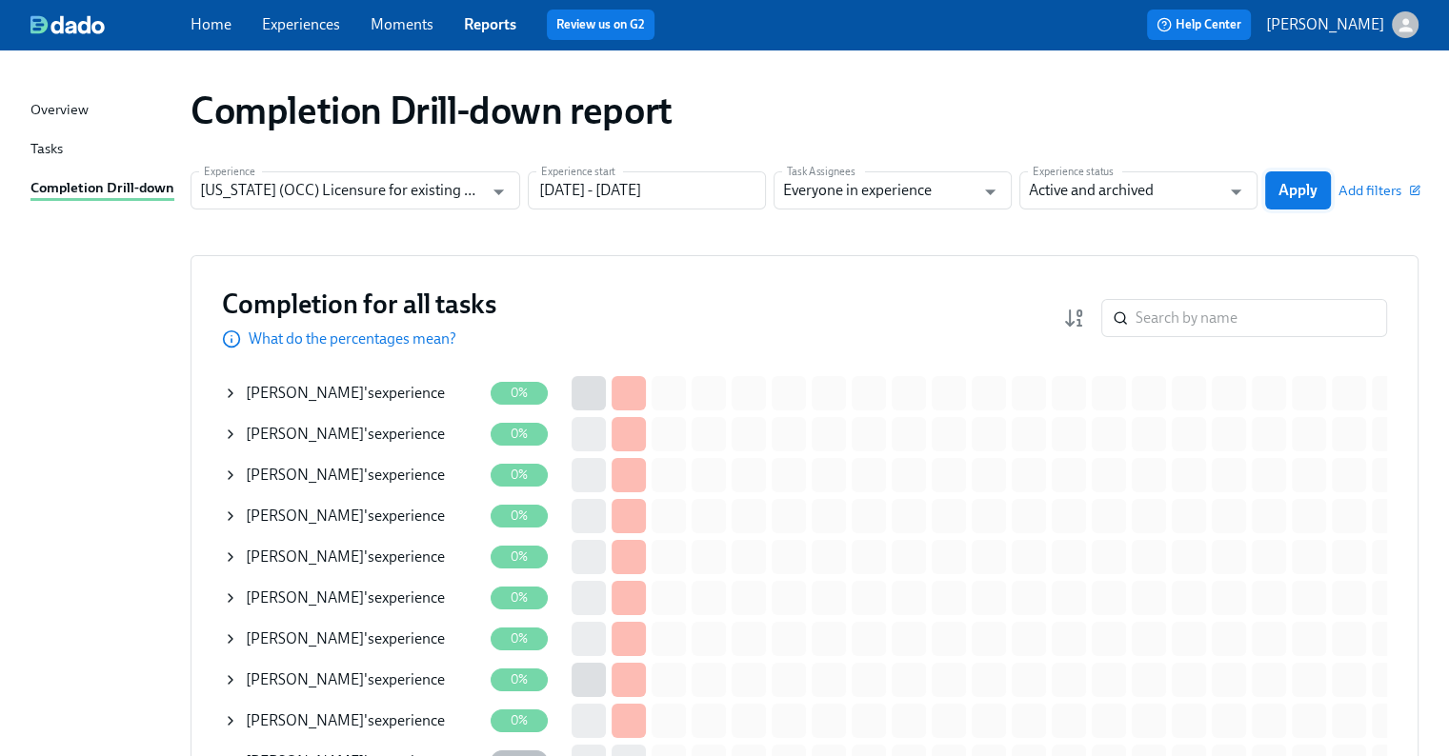
click at [1310, 188] on span "Apply" at bounding box center [1297, 190] width 39 height 19
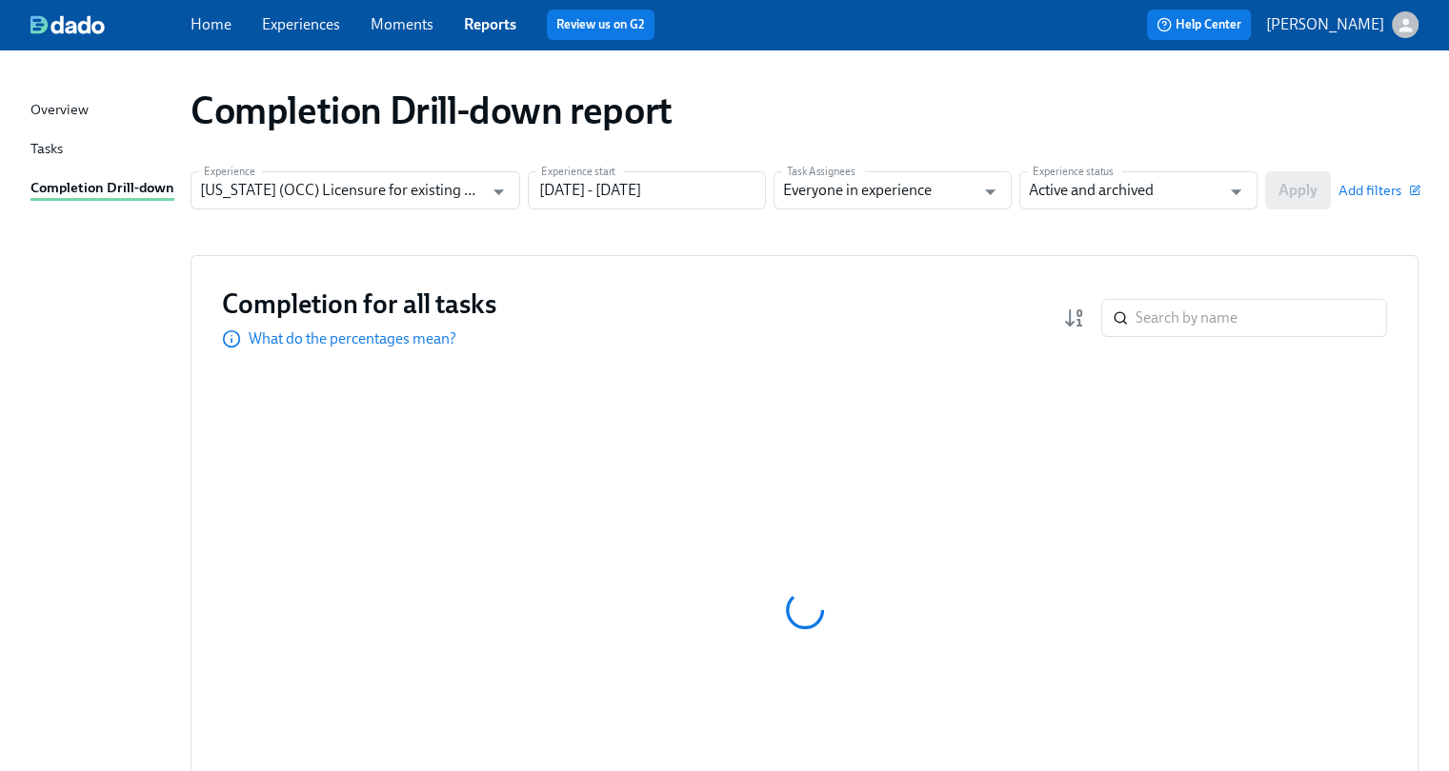
click at [1272, 511] on div at bounding box center [804, 610] width 1165 height 476
